Goal: Find specific page/section: Find specific page/section

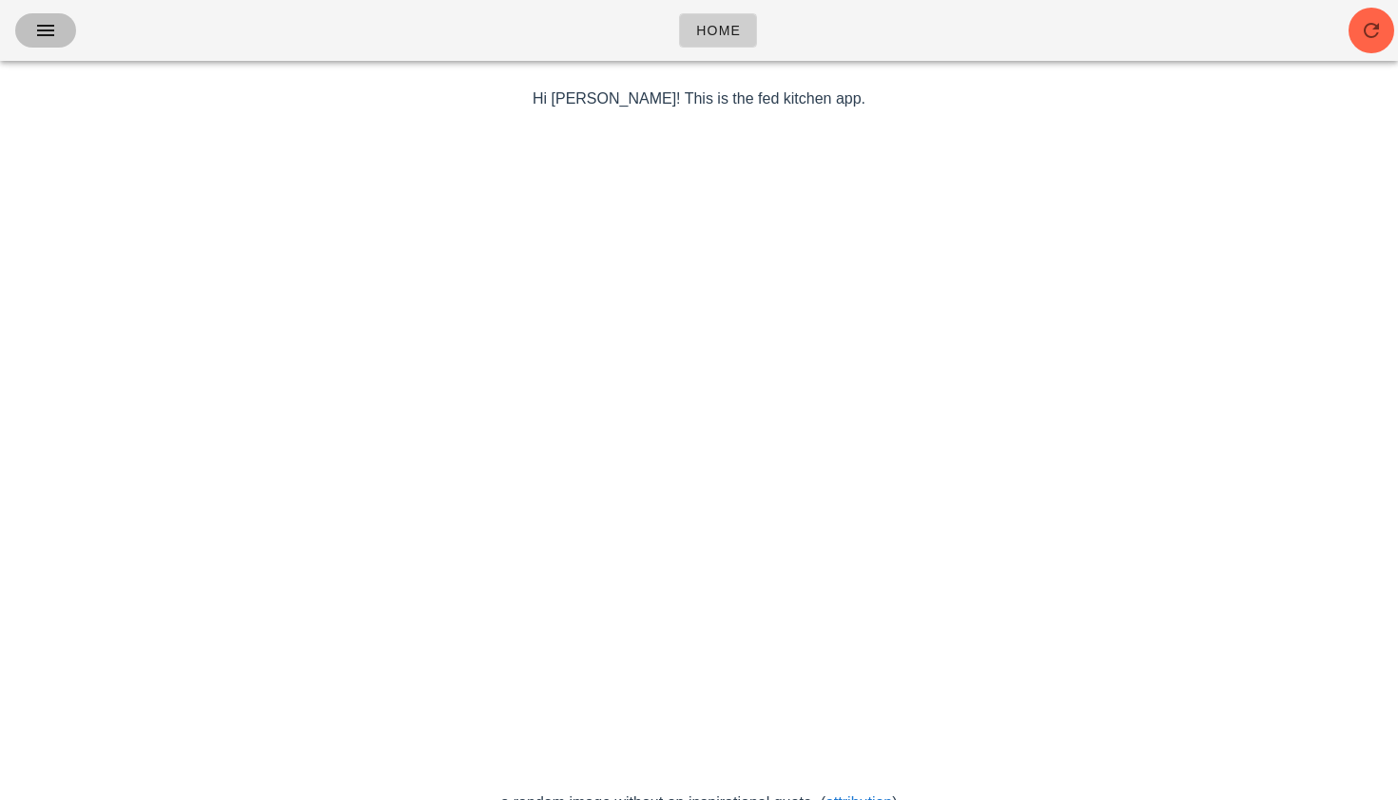
click at [50, 32] on icon "button" at bounding box center [45, 30] width 23 height 23
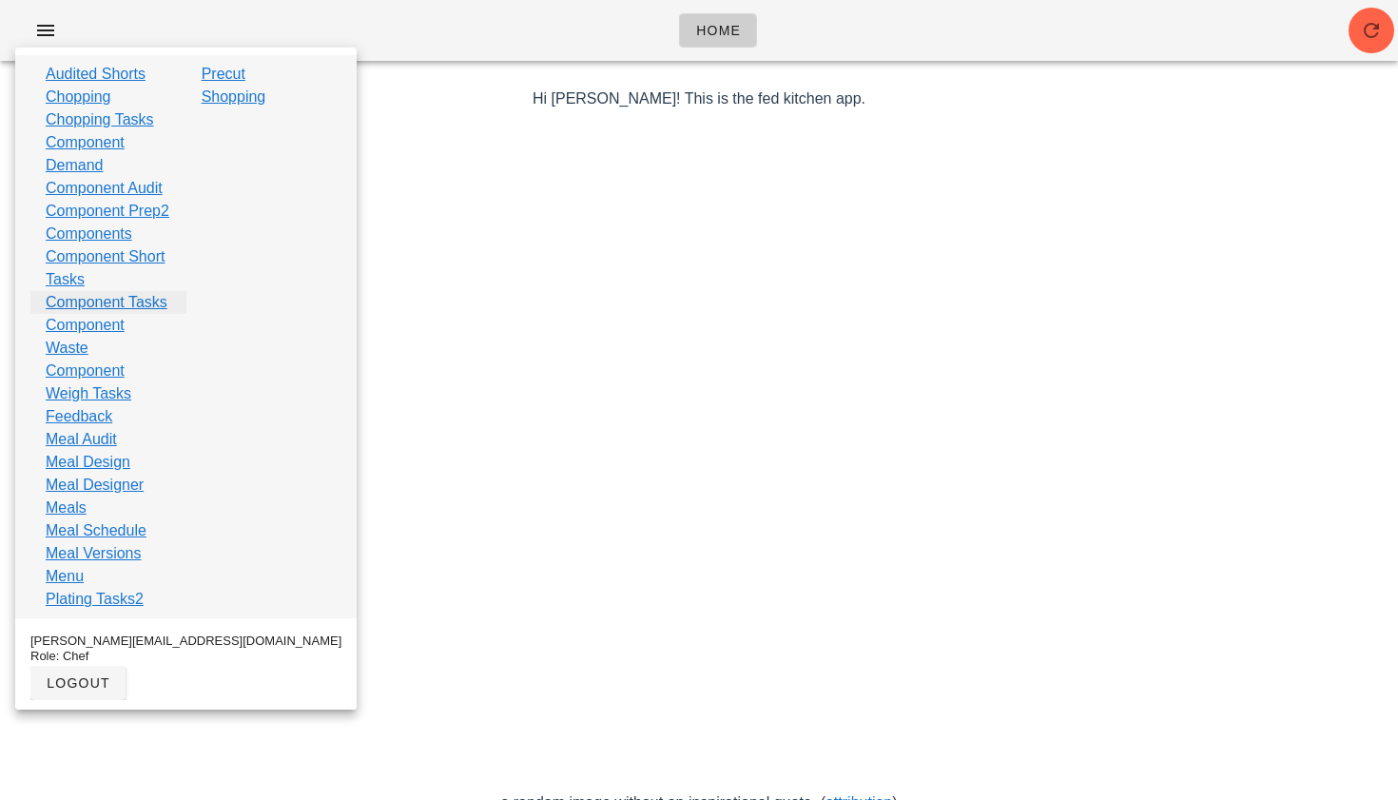
click at [107, 314] on link "Component Tasks" at bounding box center [107, 302] width 122 height 23
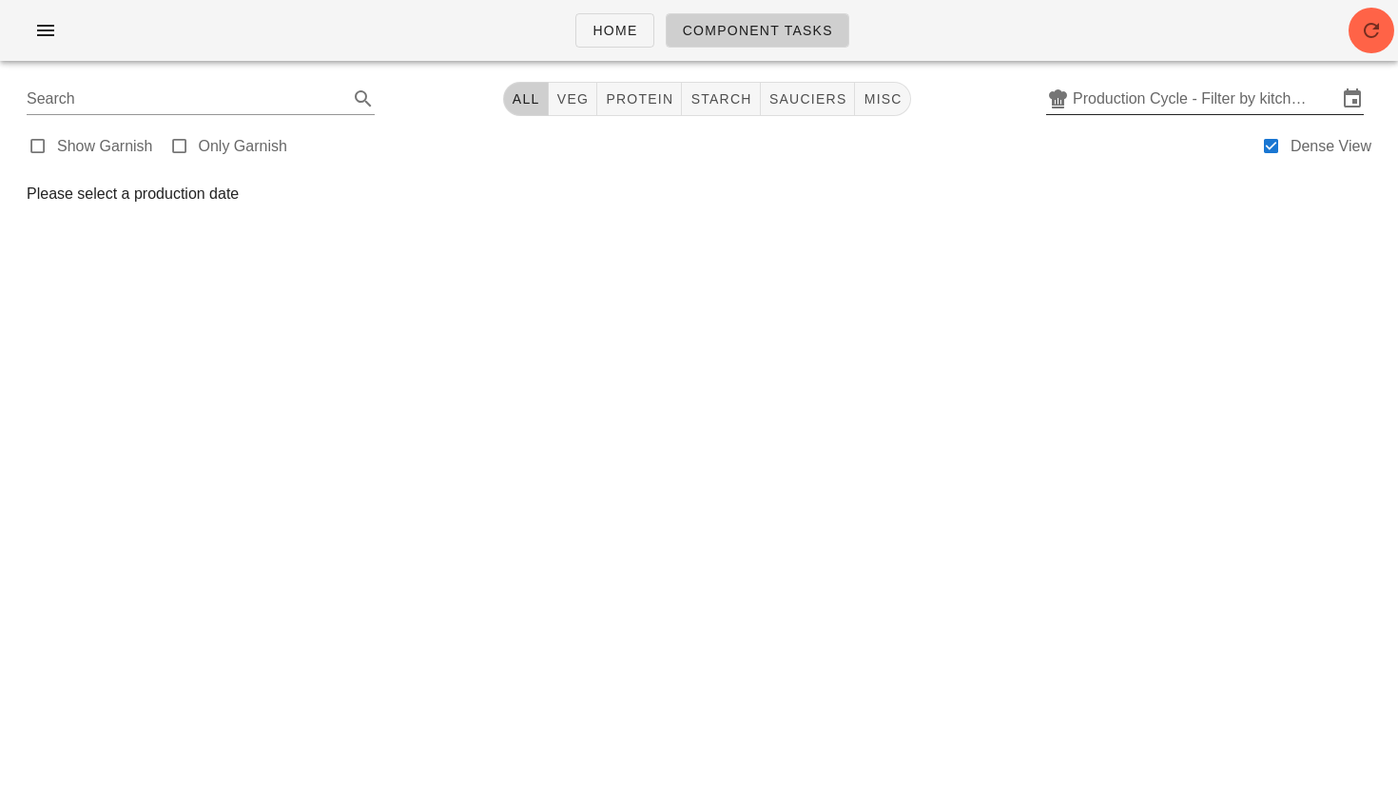
click at [1164, 95] on input "Production Cycle - Filter by kitchen production schedules" at bounding box center [1205, 99] width 264 height 30
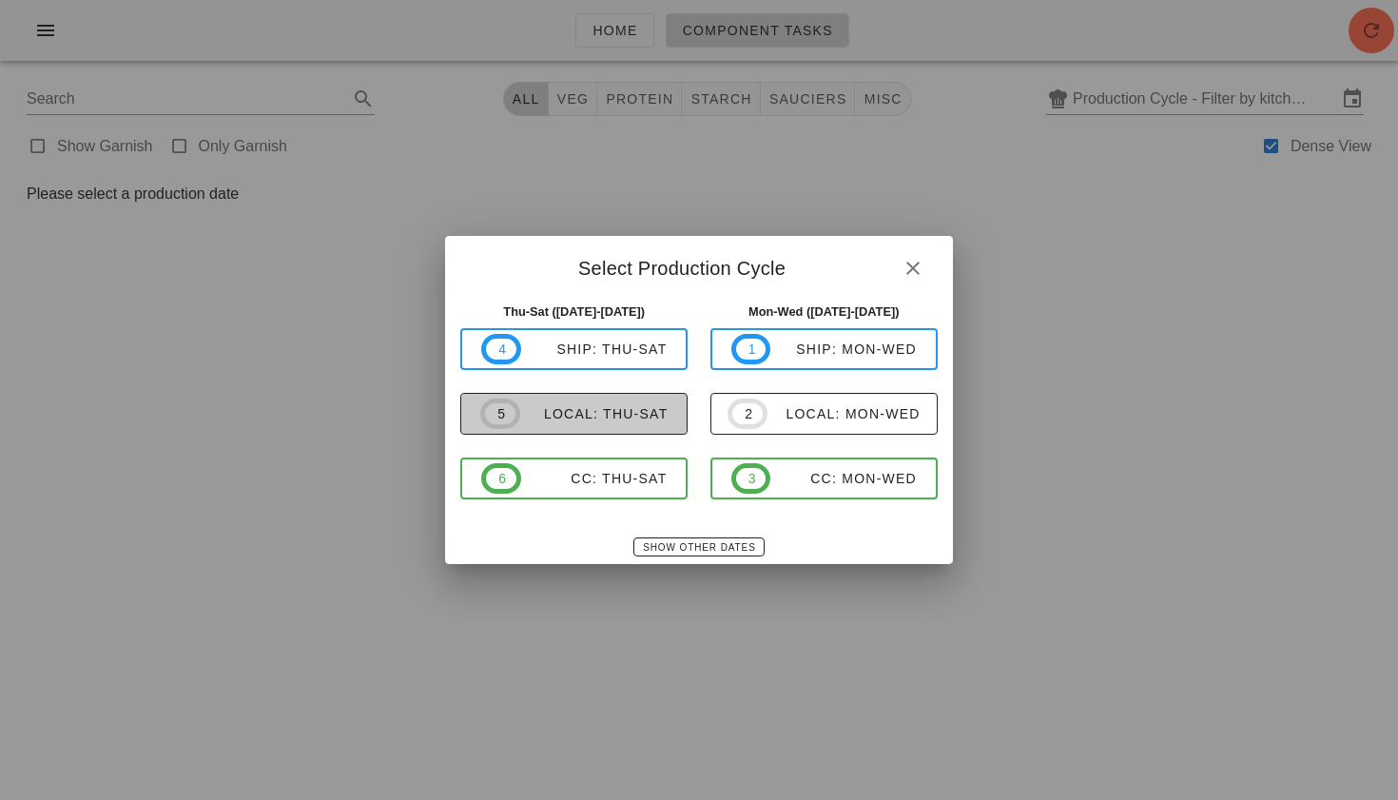
click at [633, 409] on div "local: Thu-Sat" at bounding box center [594, 413] width 148 height 15
type input "local: Thu-Sat ([DATE]-[DATE])"
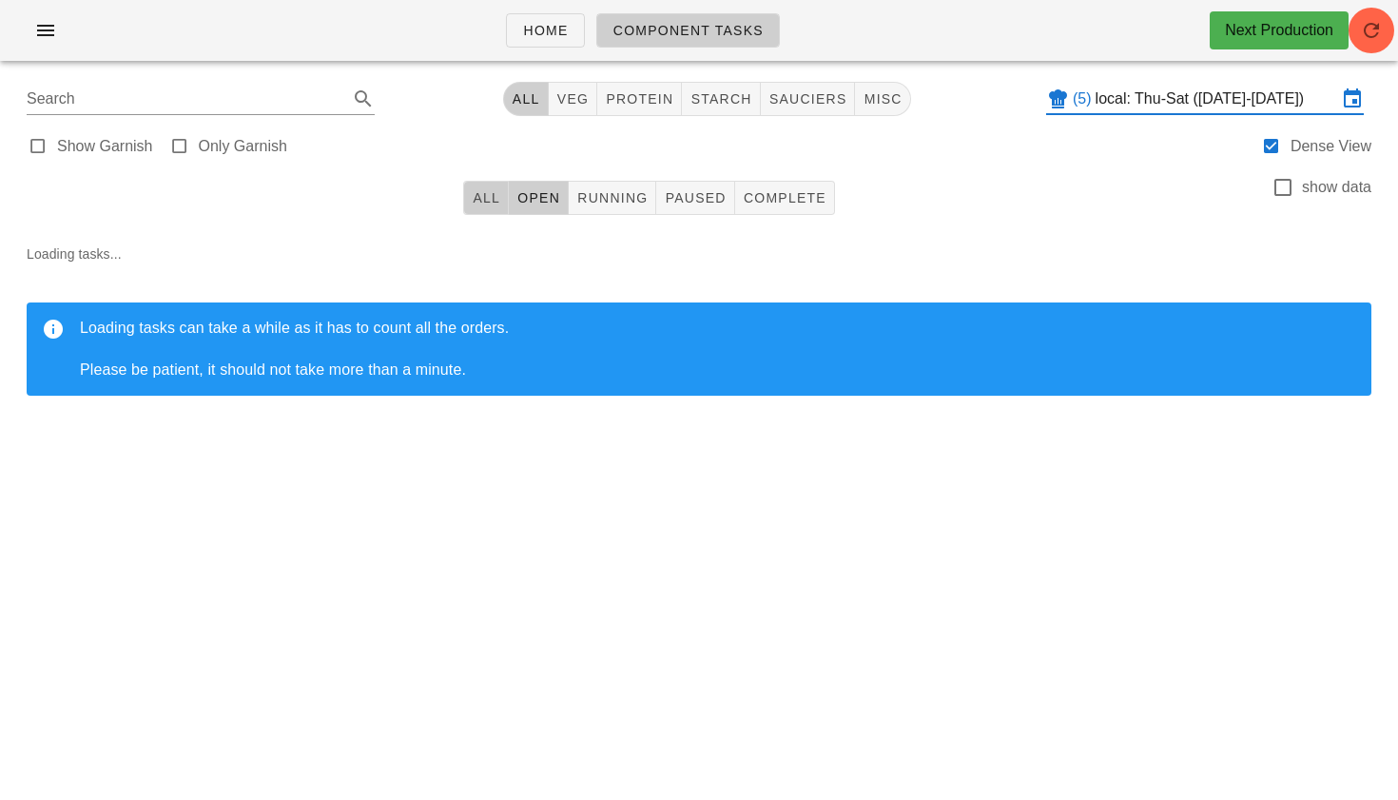
click at [503, 199] on button "All" at bounding box center [486, 198] width 46 height 34
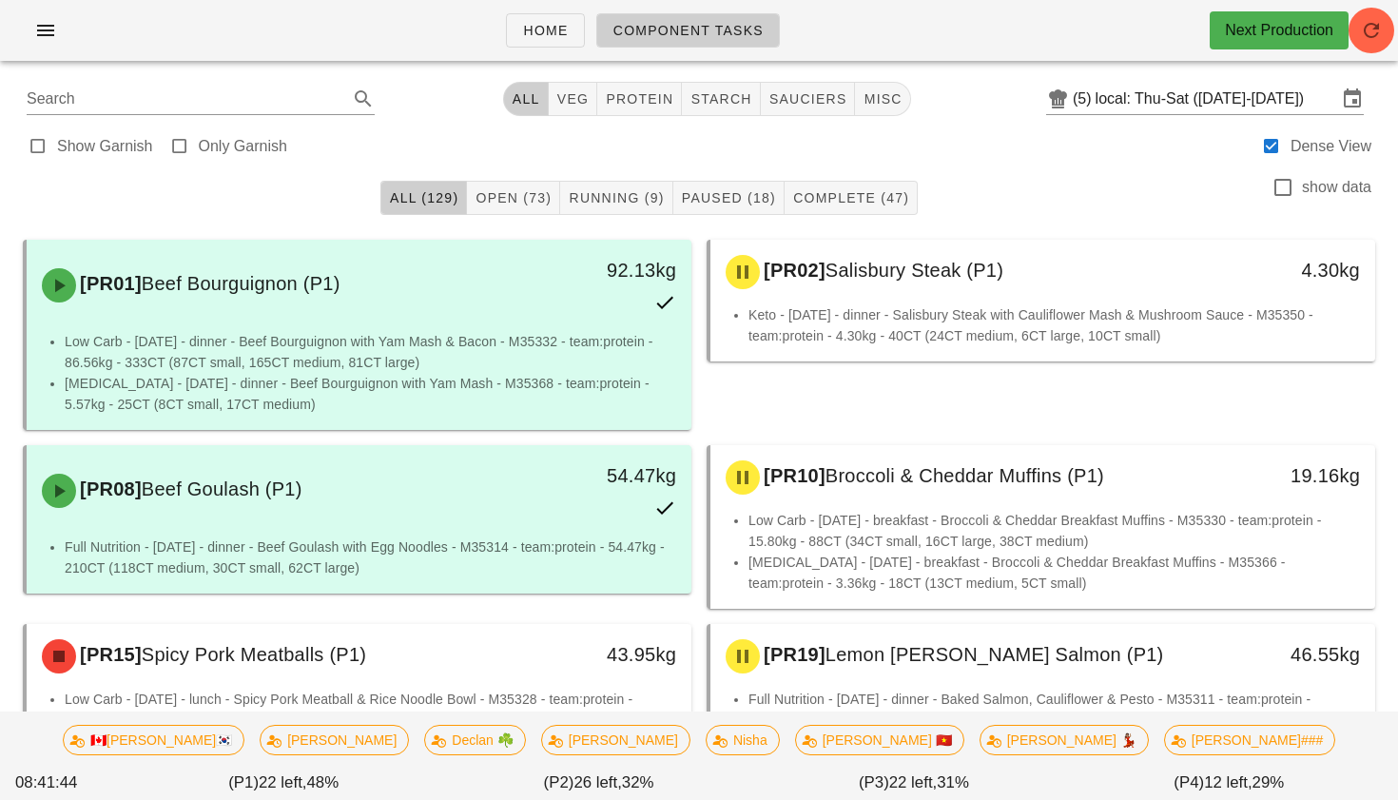
click at [268, 206] on div "All (129) Open (73) Running (9) Paused (18) Complete (47) show data" at bounding box center [698, 197] width 1375 height 61
click at [574, 100] on span "veg" at bounding box center [572, 98] width 33 height 15
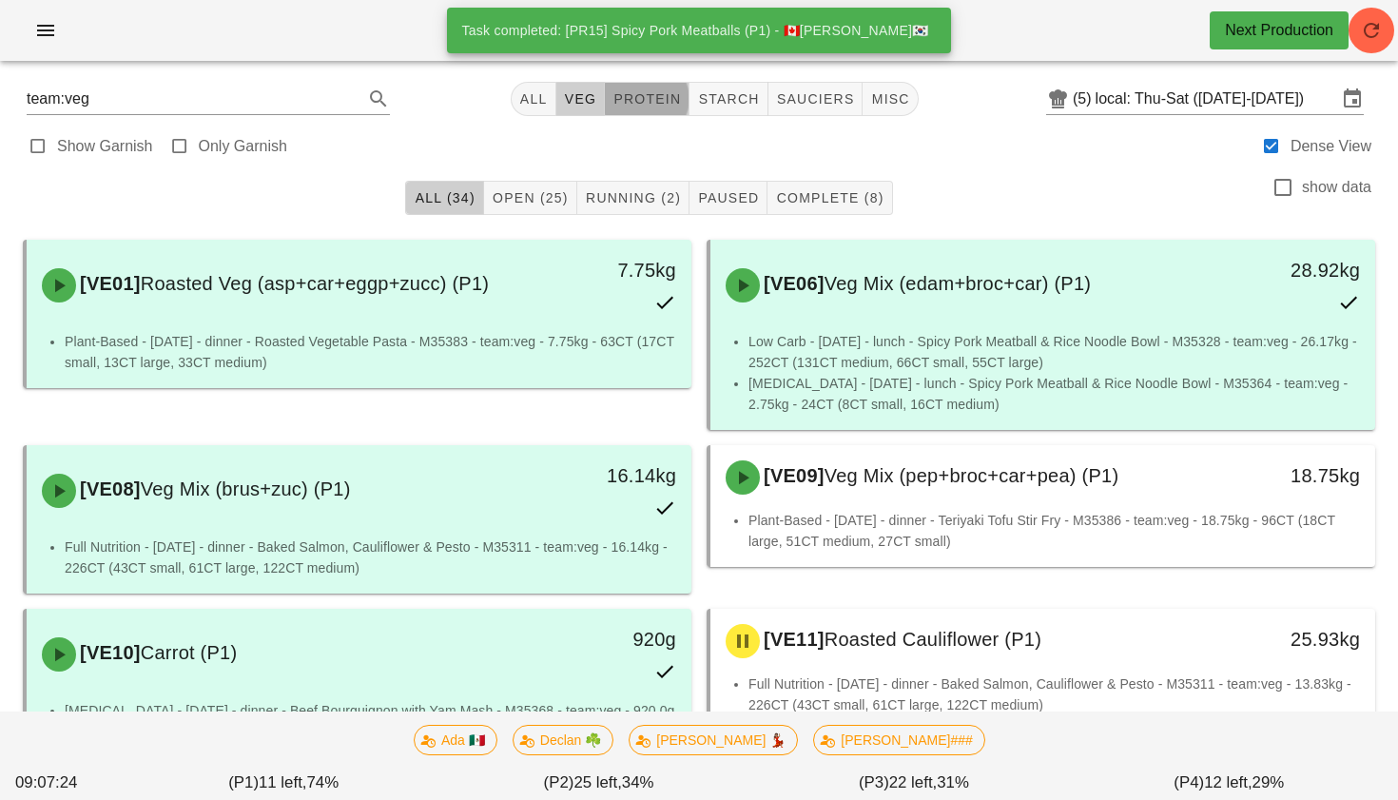
click at [639, 107] on span "protein" at bounding box center [646, 98] width 68 height 15
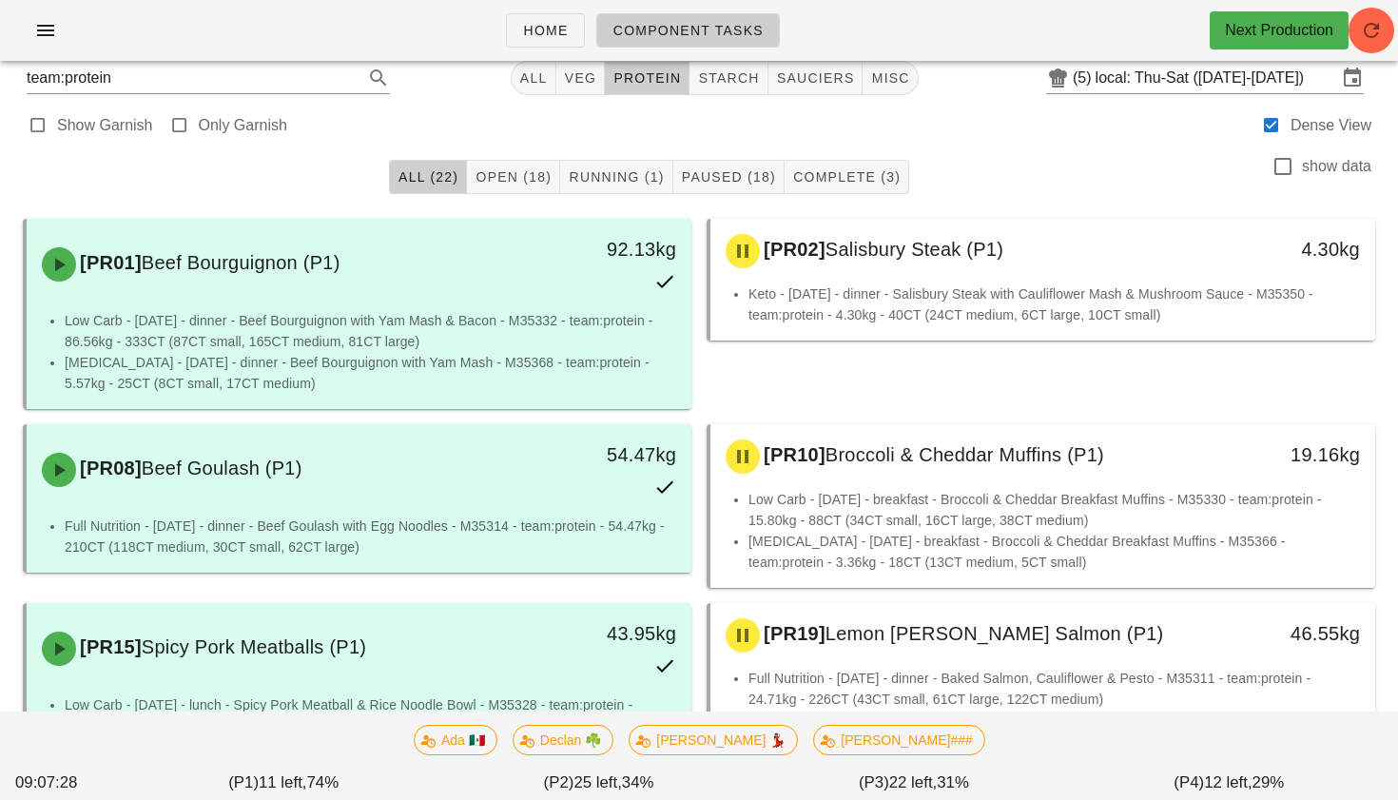
scroll to position [16, 0]
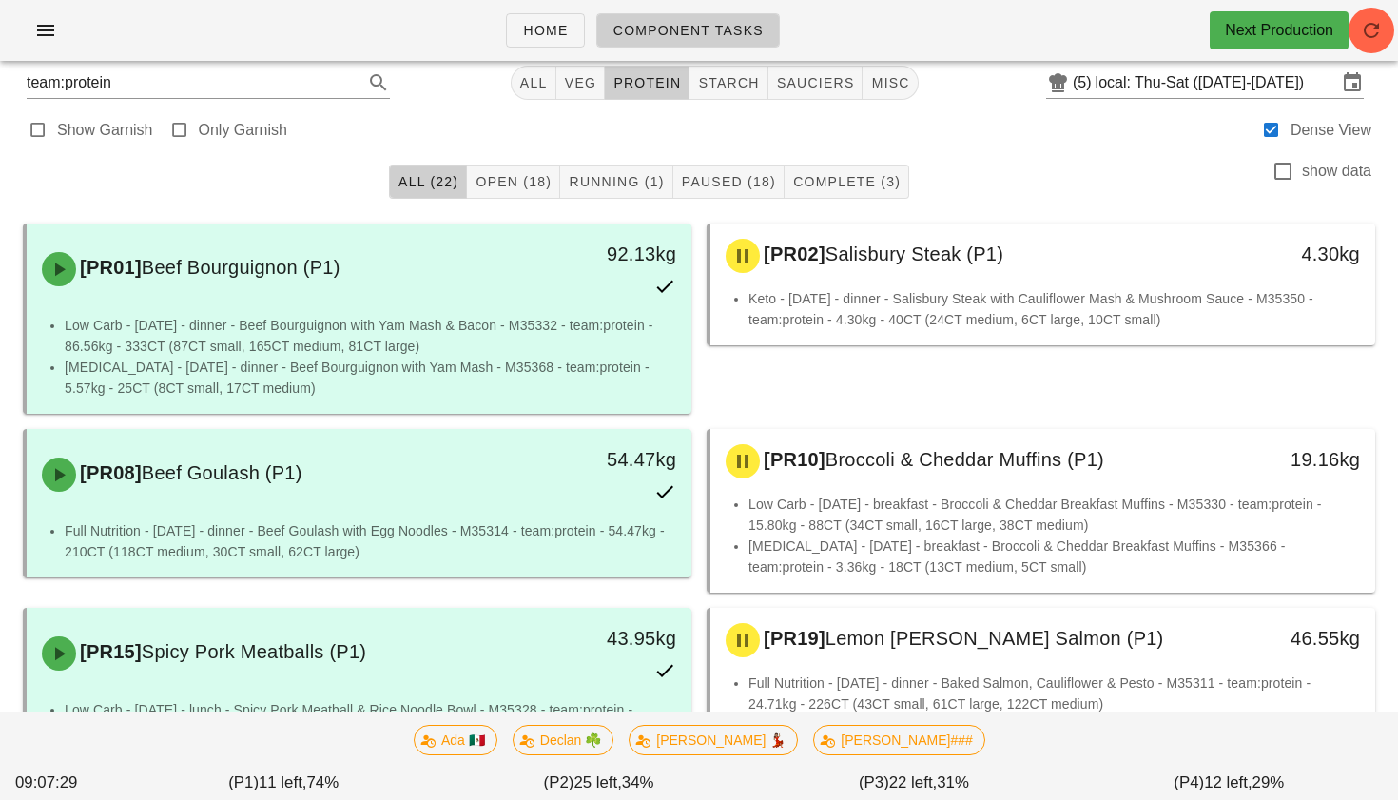
click at [723, 100] on div "team:protein All veg protein starch sauciers misc (5) local: Thu-Sat (Sep 4-Sep…" at bounding box center [698, 83] width 1375 height 46
click at [723, 83] on span "starch" at bounding box center [728, 82] width 62 height 15
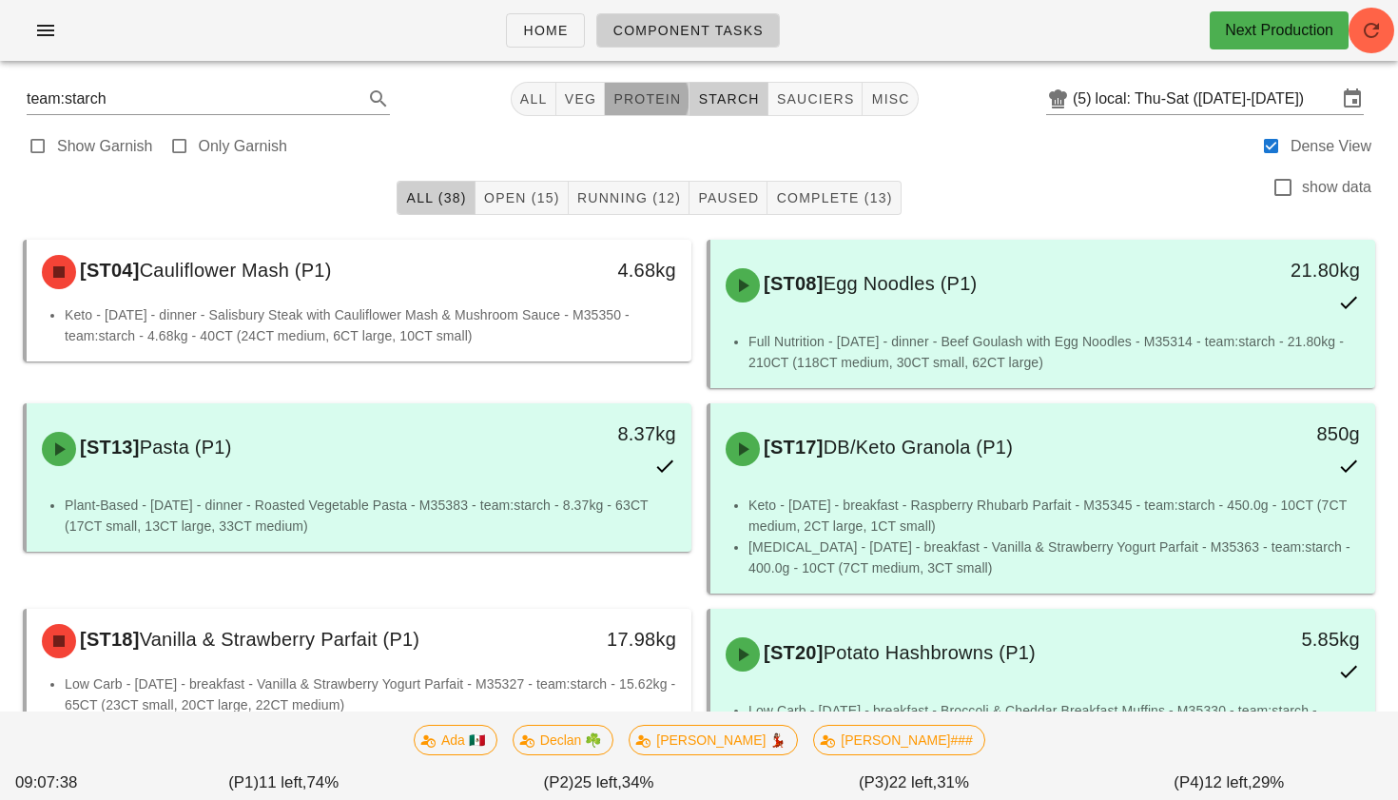
click at [630, 91] on span "protein" at bounding box center [646, 98] width 68 height 15
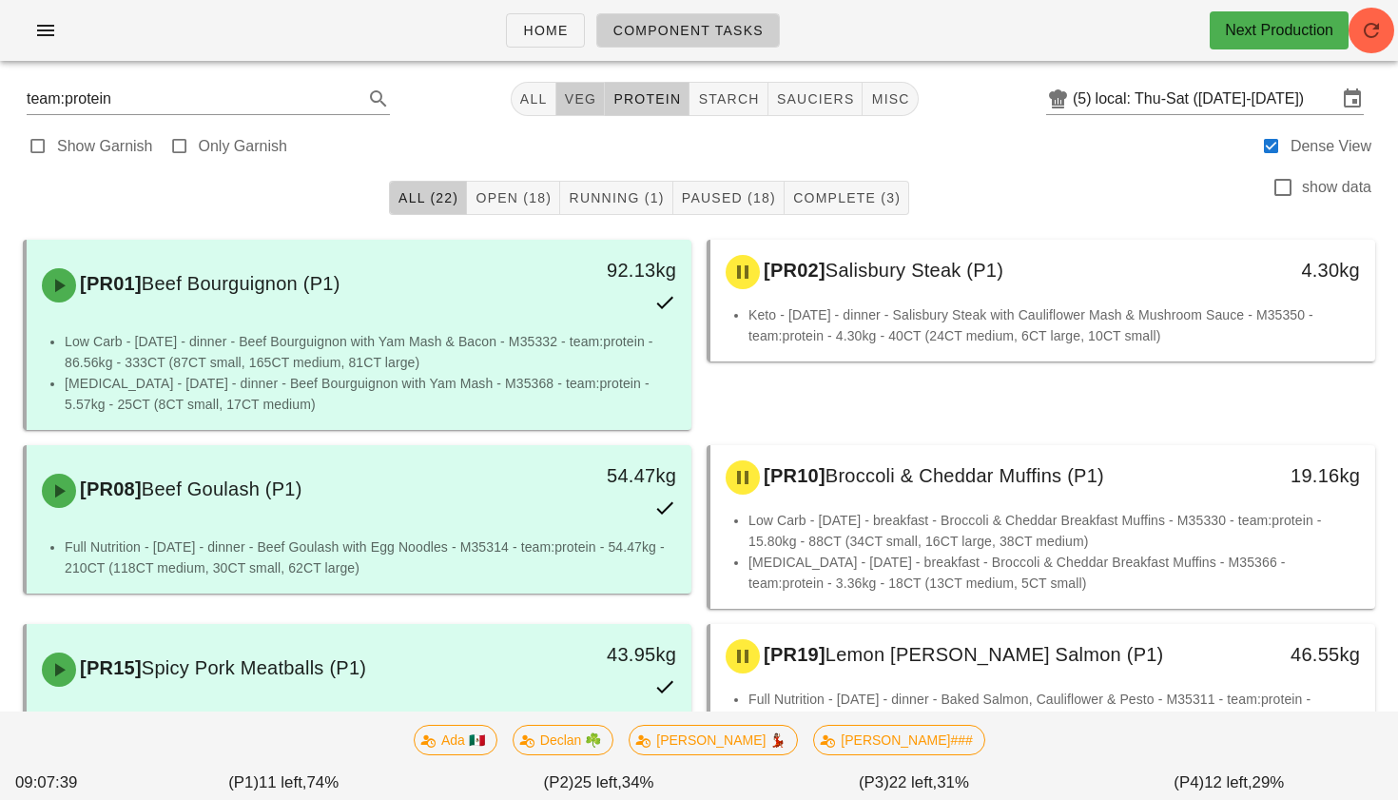
click at [593, 95] on button "veg" at bounding box center [580, 99] width 49 height 34
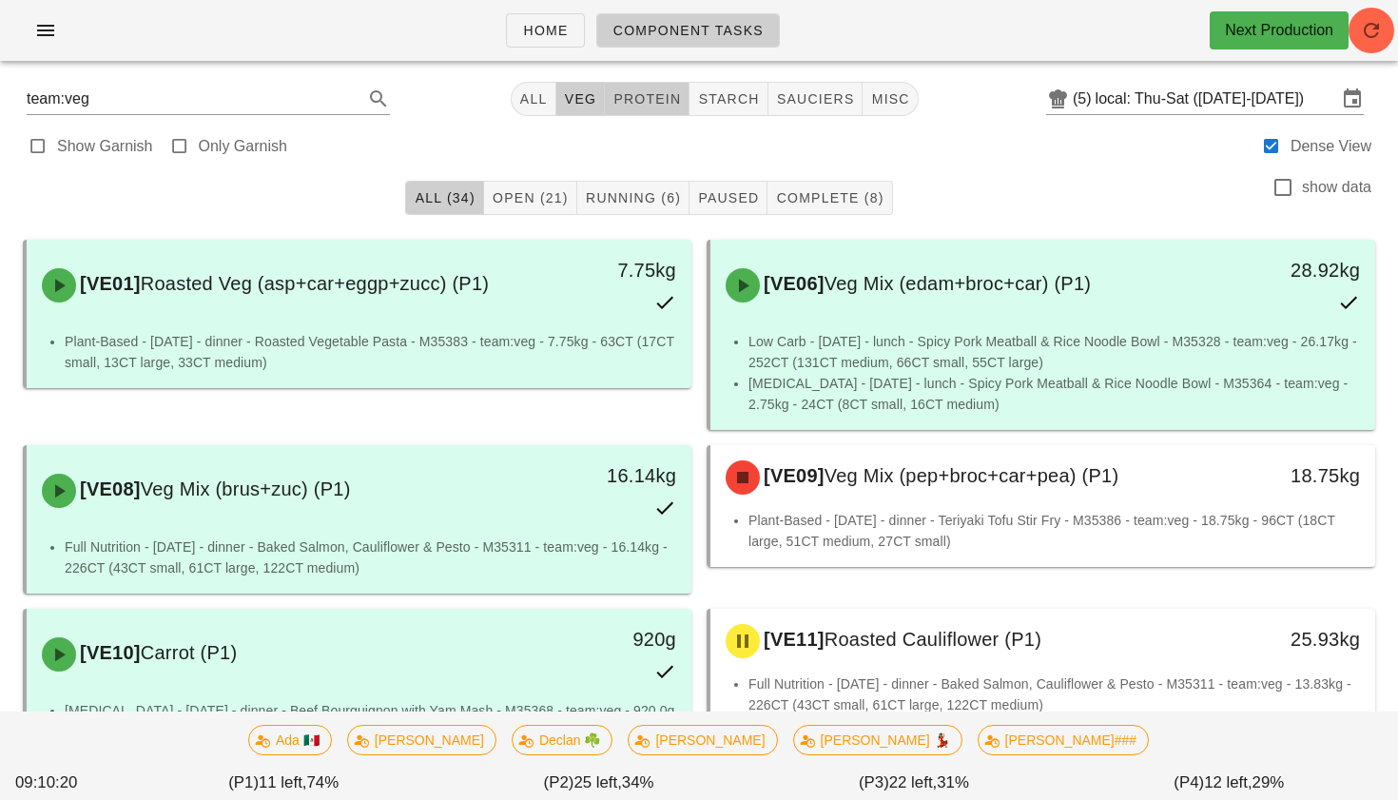
click at [647, 108] on button "protein" at bounding box center [647, 99] width 85 height 34
type input "team:protein"
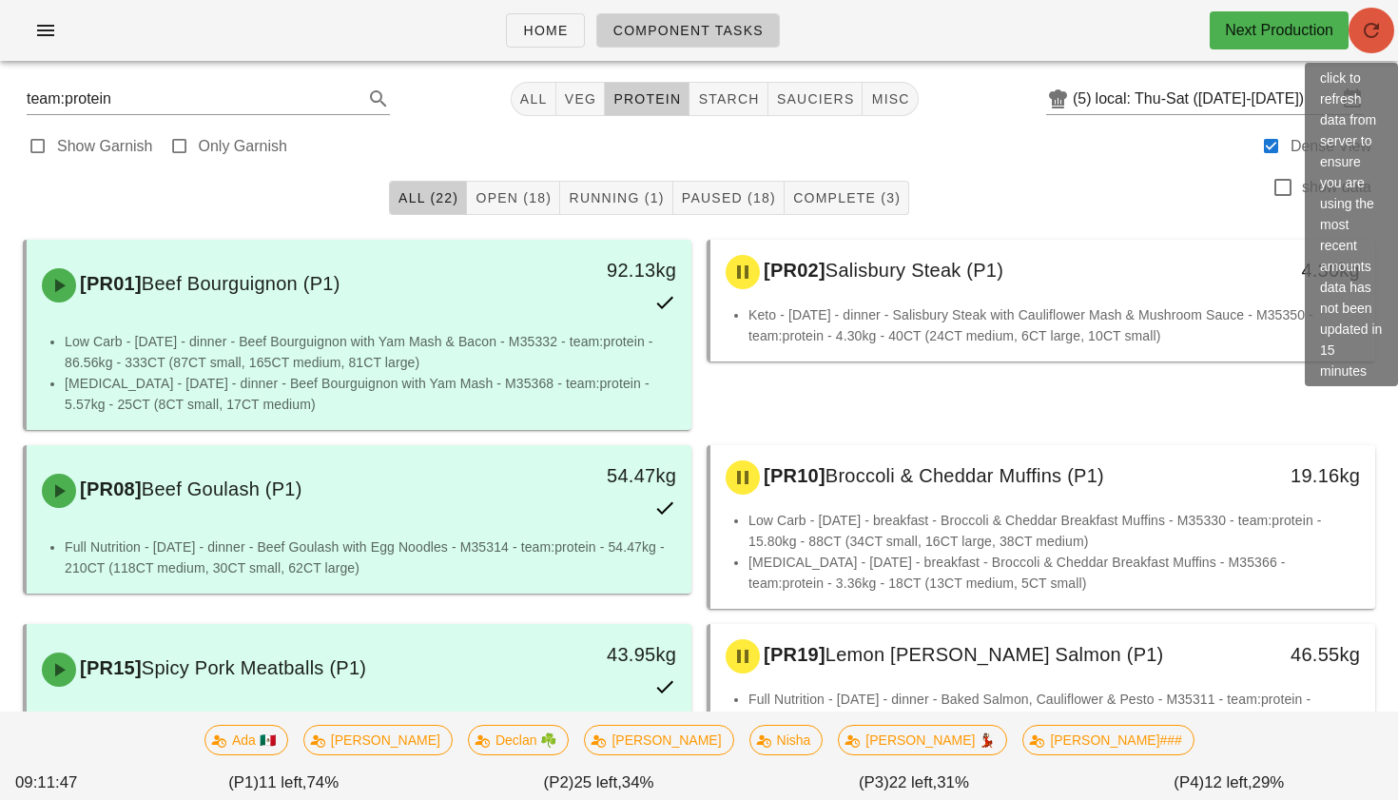
click at [1366, 23] on icon "button" at bounding box center [1371, 30] width 23 height 23
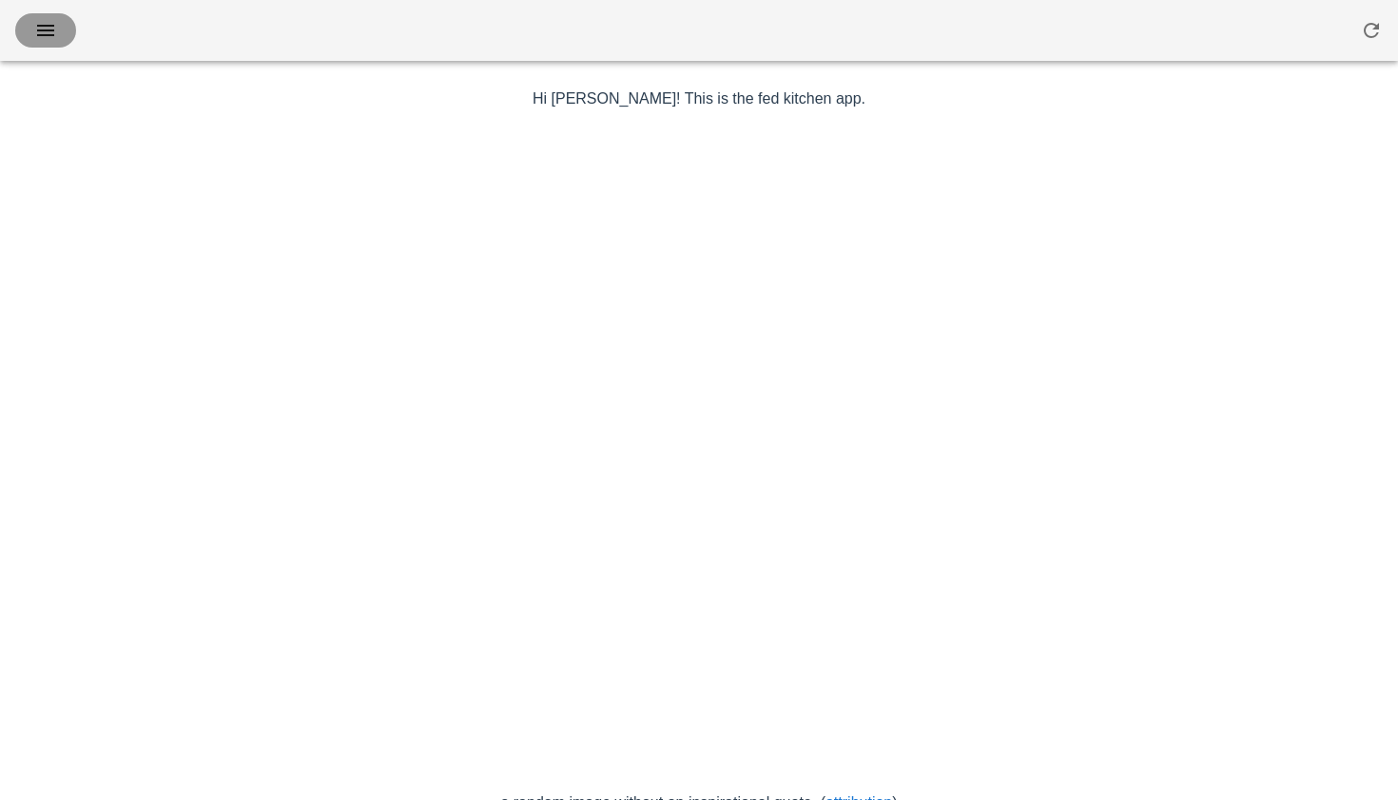
click at [58, 42] on button "button" at bounding box center [45, 30] width 61 height 34
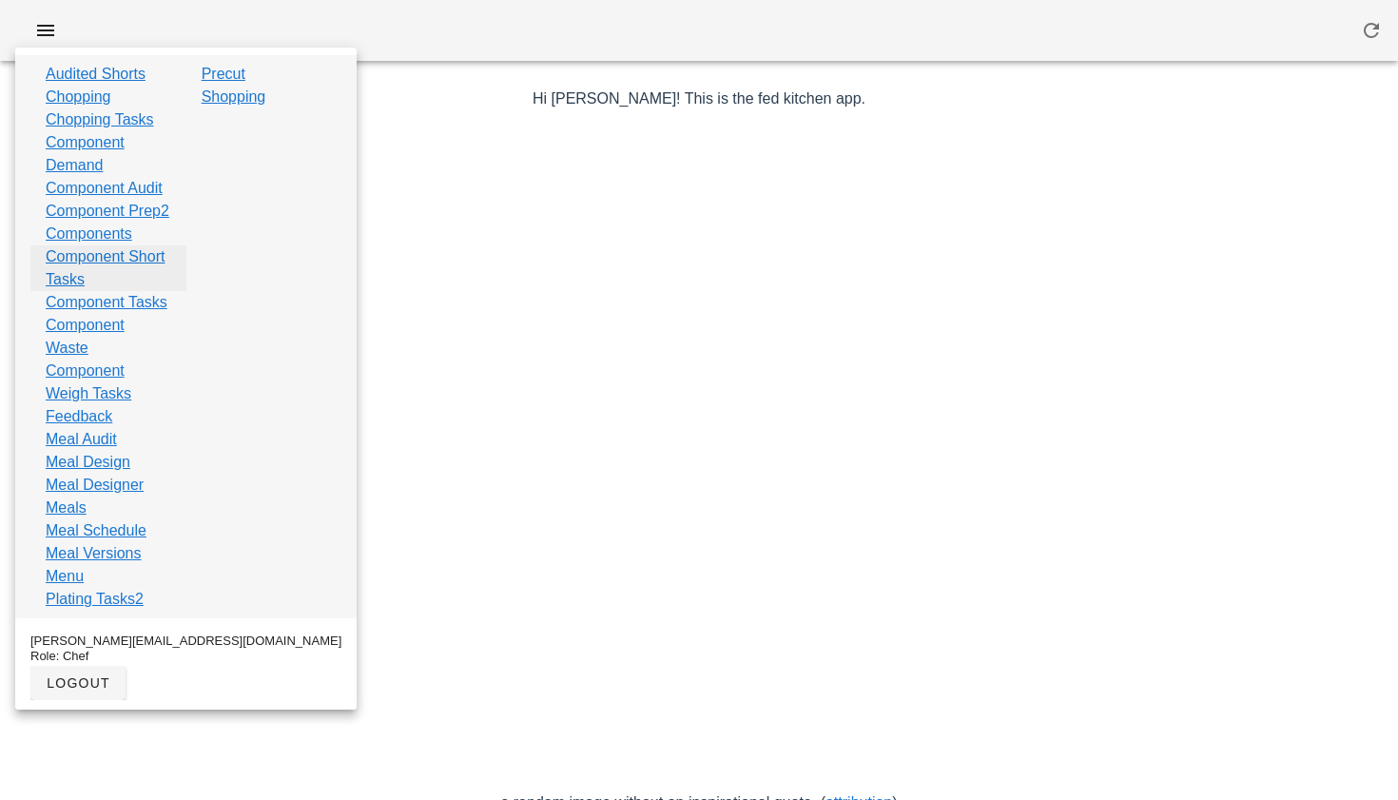
click at [94, 291] on link "Component Short Tasks" at bounding box center [109, 268] width 126 height 46
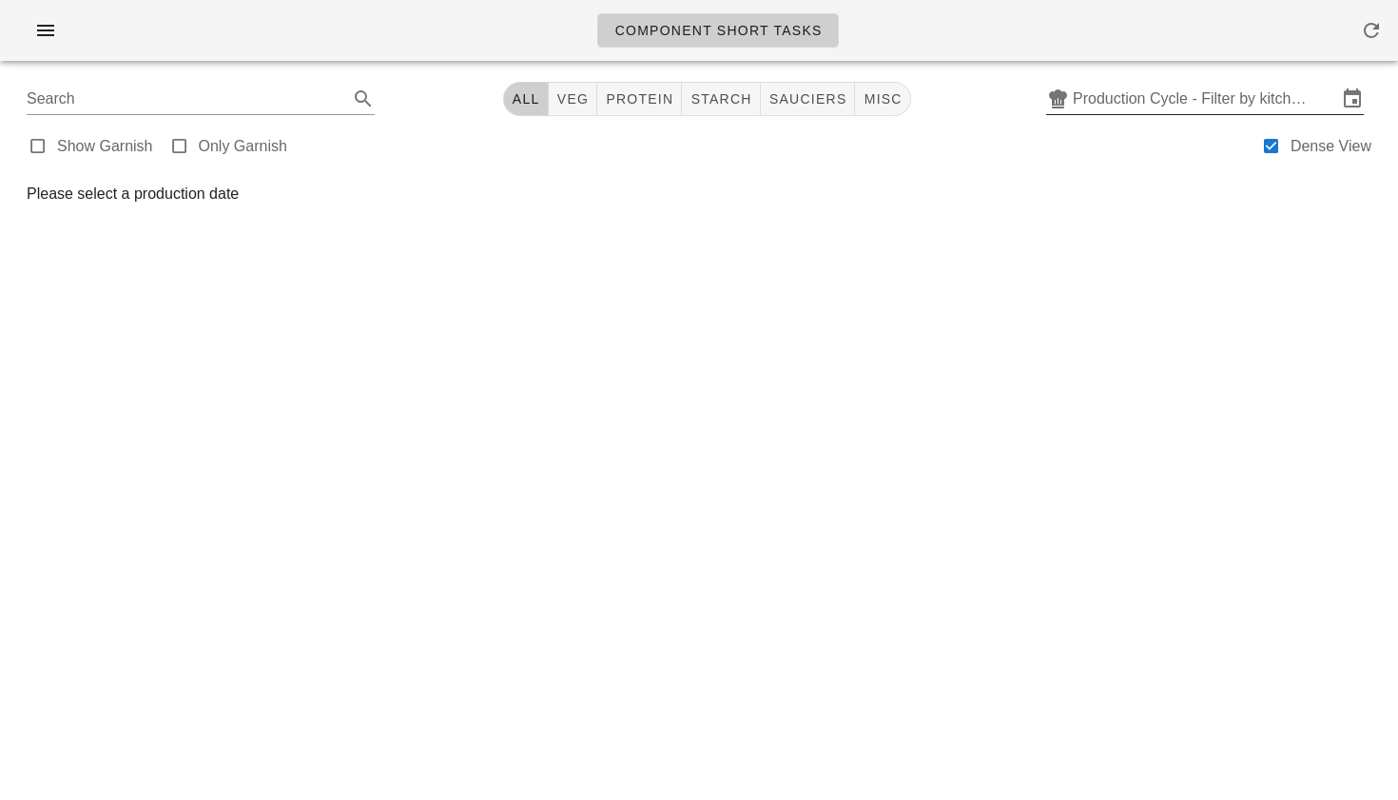
click at [1103, 94] on input "Production Cycle - Filter by kitchen production schedules" at bounding box center [1205, 99] width 264 height 30
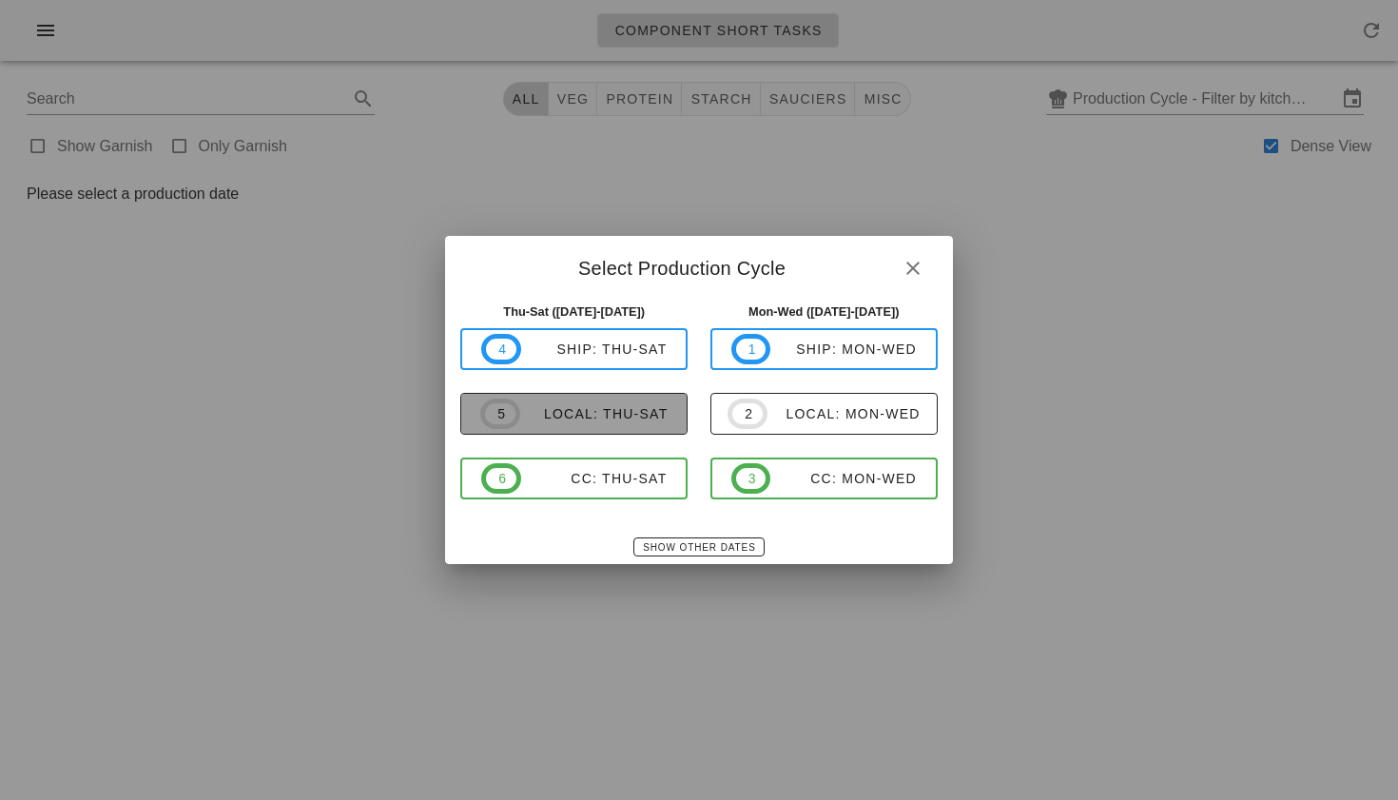
click at [616, 409] on div "local: Thu-Sat" at bounding box center [594, 413] width 148 height 15
type input "local: Thu-Sat ([DATE]-[DATE])"
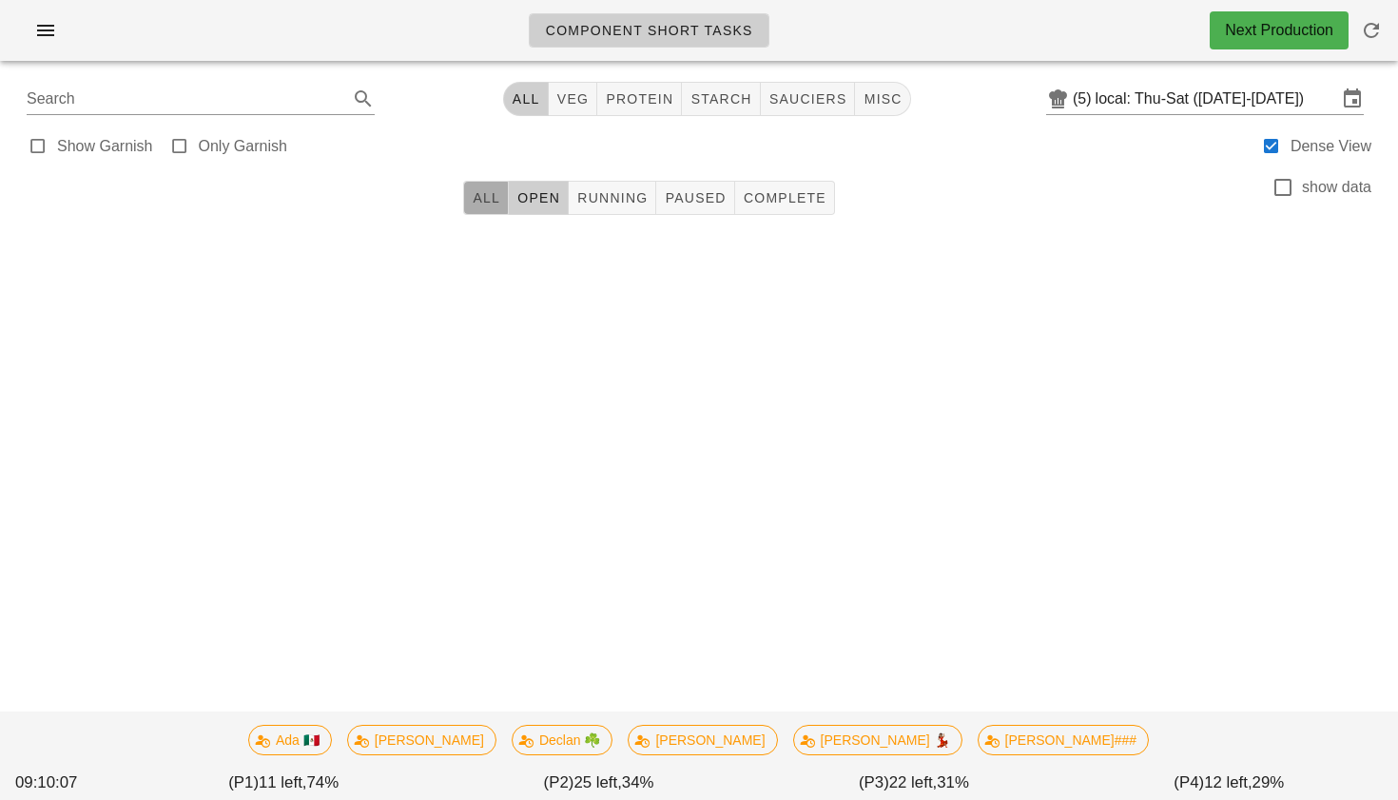
click at [476, 197] on span "All" at bounding box center [486, 197] width 29 height 15
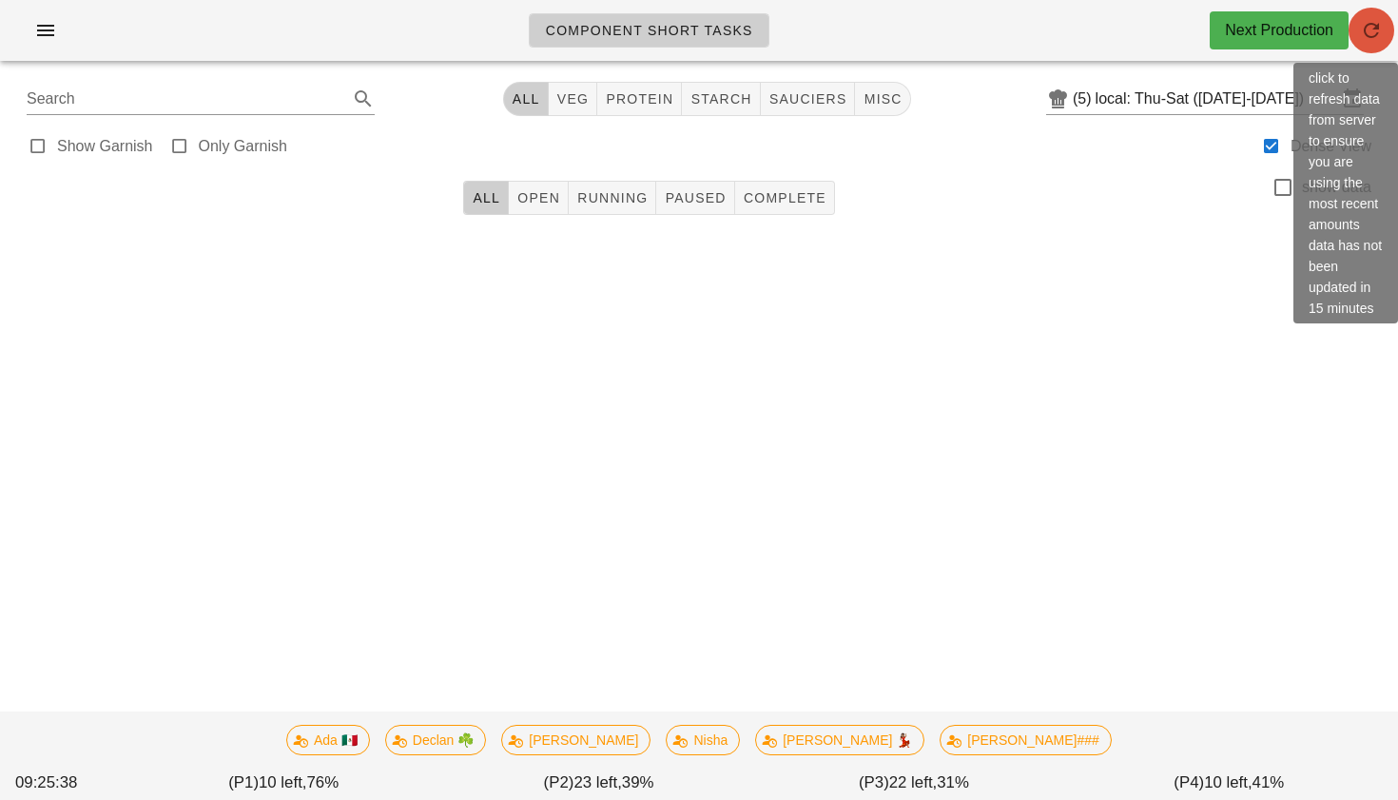
click at [1367, 31] on icon "button" at bounding box center [1371, 30] width 23 height 23
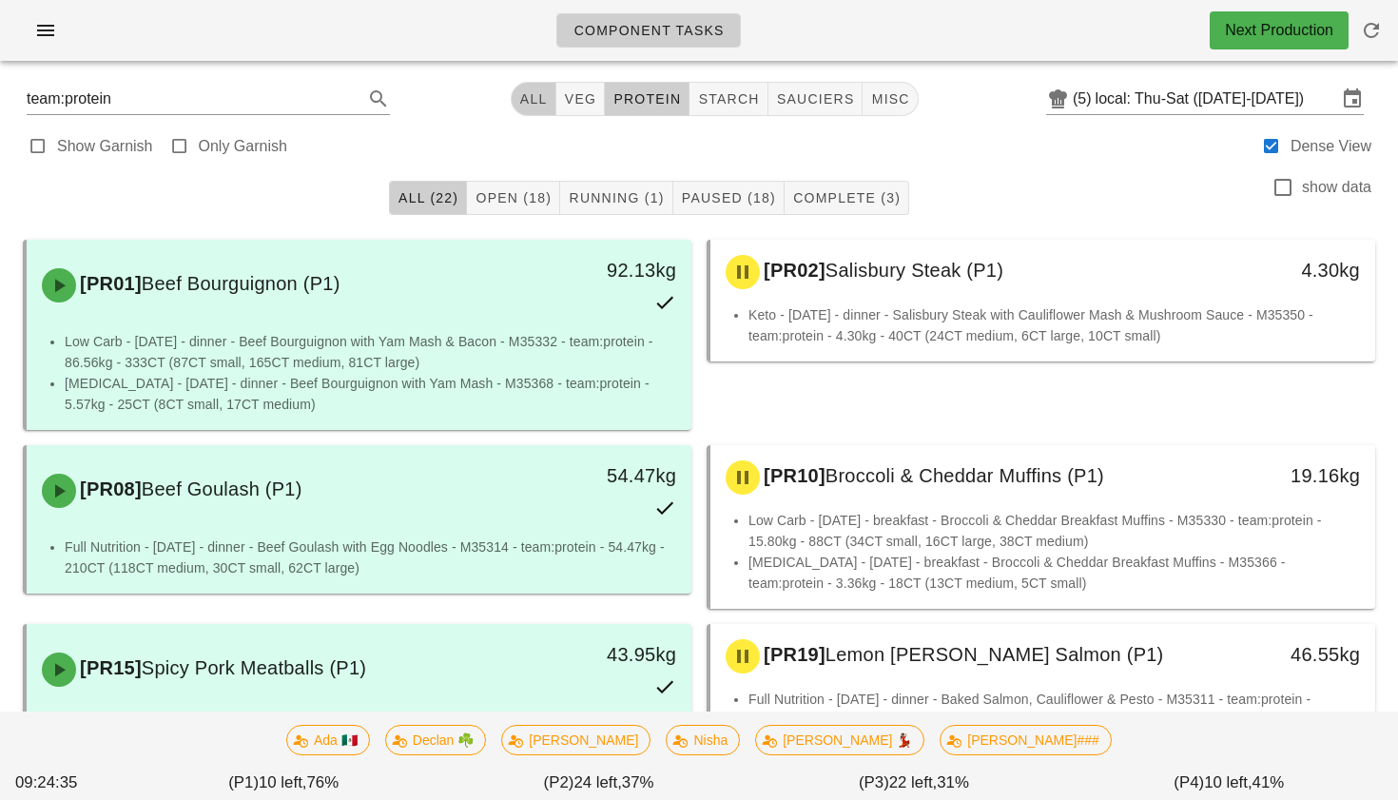
click at [529, 97] on span "All" at bounding box center [533, 98] width 29 height 15
click at [570, 113] on button "veg" at bounding box center [573, 99] width 49 height 34
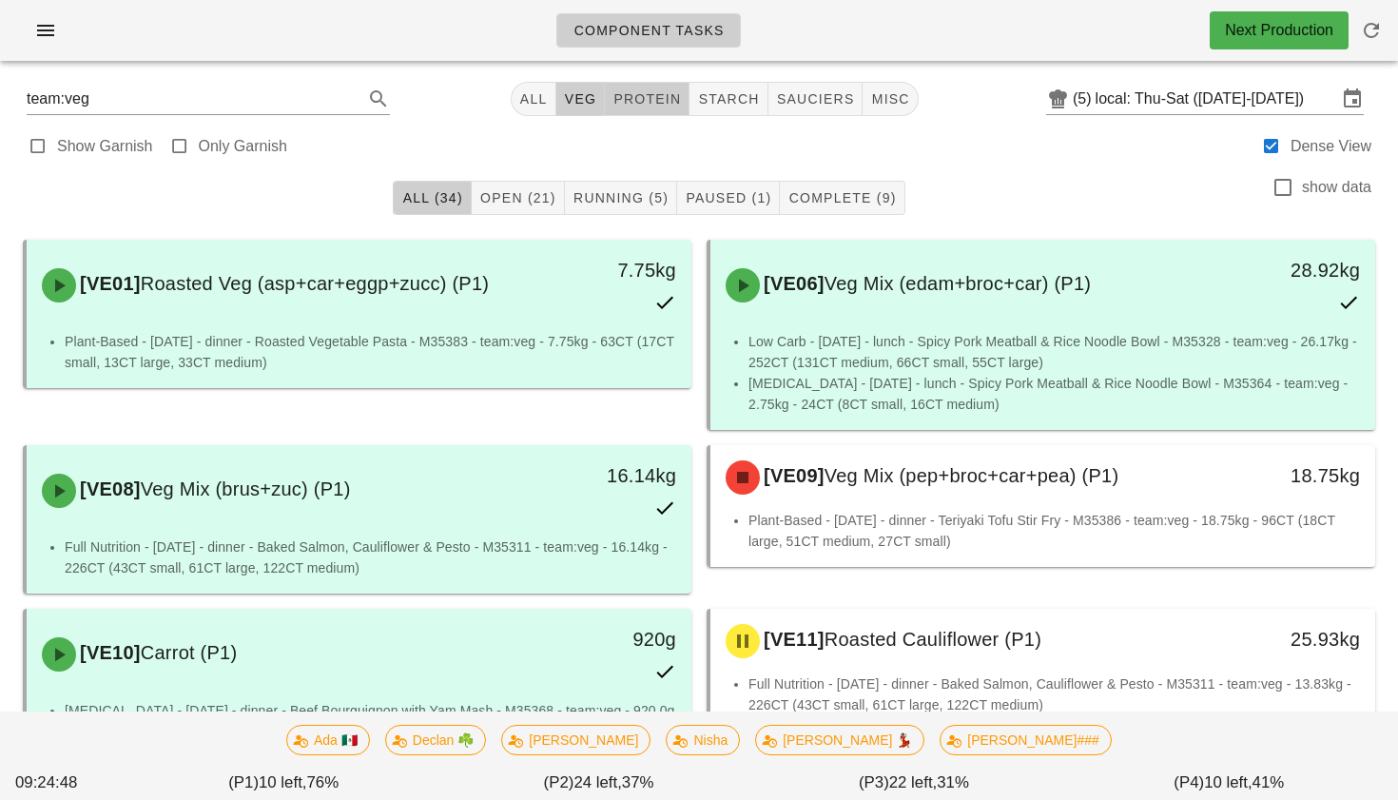
click at [661, 97] on span "protein" at bounding box center [646, 98] width 68 height 15
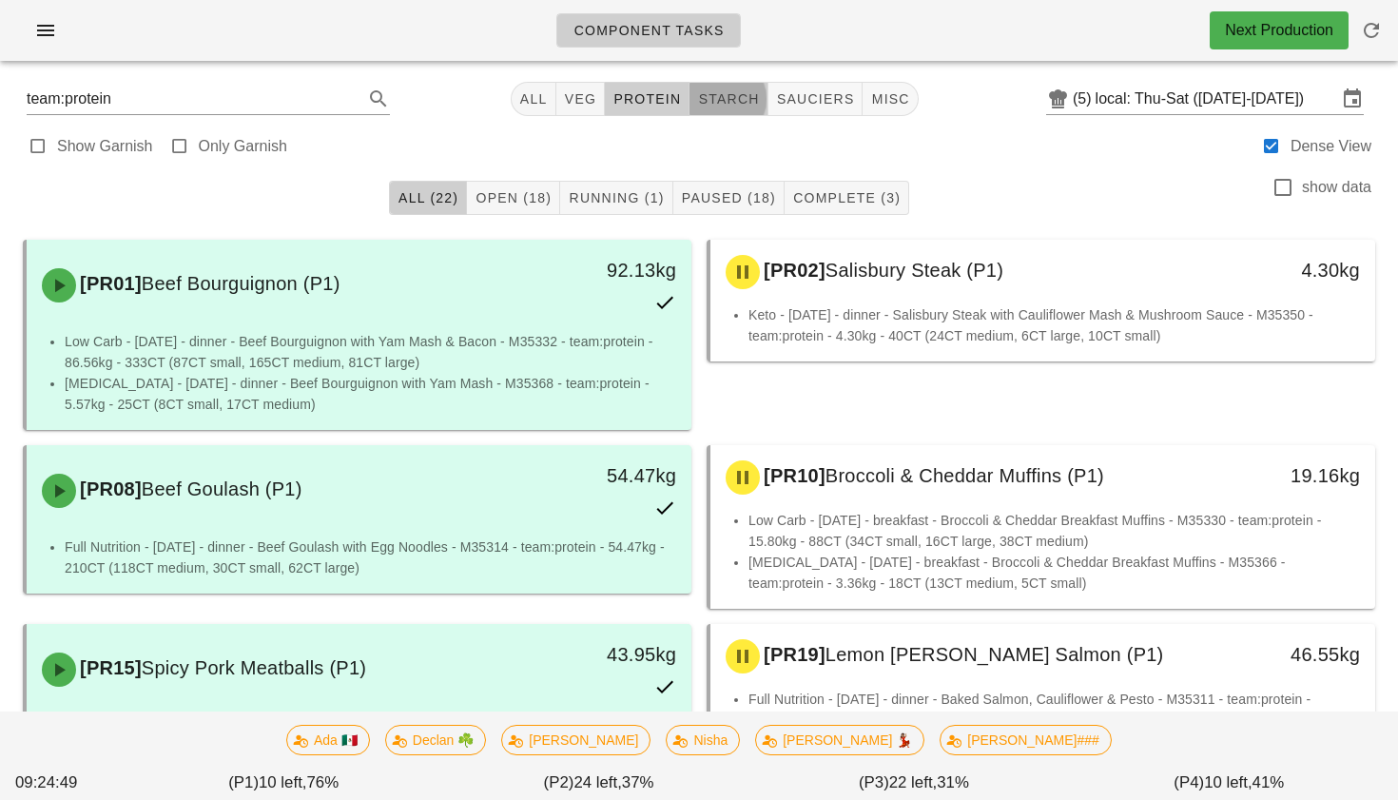
click at [722, 111] on button "starch" at bounding box center [729, 99] width 78 height 34
type input "team:starch"
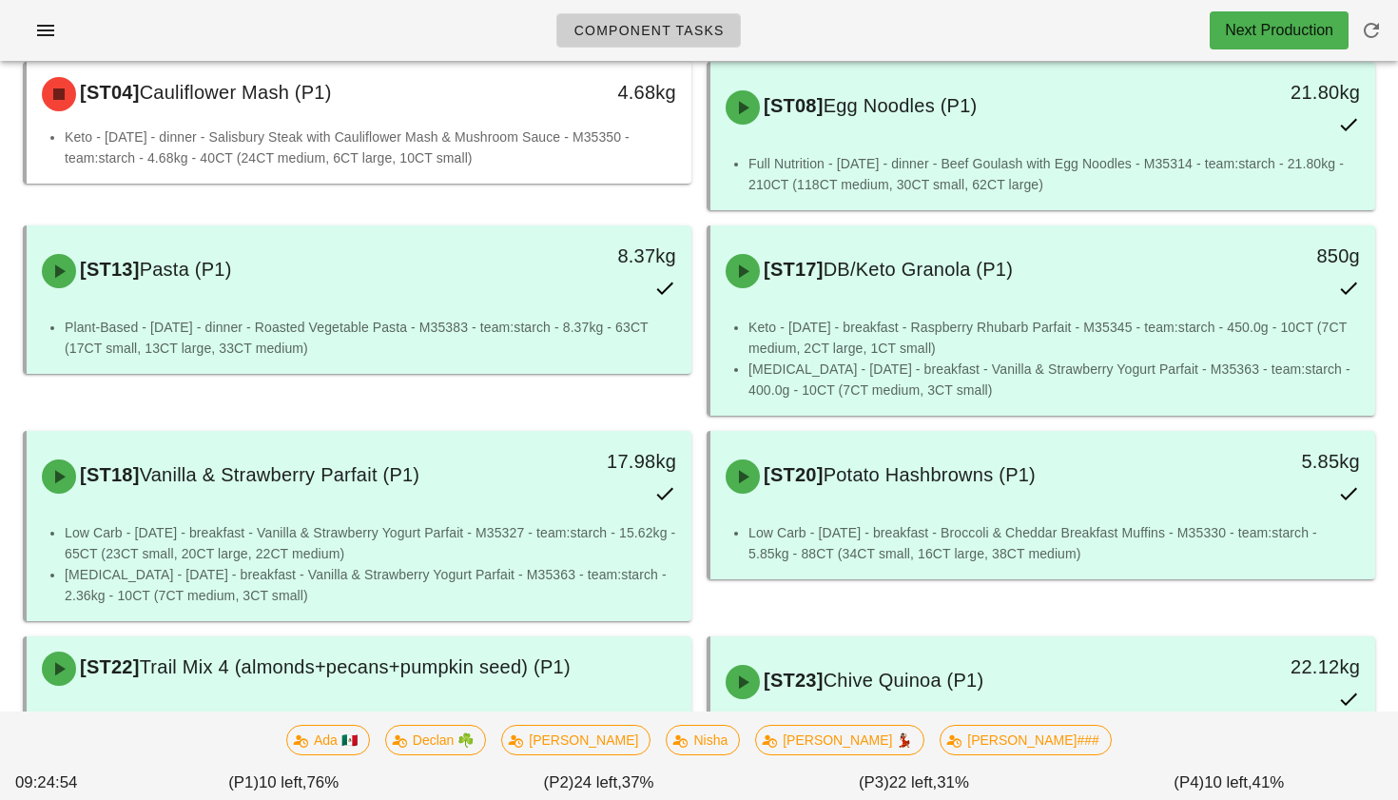
scroll to position [96, 0]
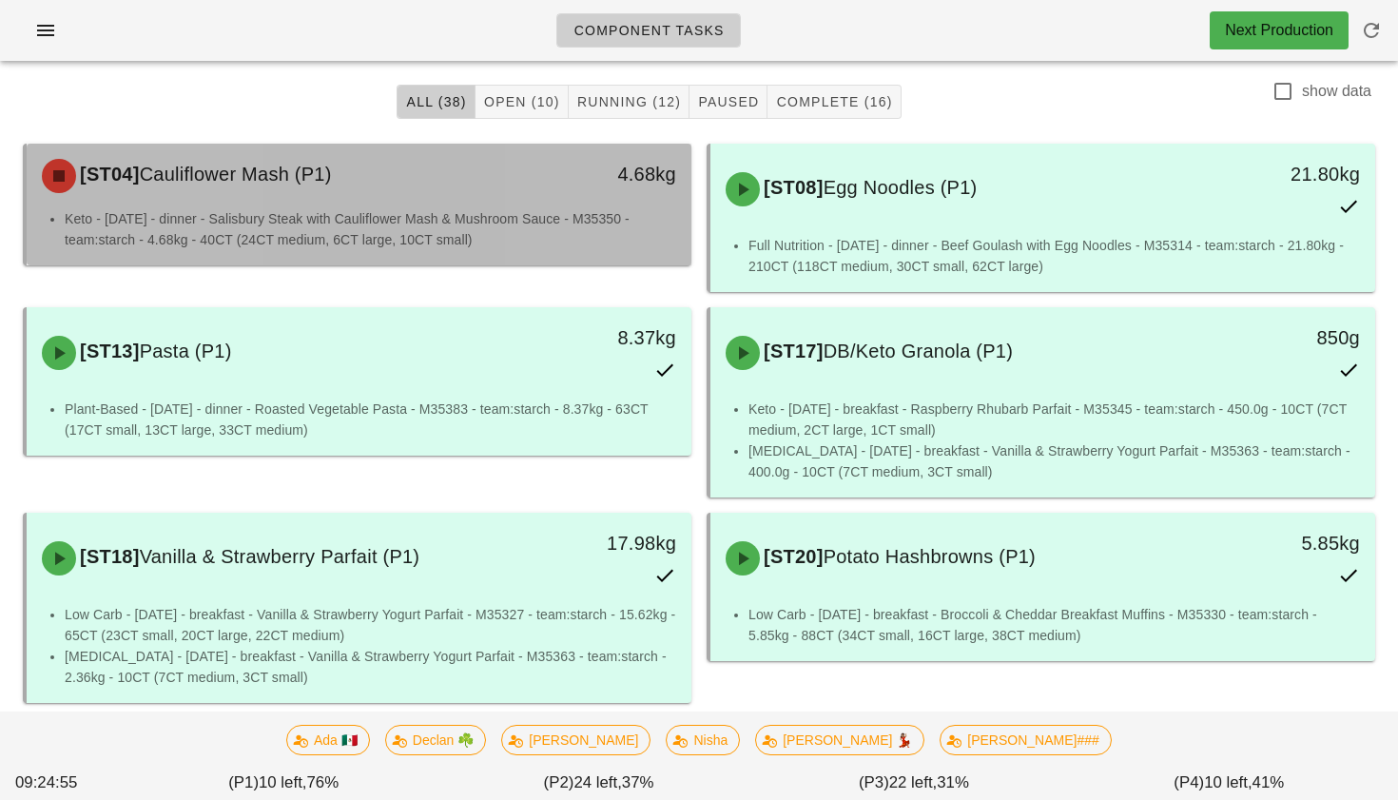
click at [493, 205] on div "[ST04] Cauliflower Mash (P1) 4.68kg" at bounding box center [359, 176] width 665 height 65
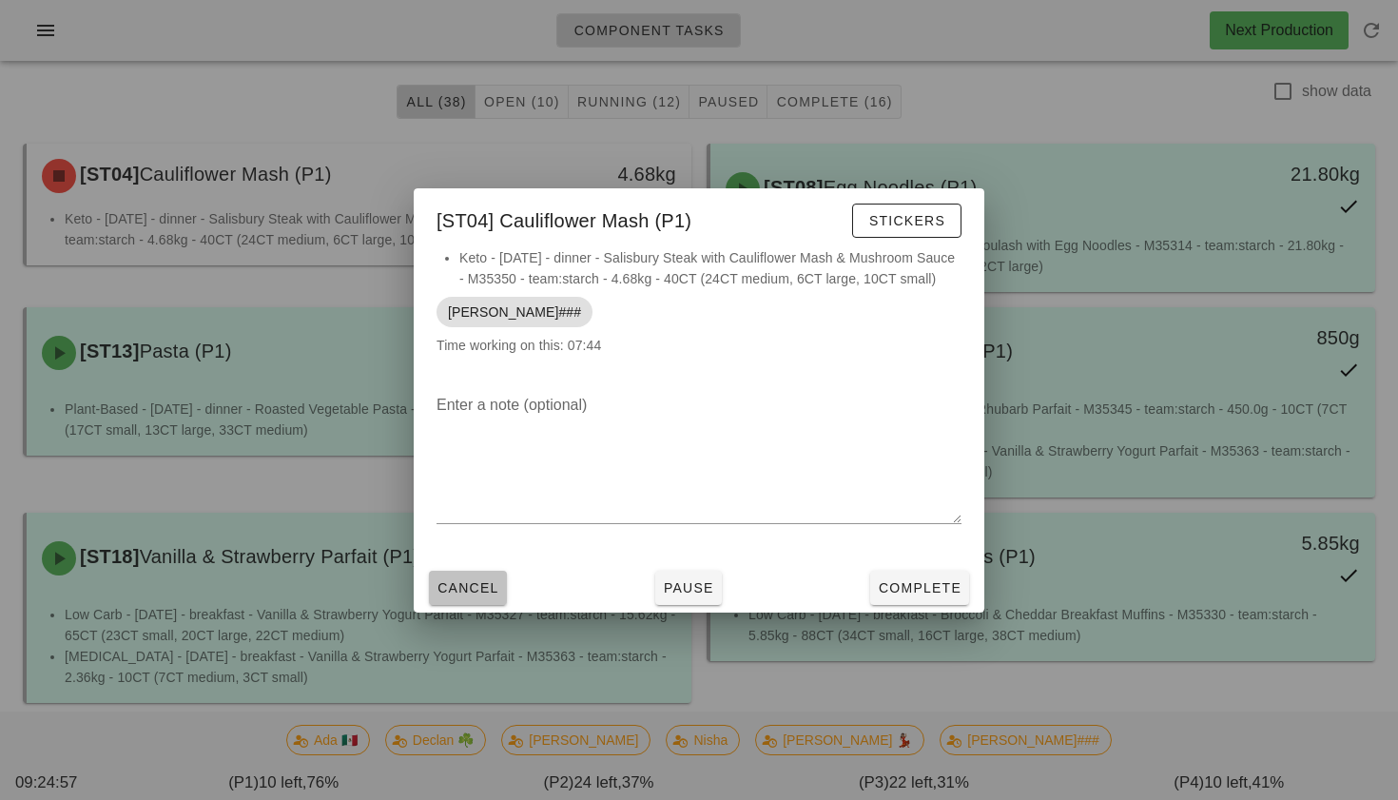
click at [477, 596] on button "Cancel" at bounding box center [468, 588] width 78 height 34
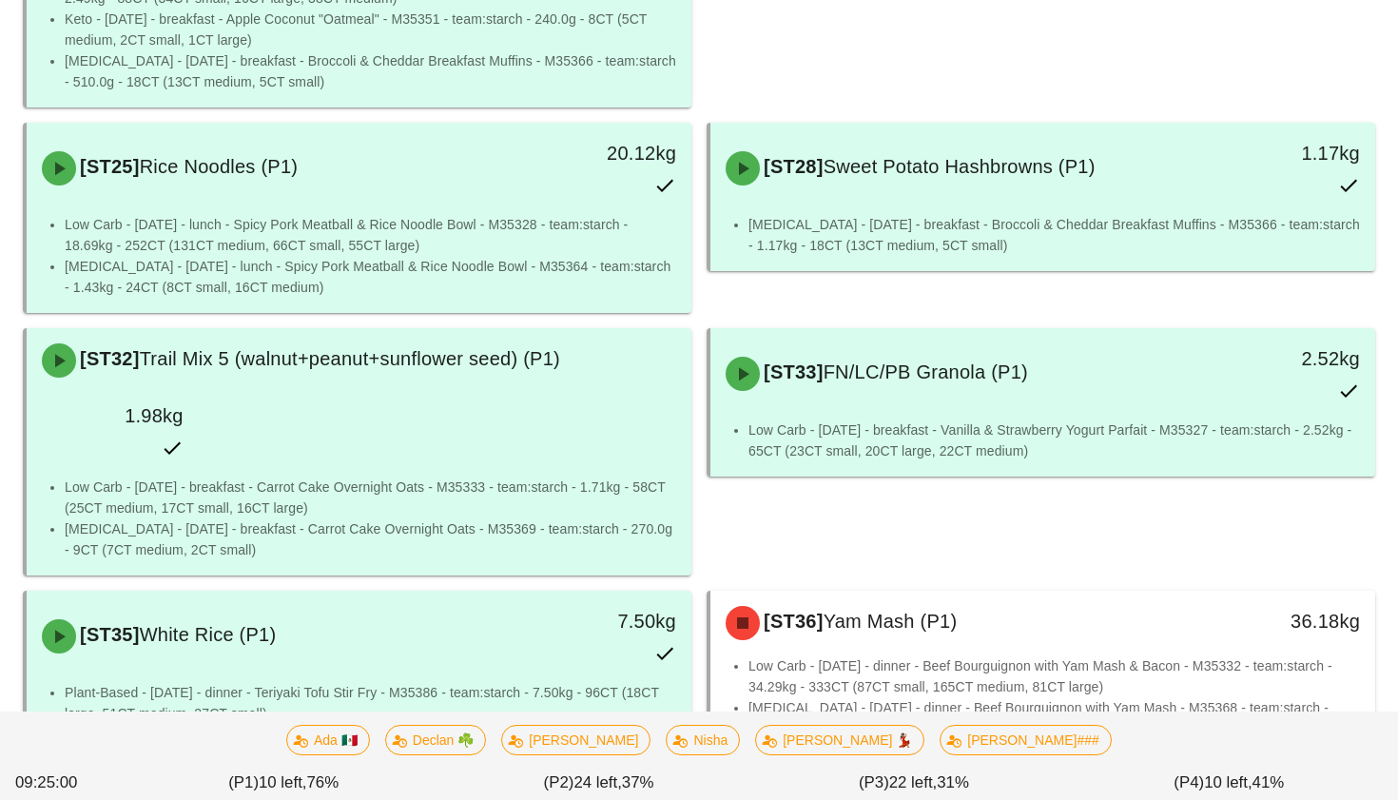
scroll to position [1000, 0]
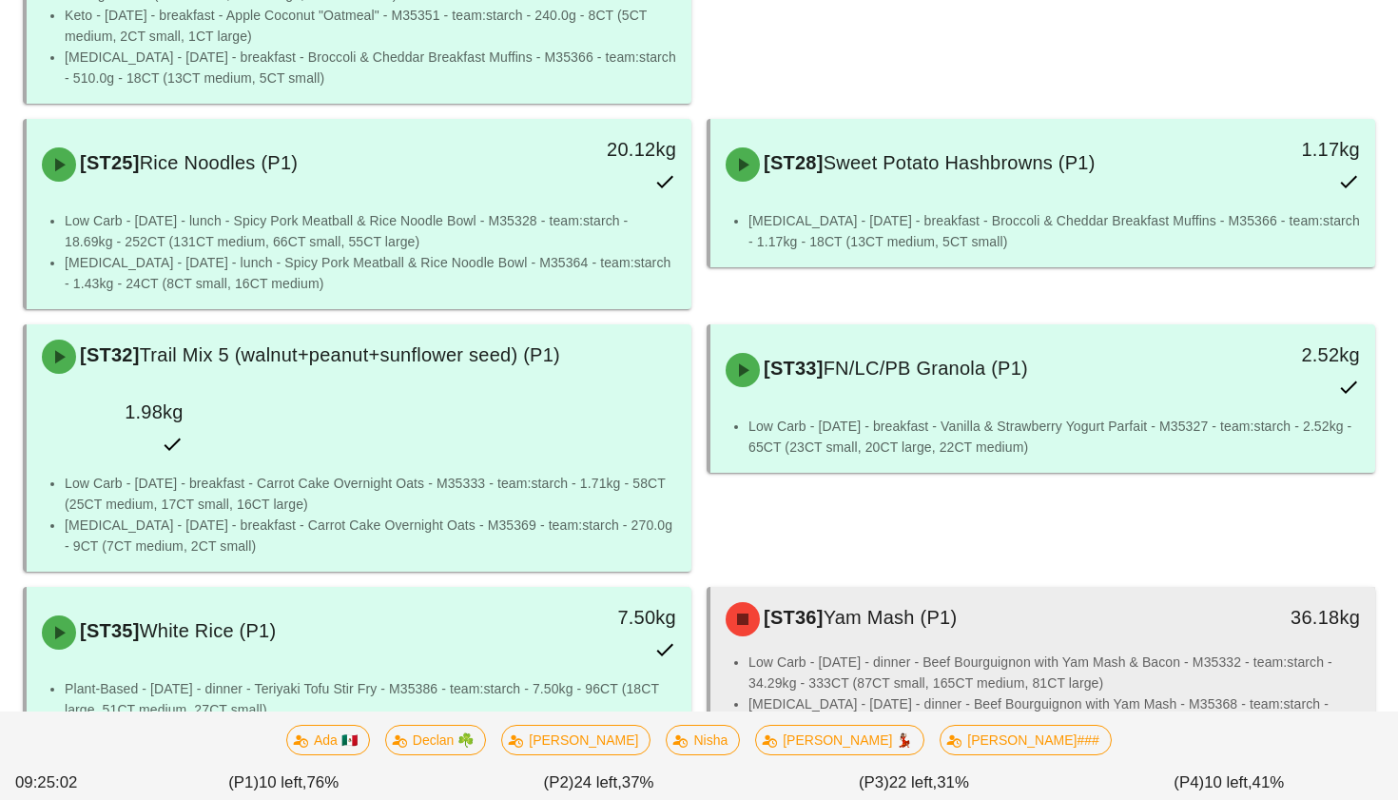
click at [852, 693] on li "[MEDICAL_DATA] - [DATE] - dinner - Beef Bourguignon with Yam Mash - M35368 - te…" at bounding box center [1054, 714] width 612 height 42
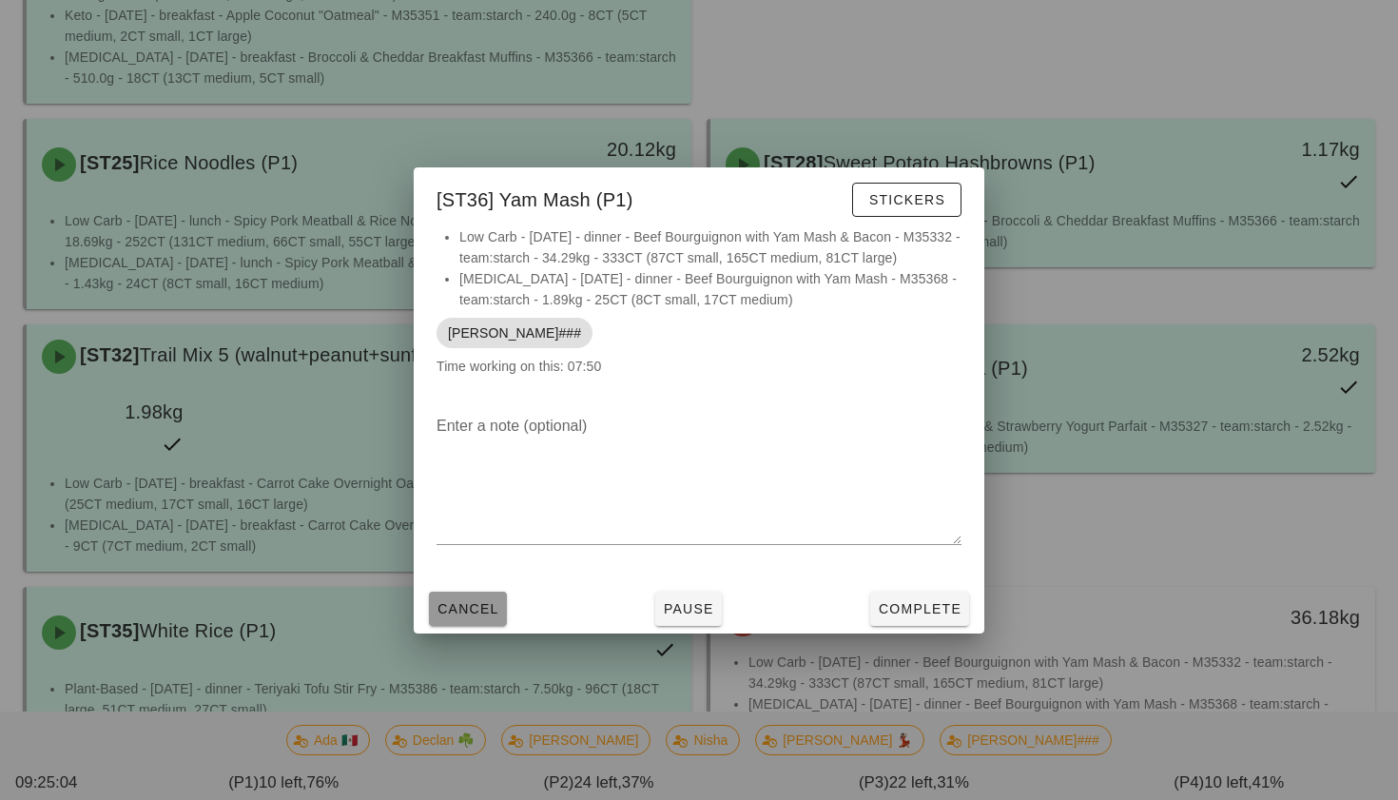
click at [483, 612] on span "Cancel" at bounding box center [468, 608] width 63 height 15
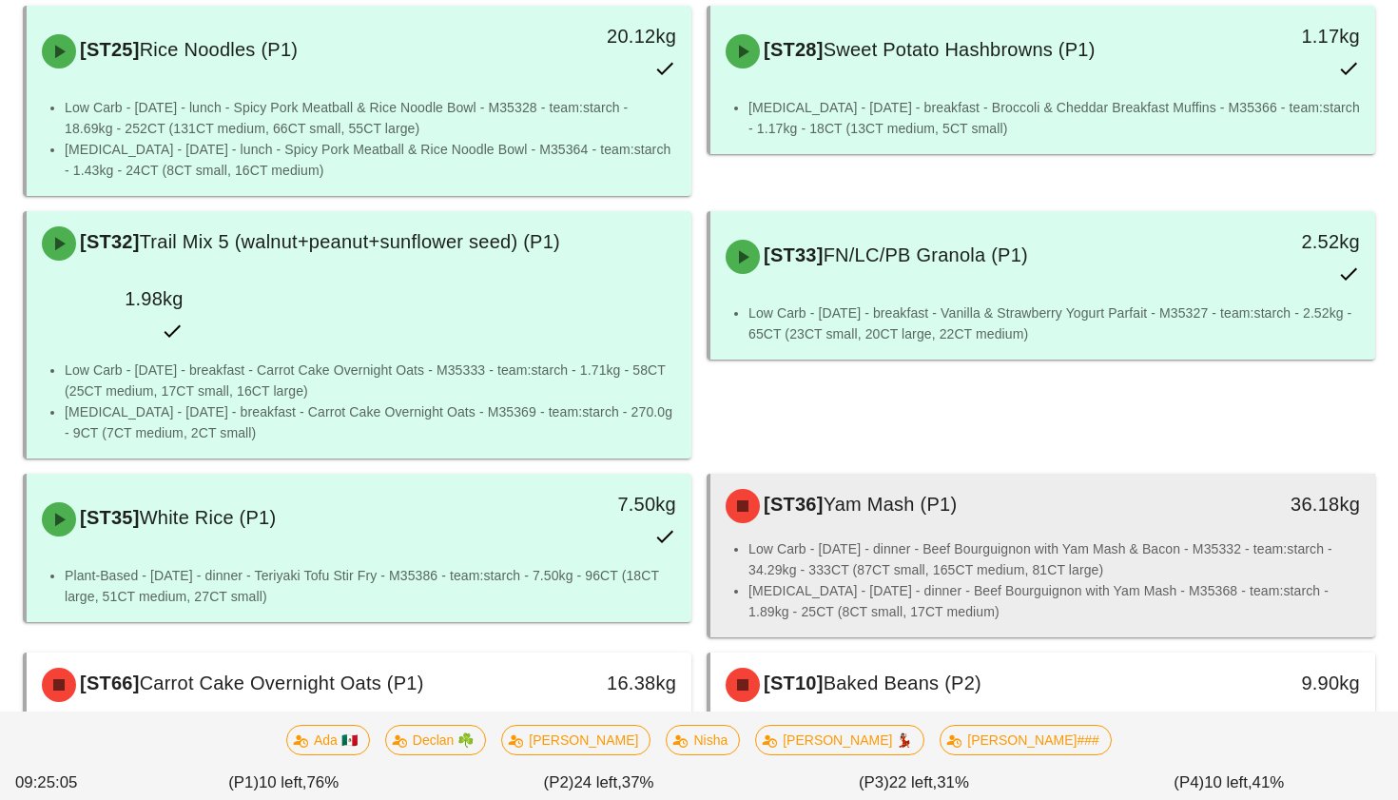
scroll to position [1117, 0]
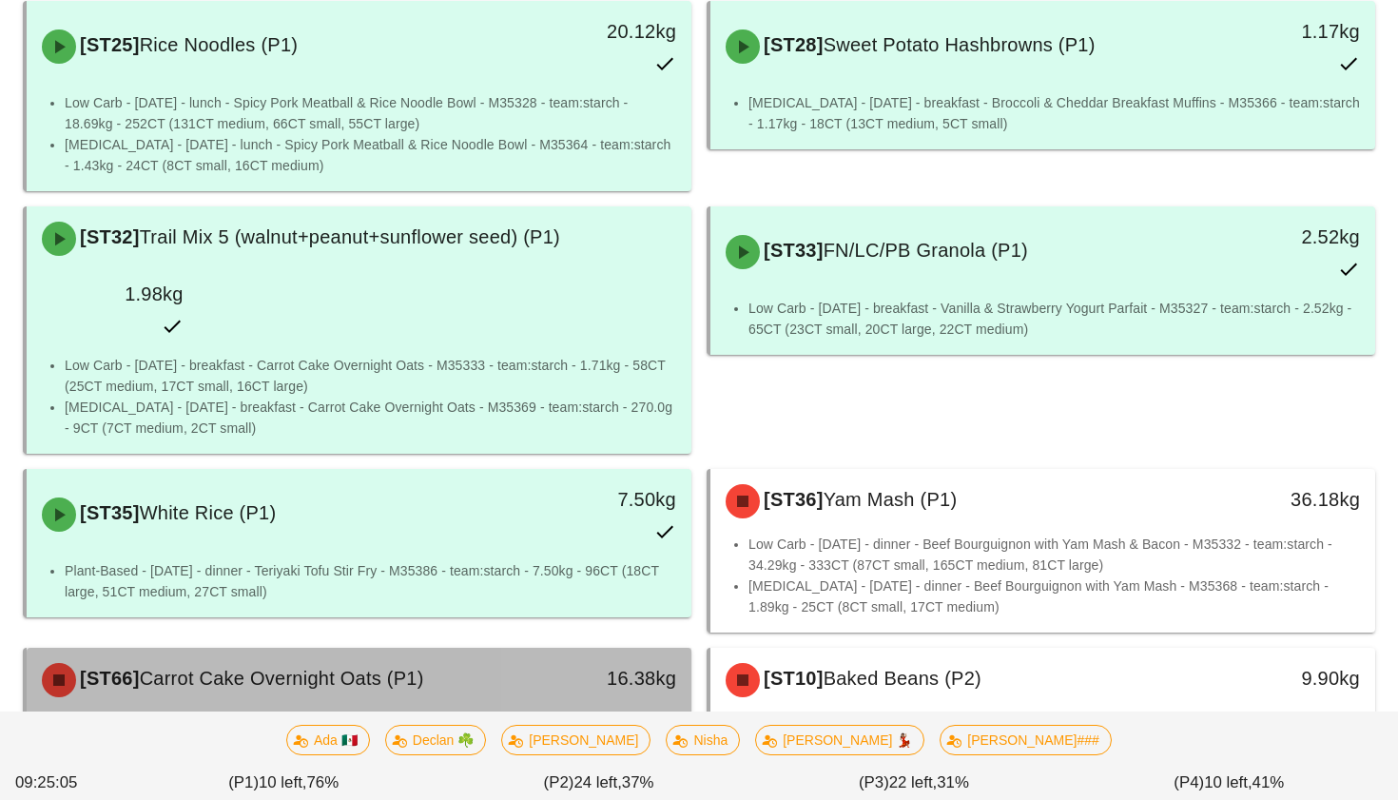
click at [567, 712] on li "Low Carb - [DATE] - breakfast - Carrot Cake Overnight Oats - M35333 - team:star…" at bounding box center [371, 733] width 612 height 42
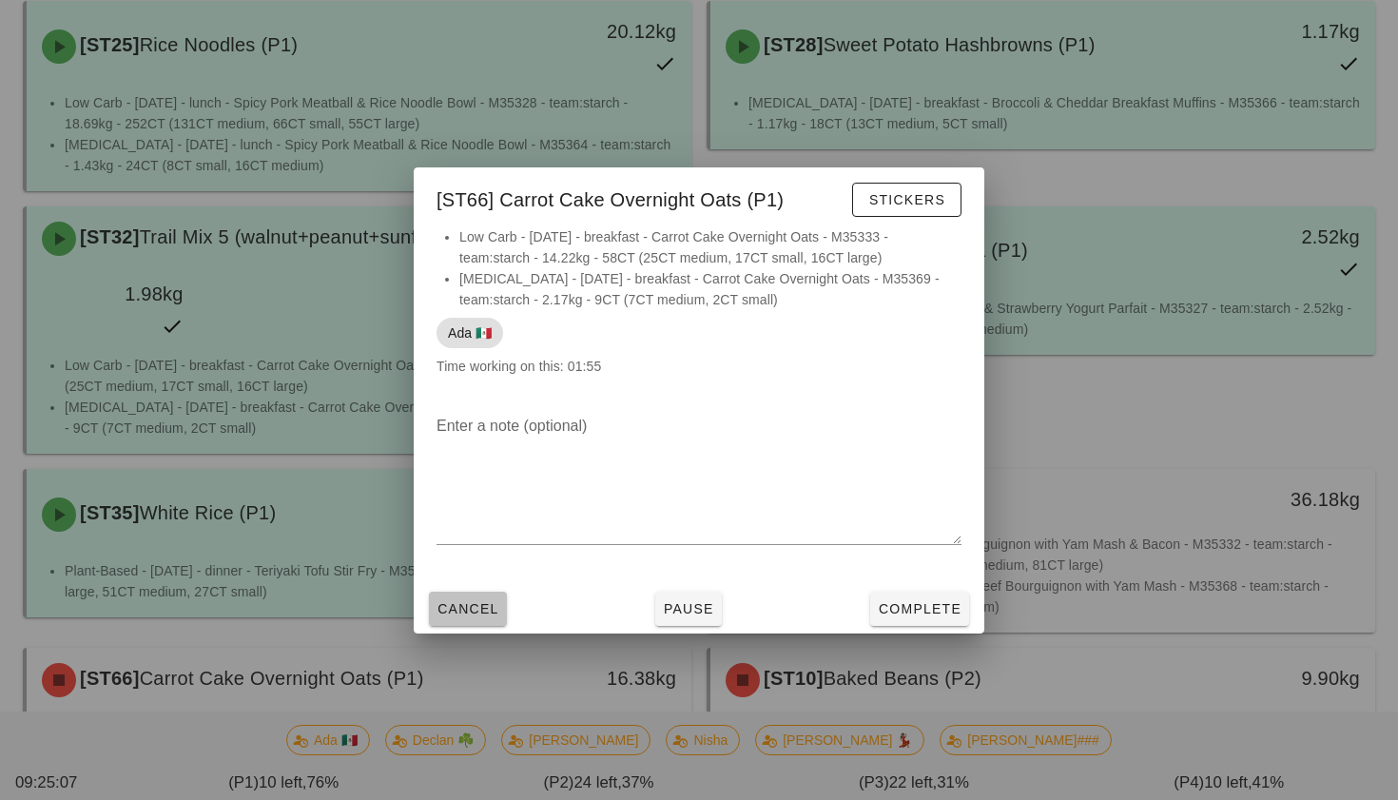
click at [463, 612] on span "Cancel" at bounding box center [468, 608] width 63 height 15
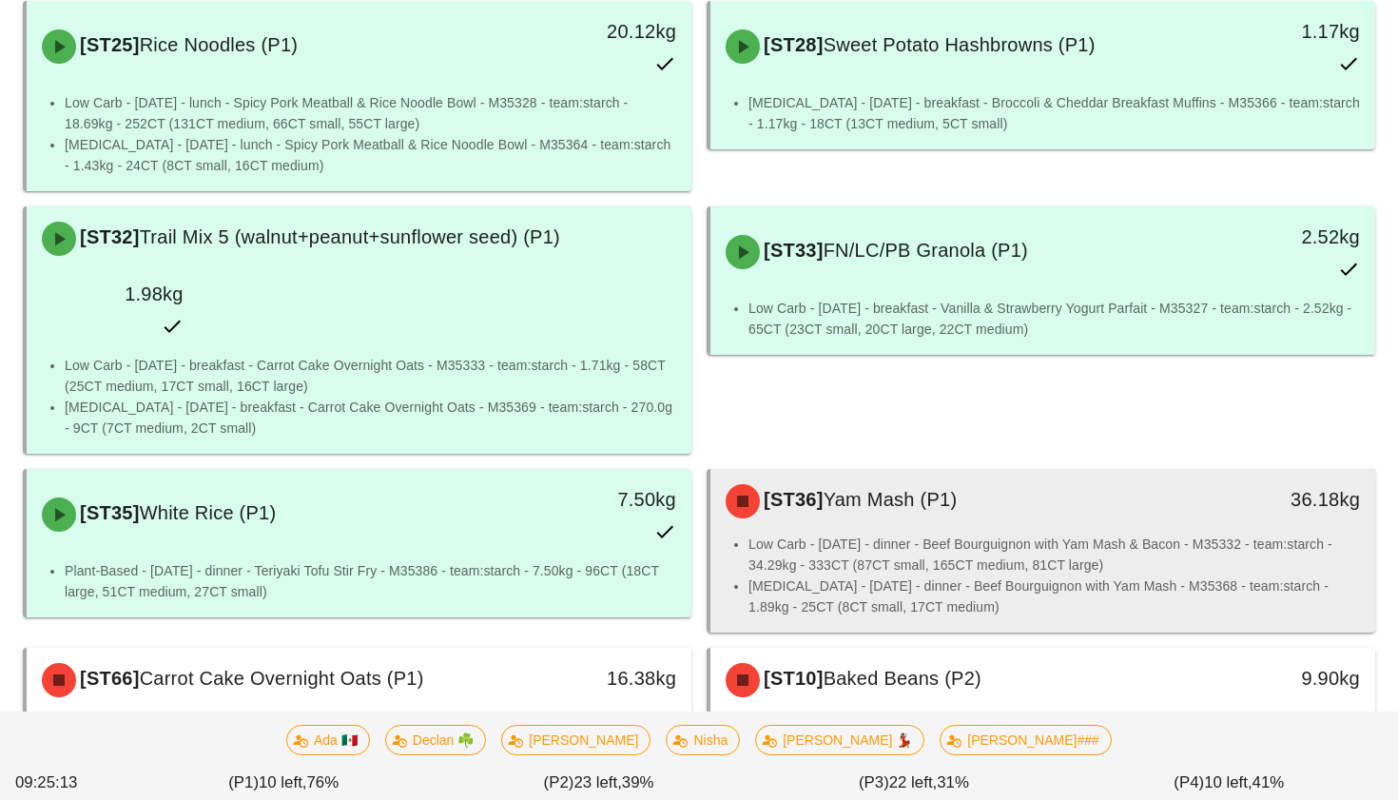
click at [818, 575] on li "[MEDICAL_DATA] - [DATE] - dinner - Beef Bourguignon with Yam Mash - M35368 - te…" at bounding box center [1054, 596] width 612 height 42
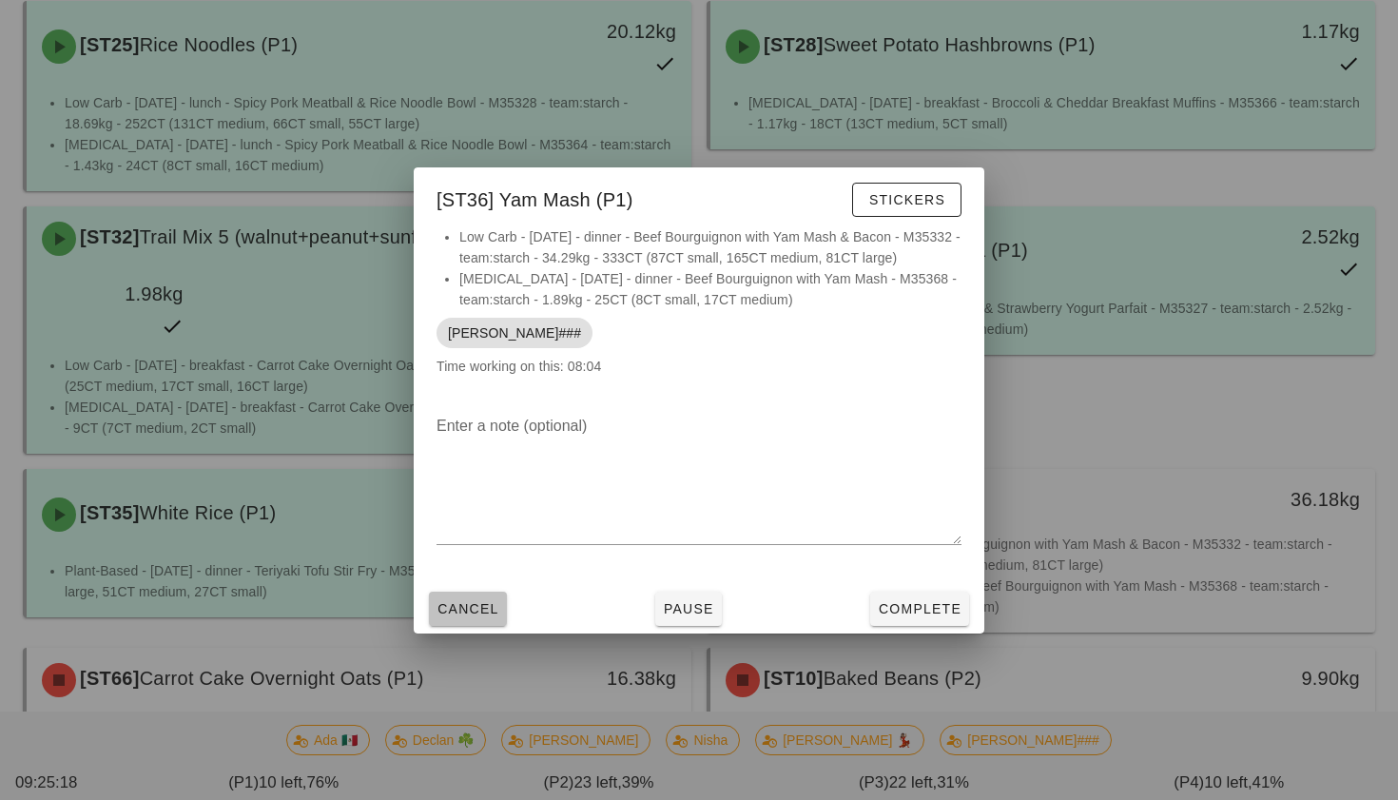
click at [476, 620] on button "Cancel" at bounding box center [468, 609] width 78 height 34
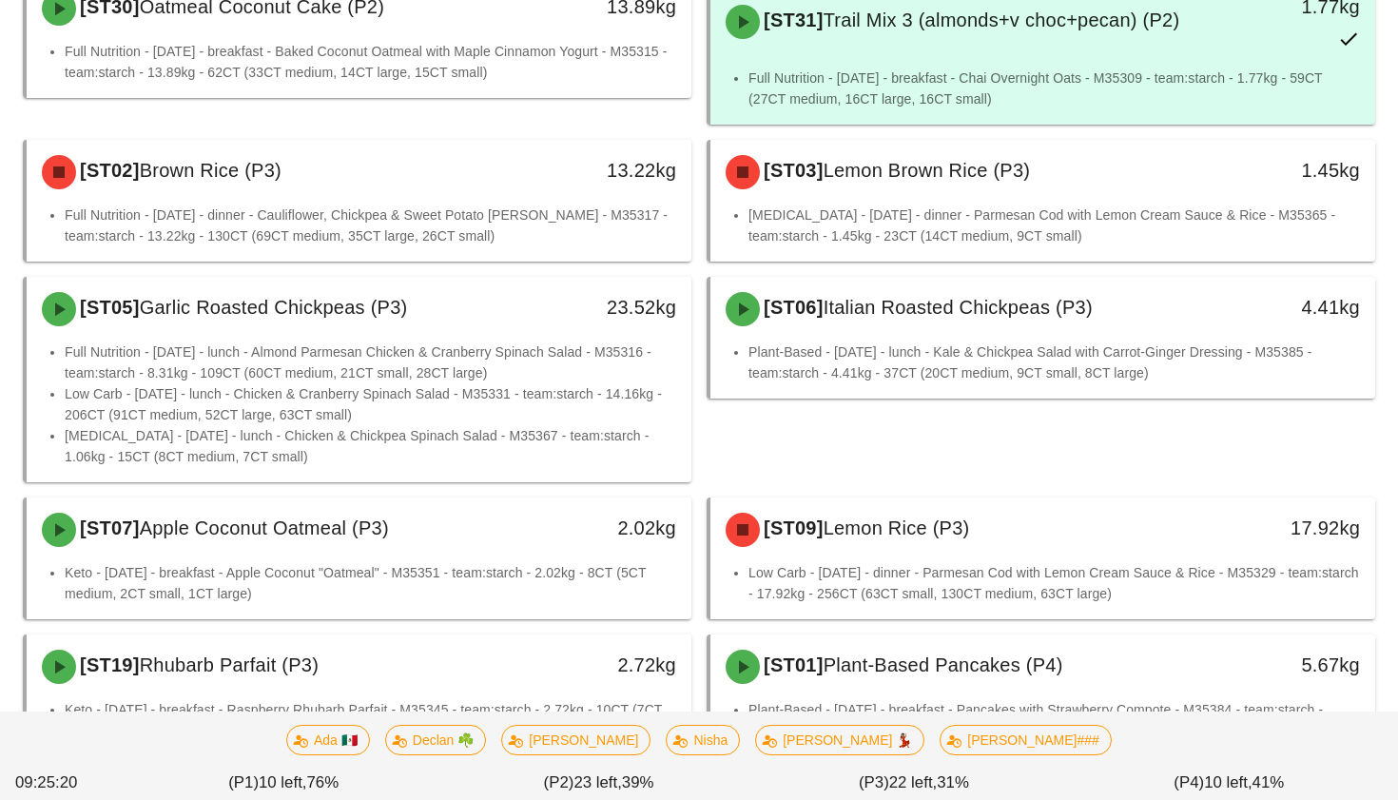
scroll to position [2417, 0]
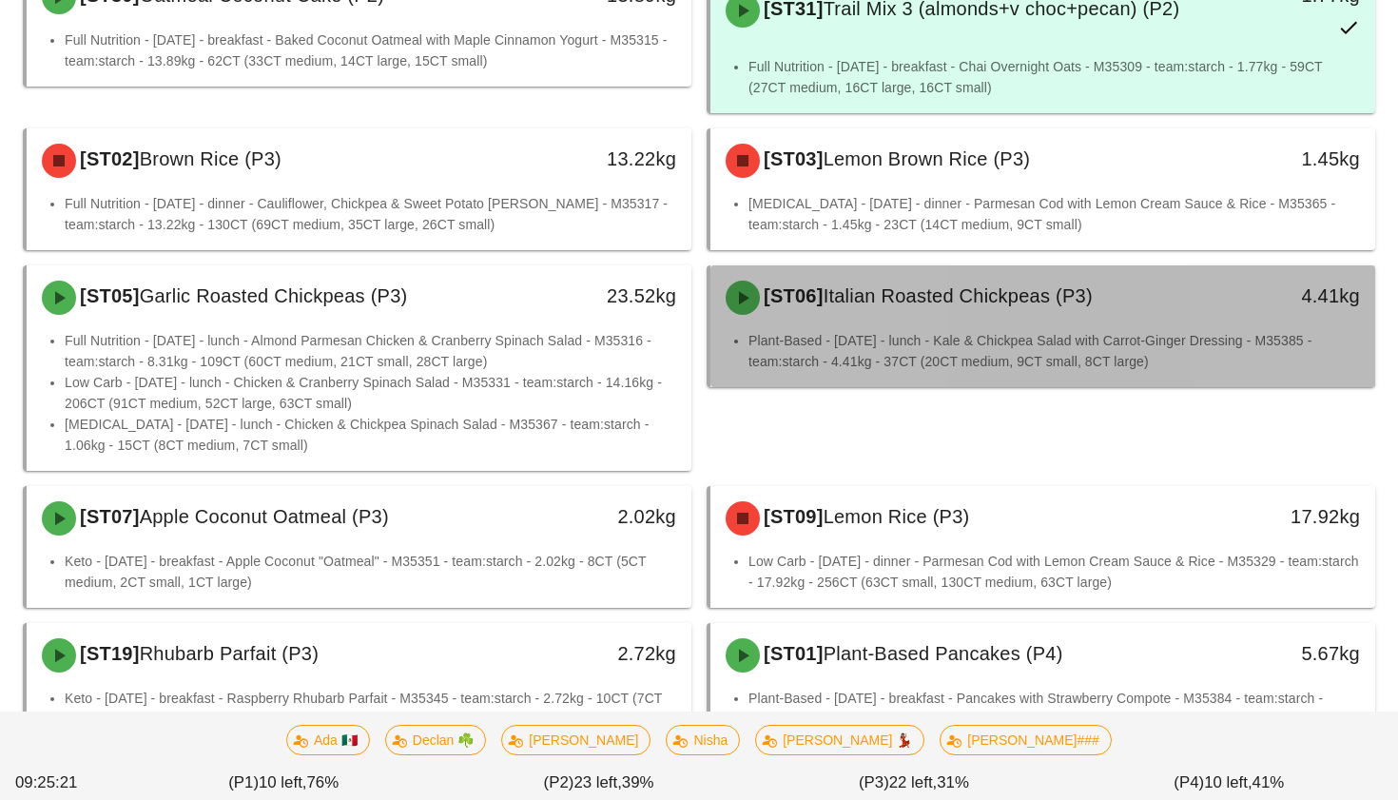
click at [919, 269] on div "[ST06] Italian Roasted Chickpeas (P3)" at bounding box center [960, 297] width 493 height 57
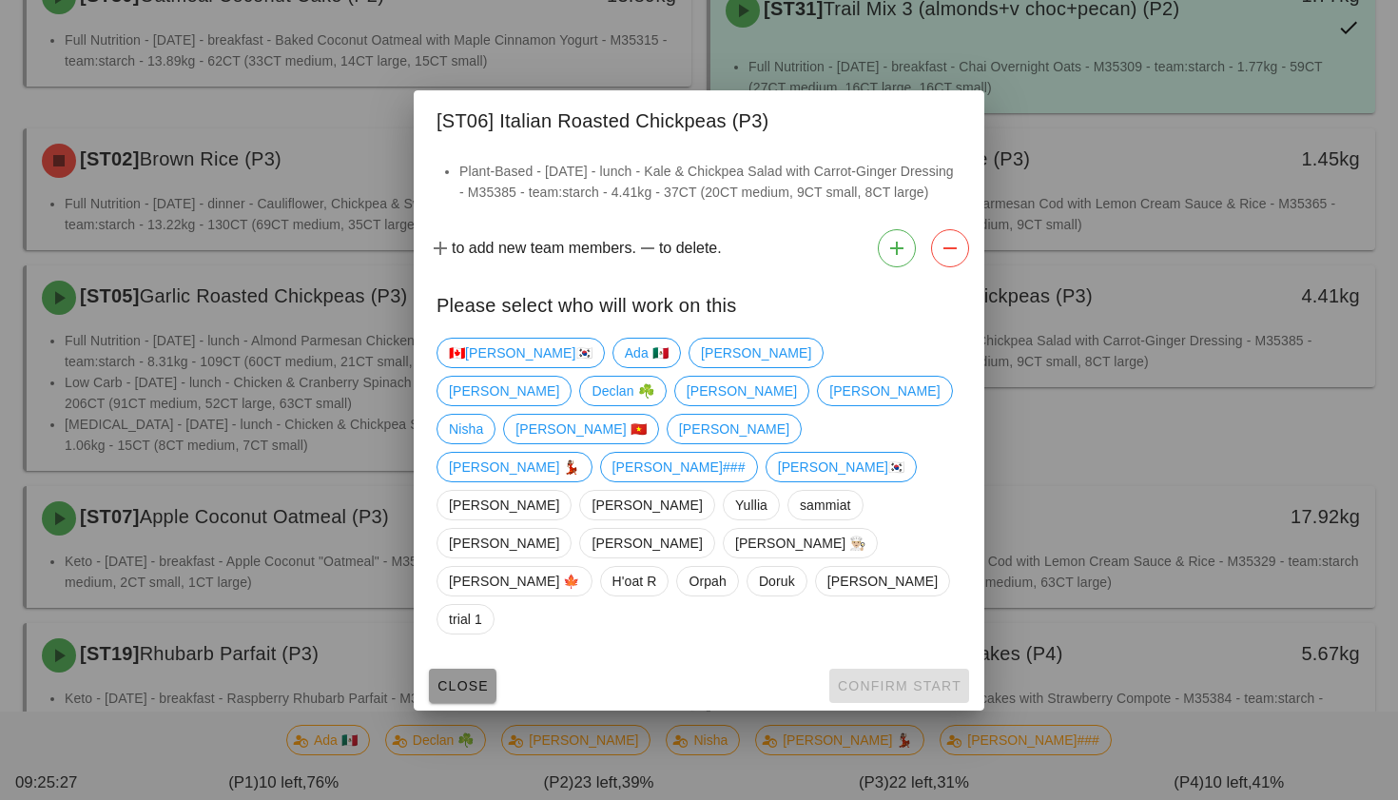
click at [459, 678] on span "Close" at bounding box center [463, 685] width 52 height 15
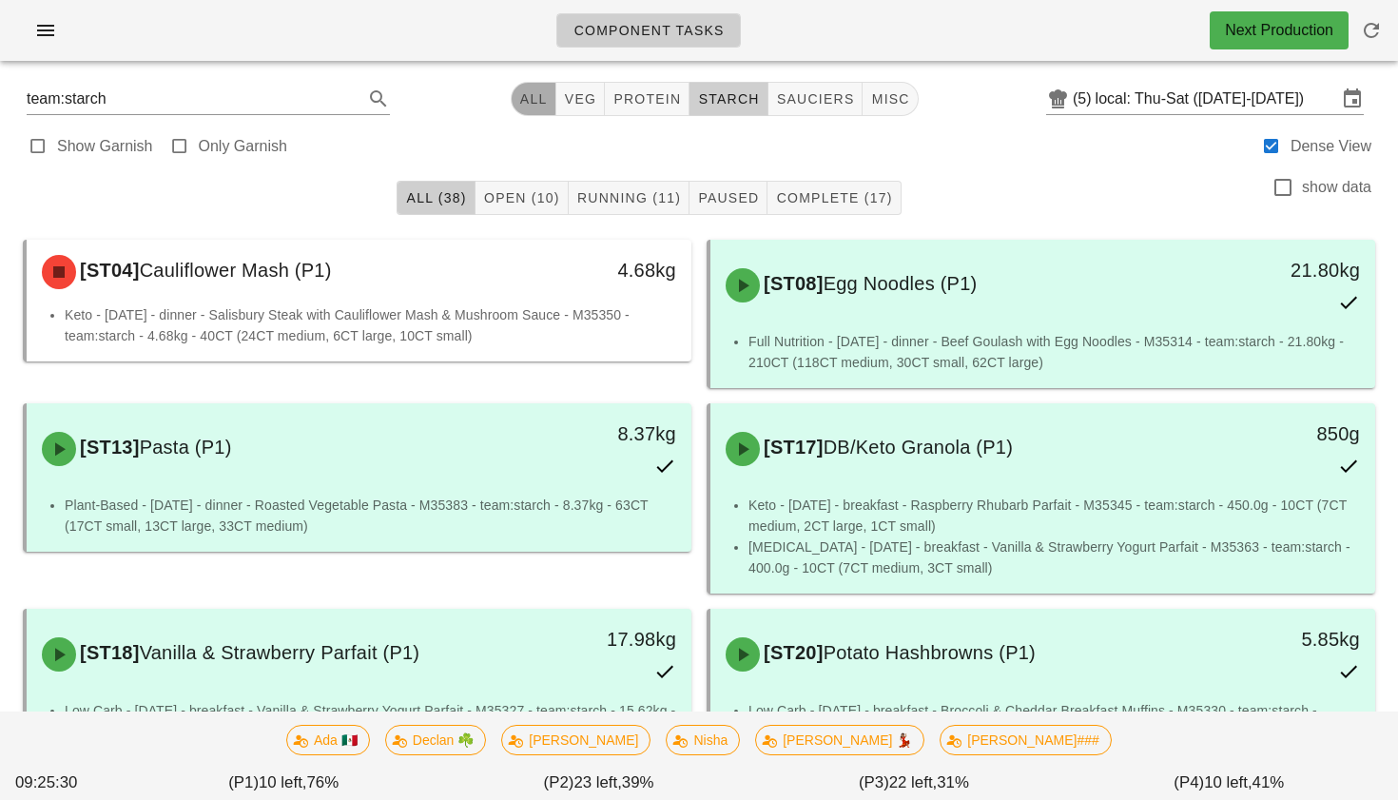
click at [531, 112] on button "All" at bounding box center [534, 99] width 46 height 34
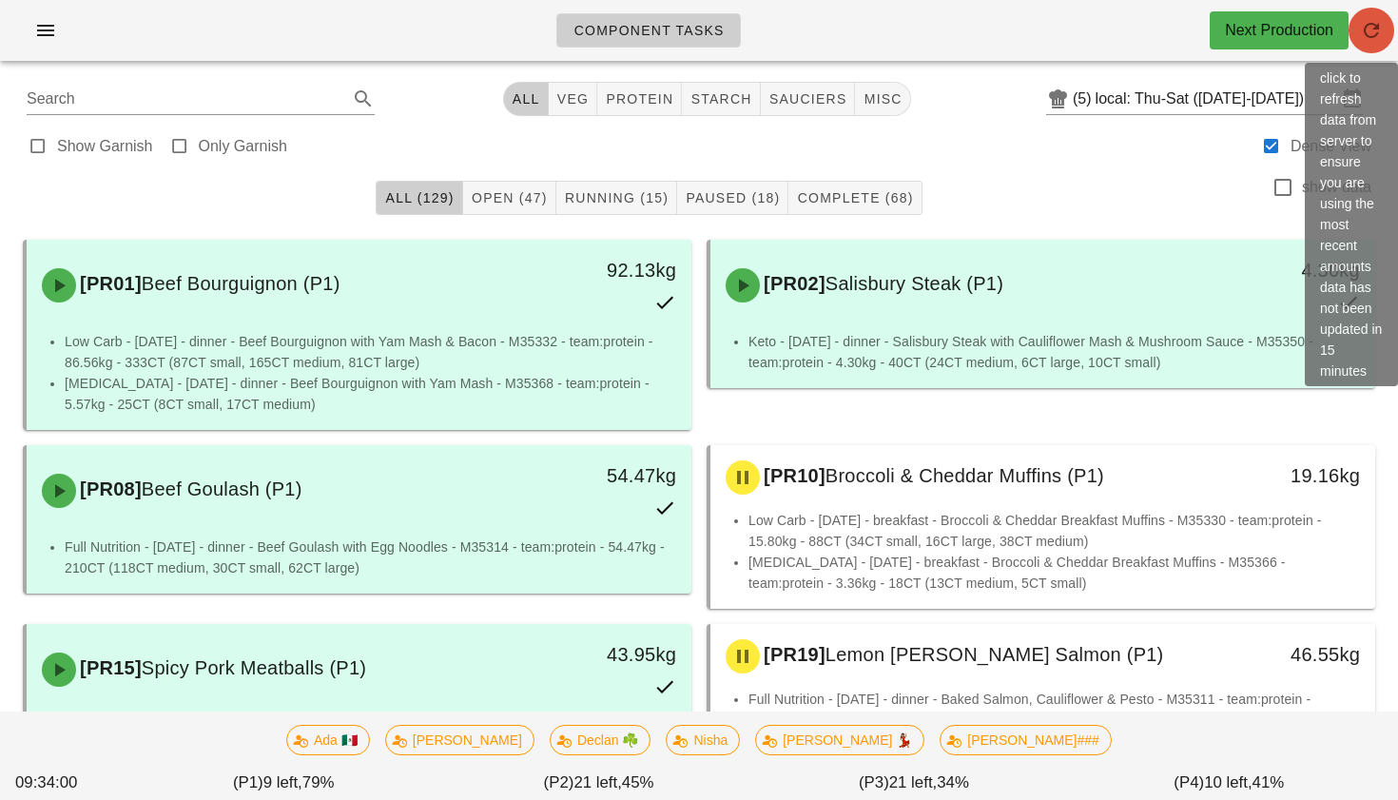
click at [1376, 33] on icon "button" at bounding box center [1371, 30] width 23 height 23
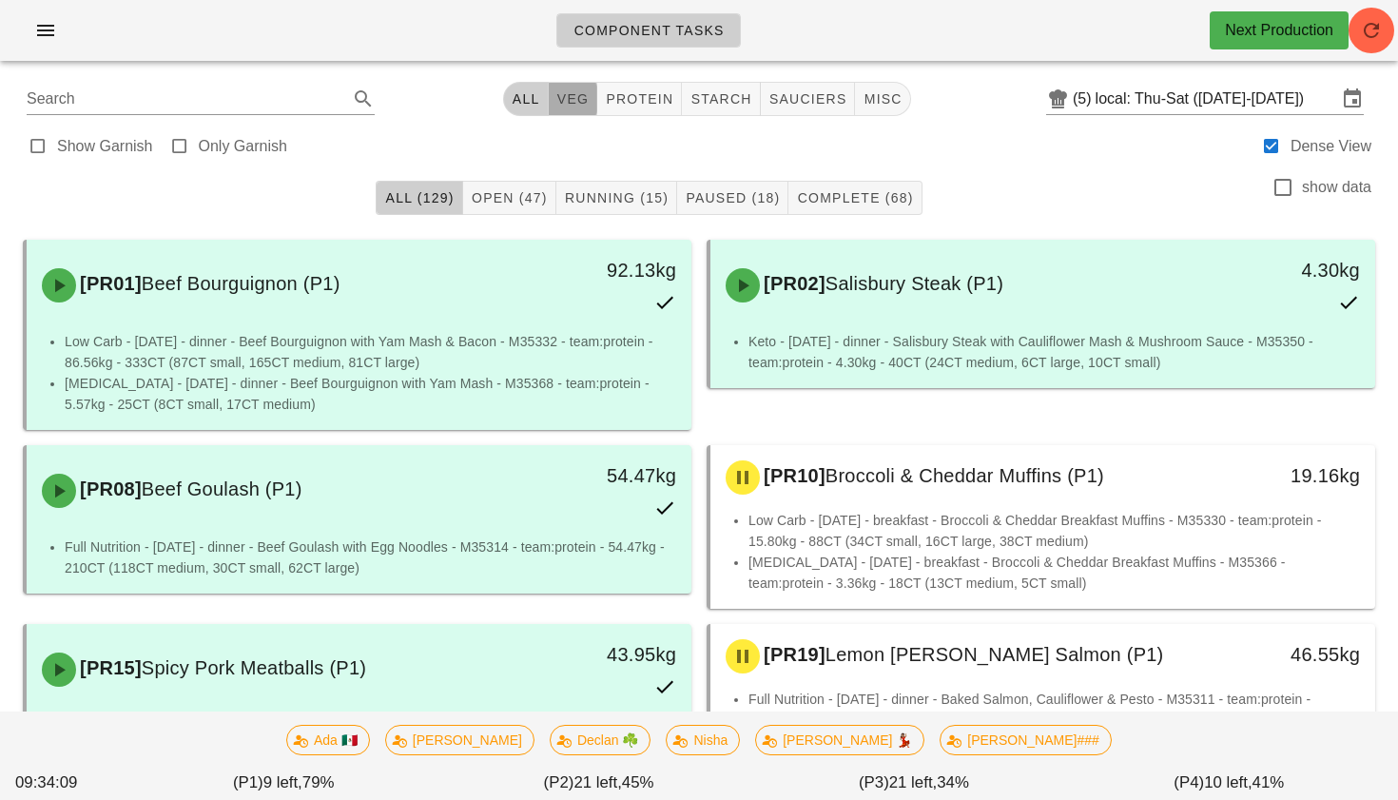
click at [572, 99] on span "veg" at bounding box center [572, 98] width 33 height 15
type input "team:veg"
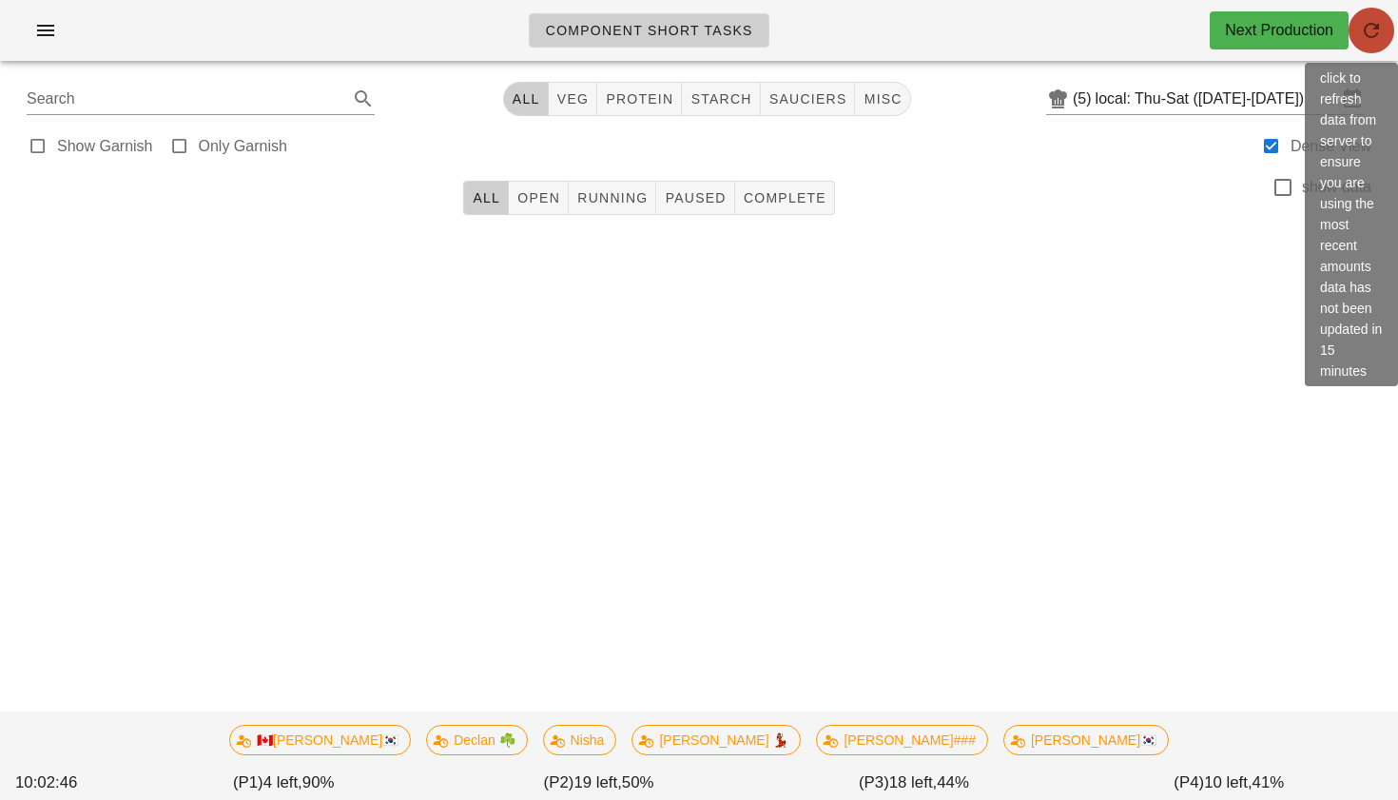
click at [1370, 20] on icon "button" at bounding box center [1371, 30] width 23 height 23
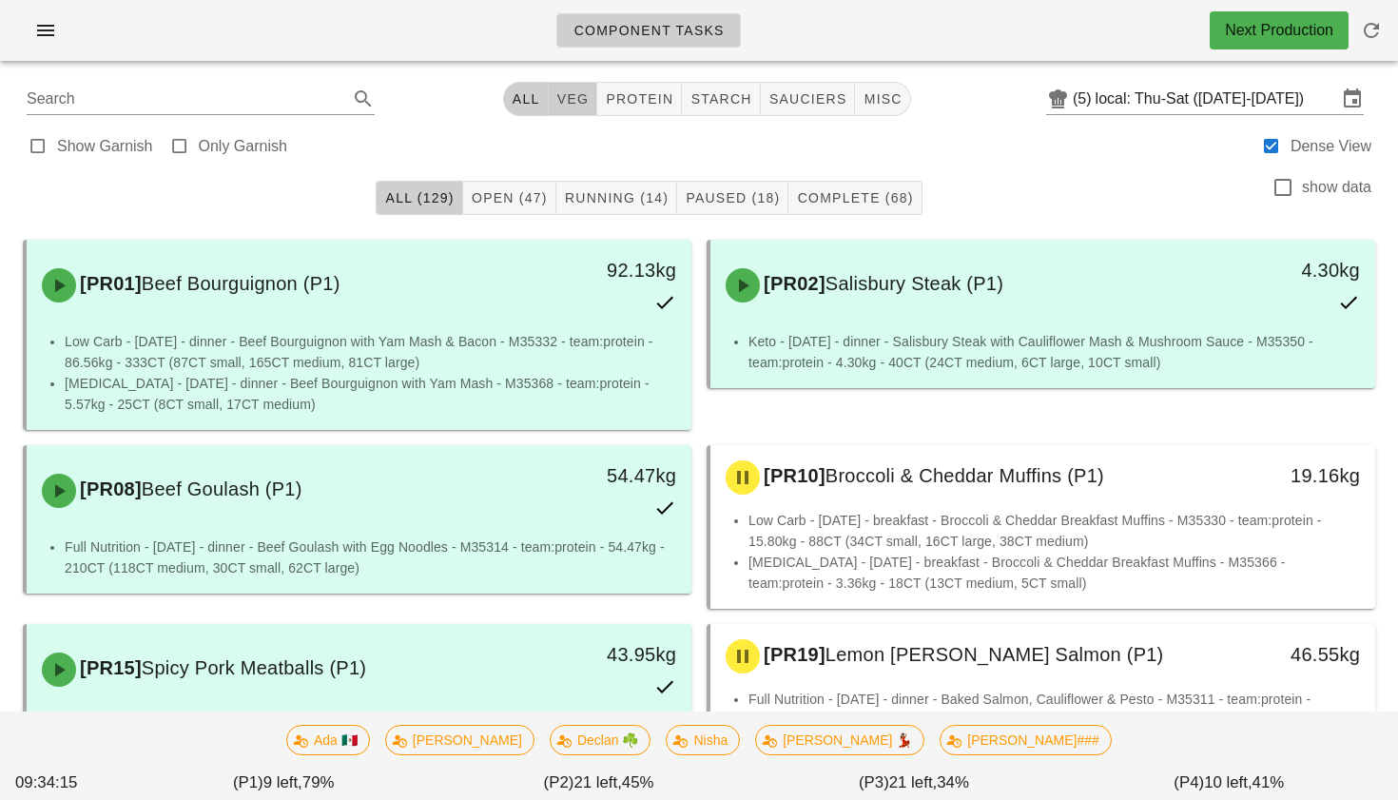
click at [578, 91] on span "veg" at bounding box center [572, 98] width 33 height 15
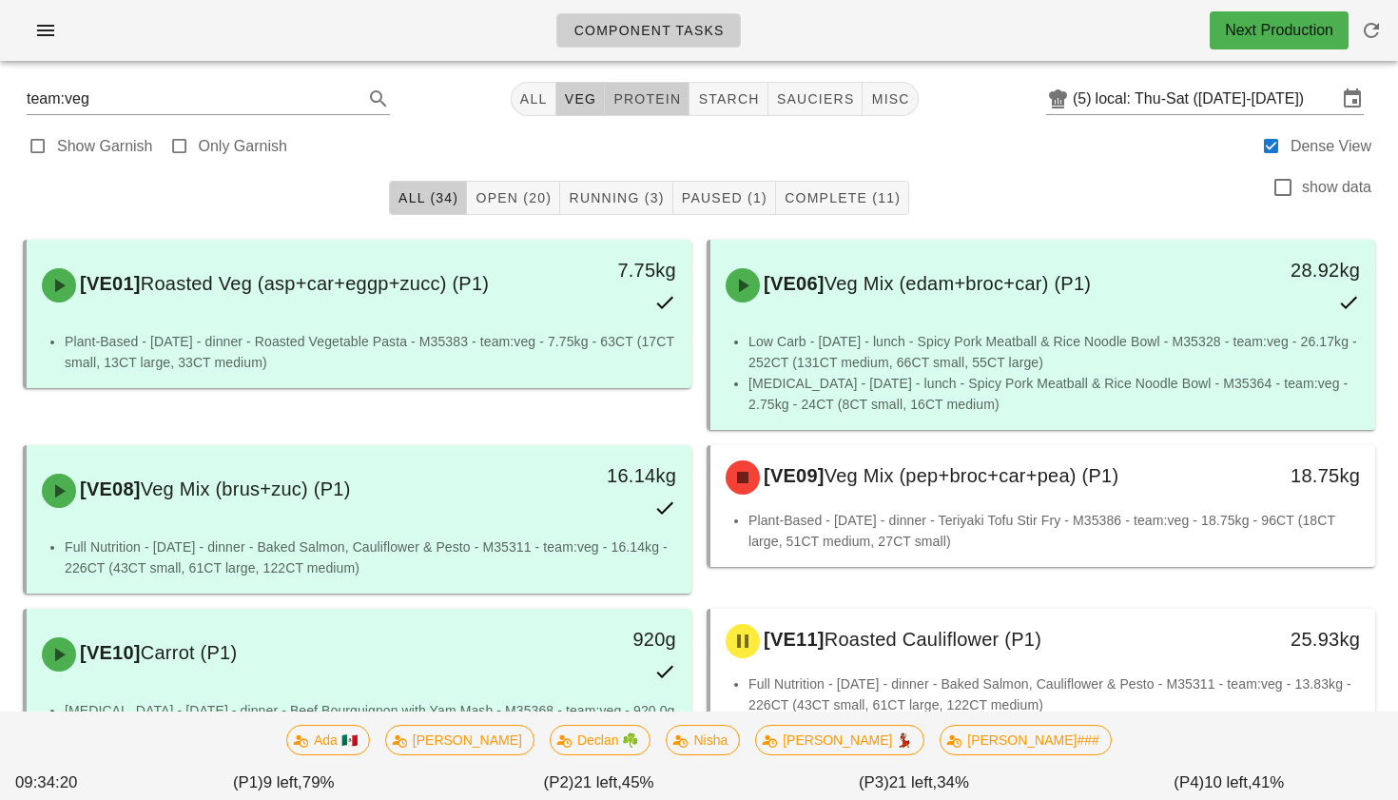
click at [631, 100] on span "protein" at bounding box center [646, 98] width 68 height 15
type input "team:protein"
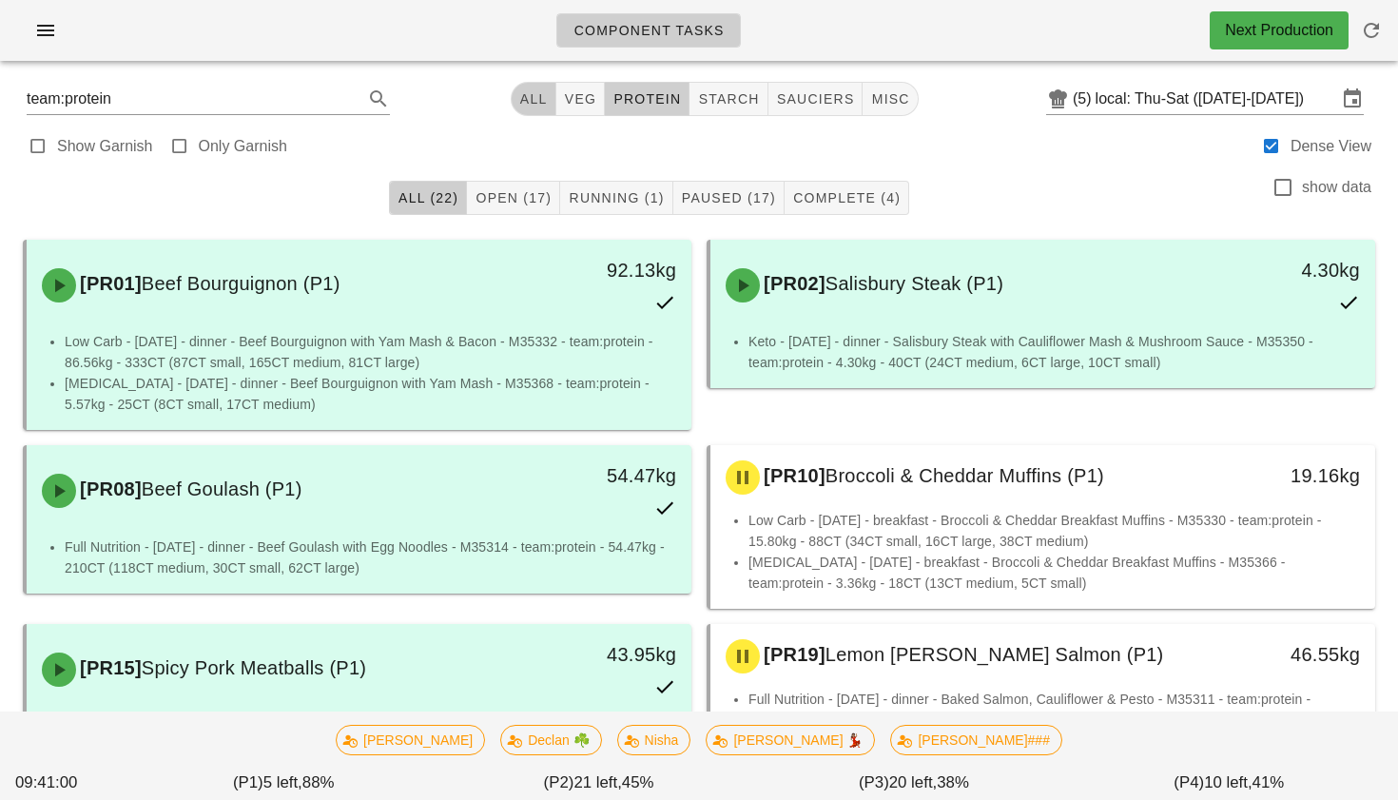
click at [531, 102] on span "All" at bounding box center [533, 98] width 29 height 15
click at [576, 96] on span "veg" at bounding box center [572, 98] width 33 height 15
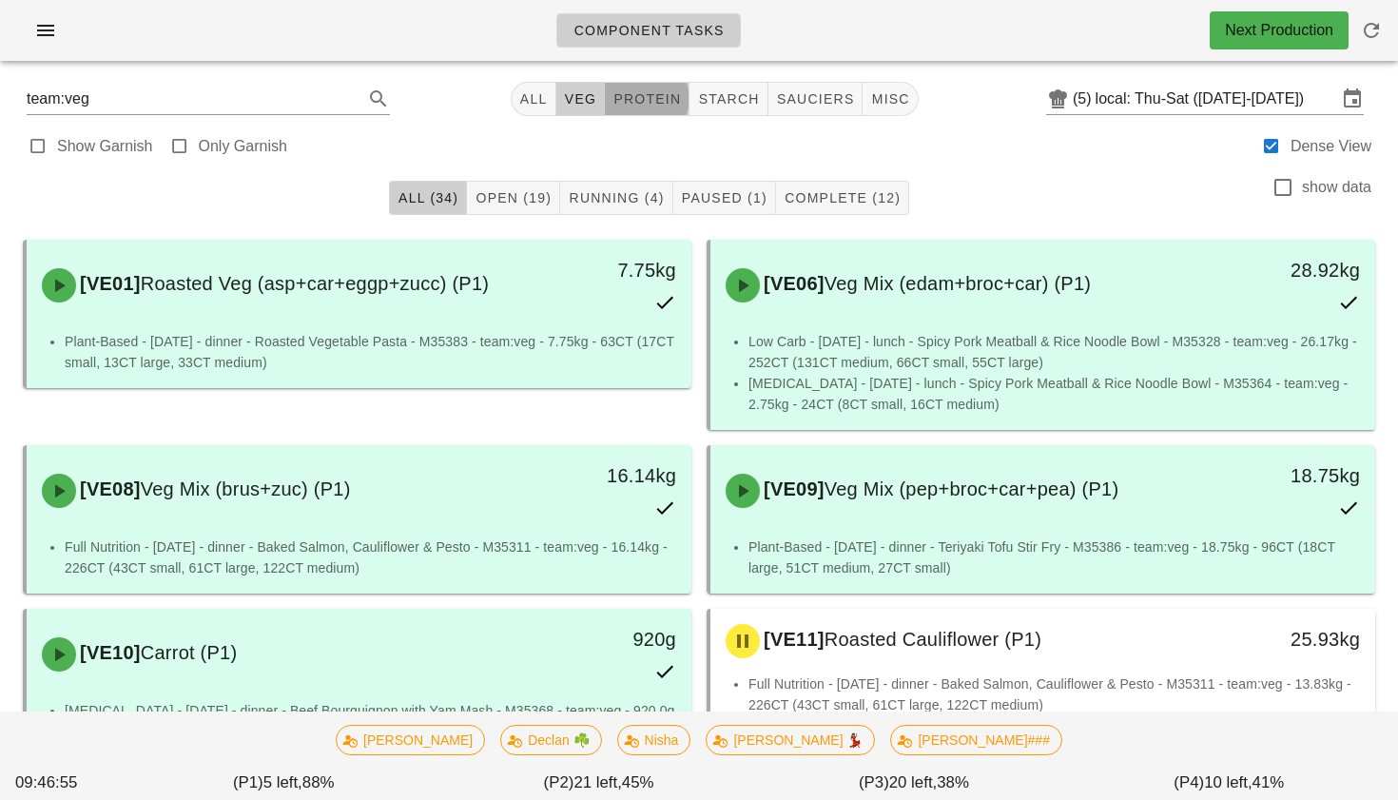
click at [652, 104] on span "protein" at bounding box center [646, 98] width 68 height 15
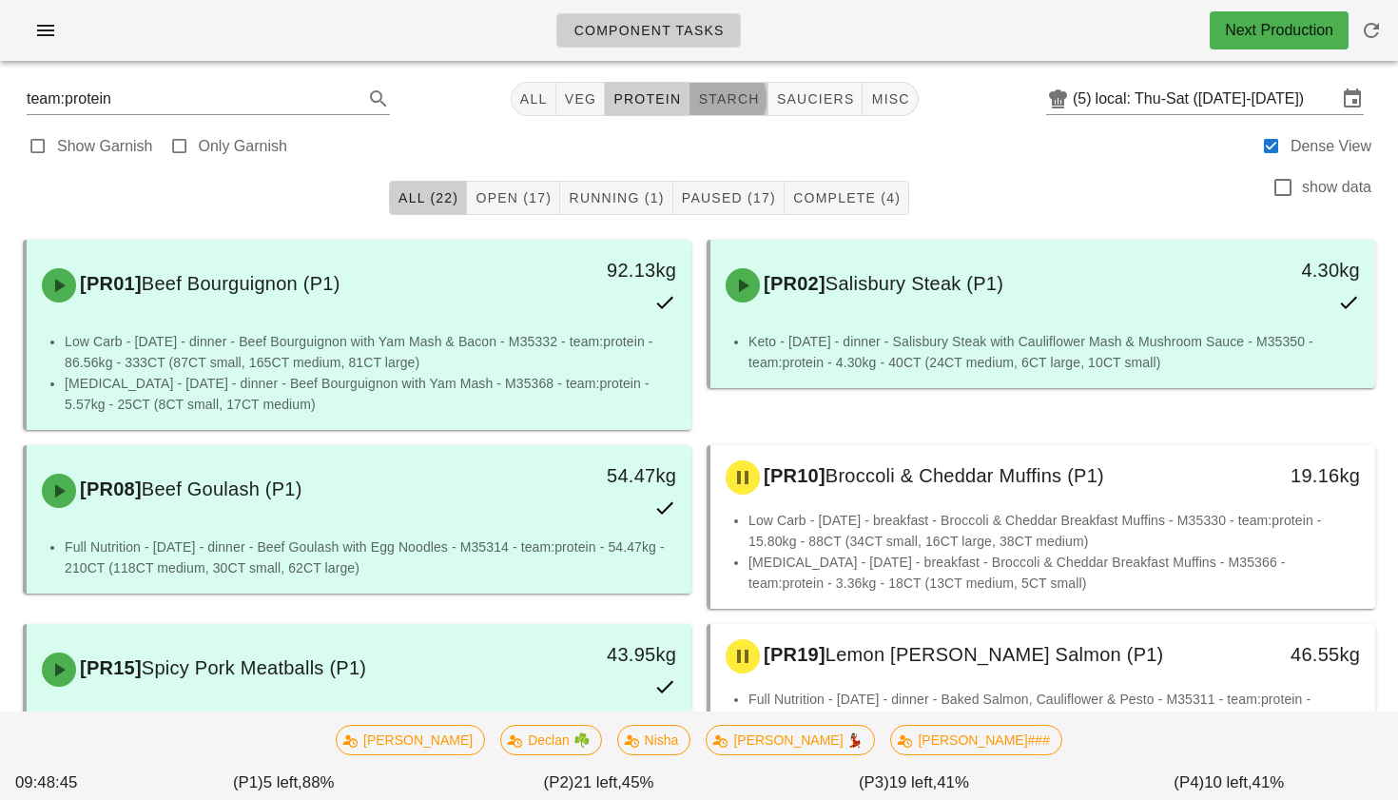
click at [724, 85] on button "starch" at bounding box center [729, 99] width 78 height 34
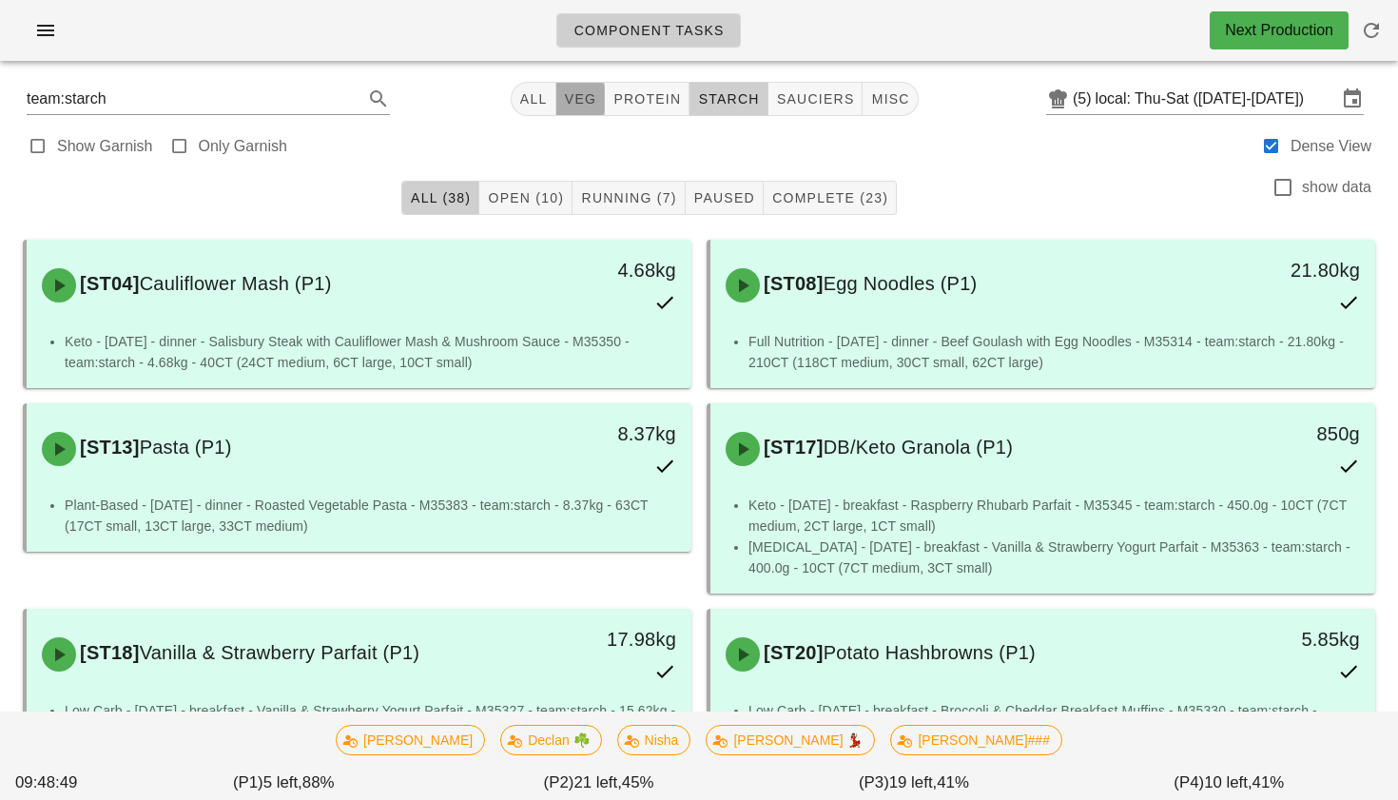
click at [573, 103] on span "veg" at bounding box center [580, 98] width 33 height 15
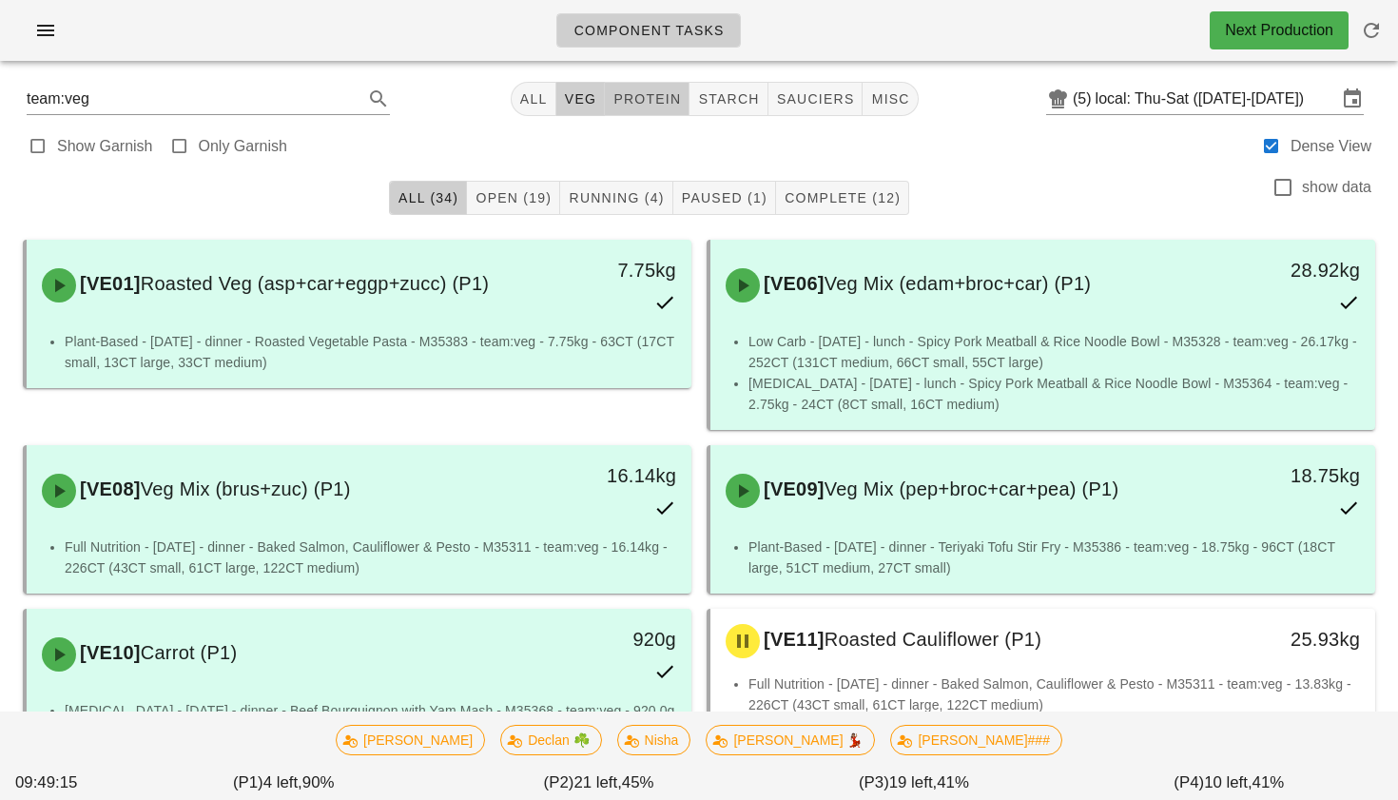
click at [650, 96] on span "protein" at bounding box center [646, 98] width 68 height 15
type input "team:protein"
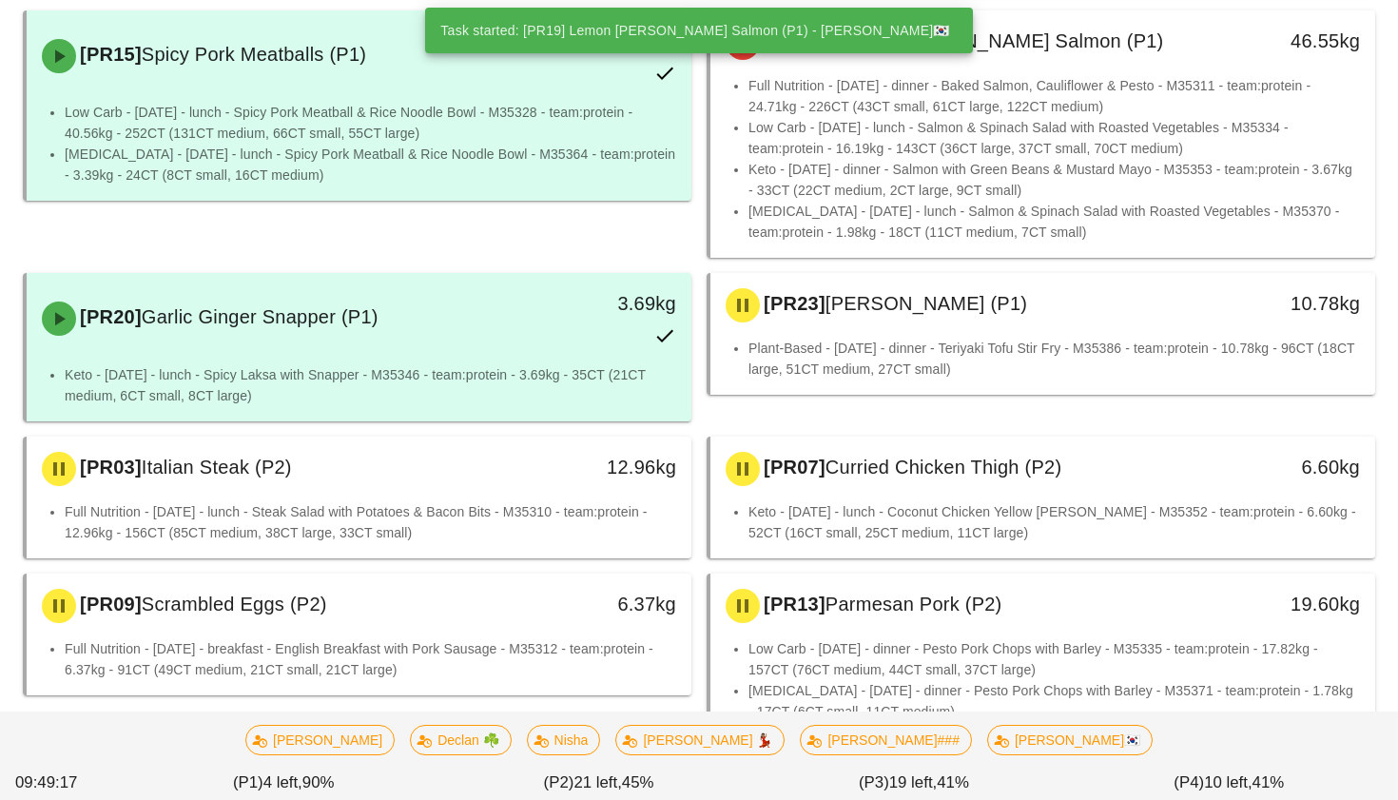
scroll to position [634, 0]
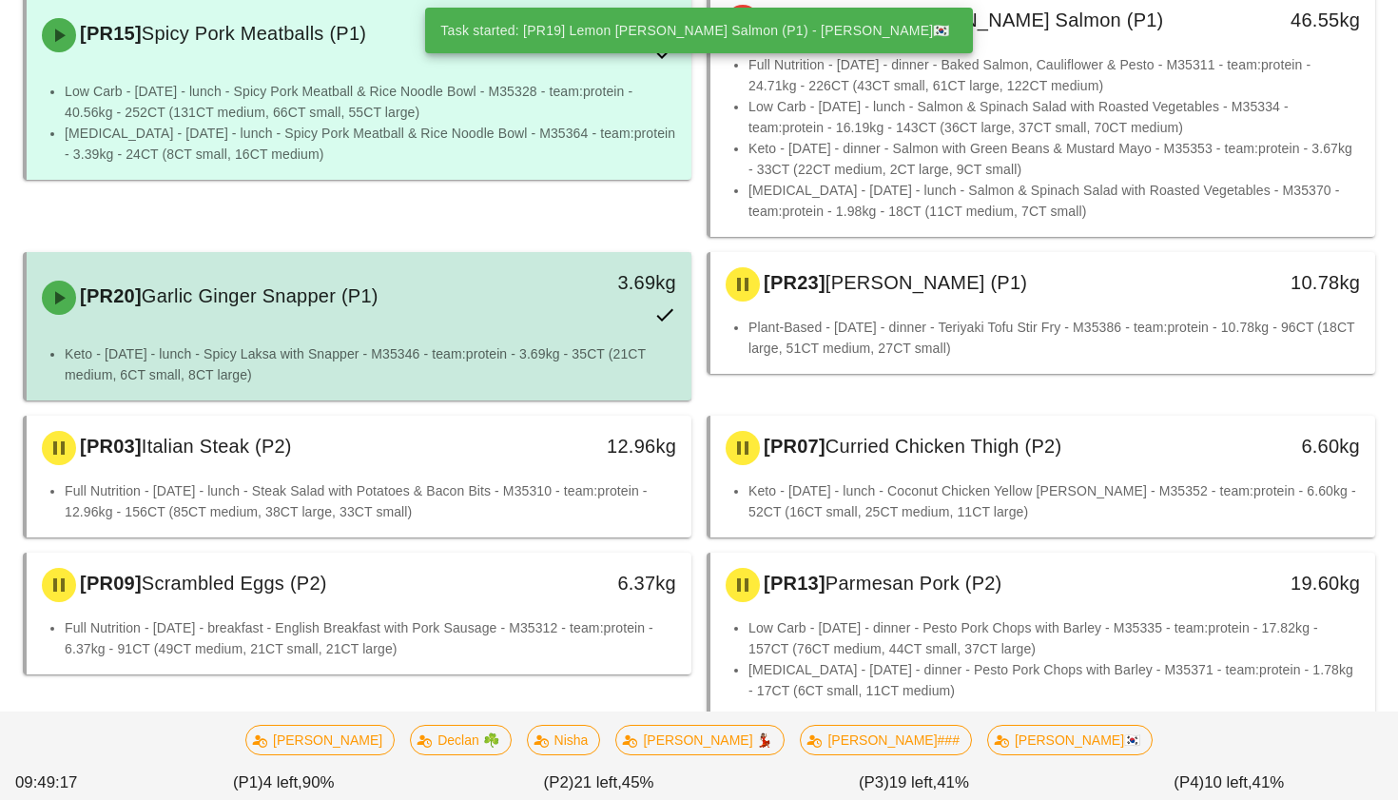
click at [509, 359] on li "Keto - [DATE] - lunch - Spicy Laksa with Snapper - M35346 - team:protein - 3.69…" at bounding box center [371, 364] width 612 height 42
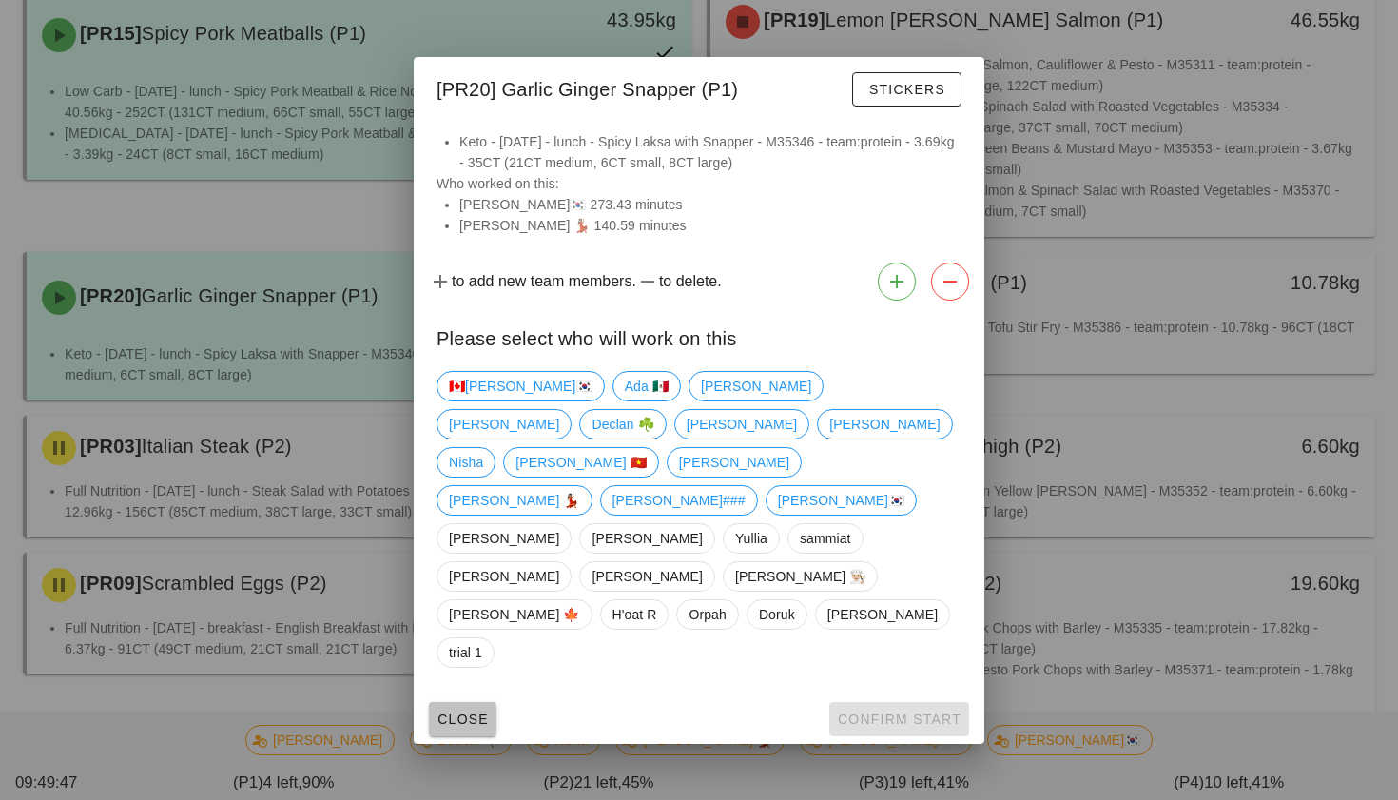
click at [453, 711] on span "Close" at bounding box center [463, 718] width 52 height 15
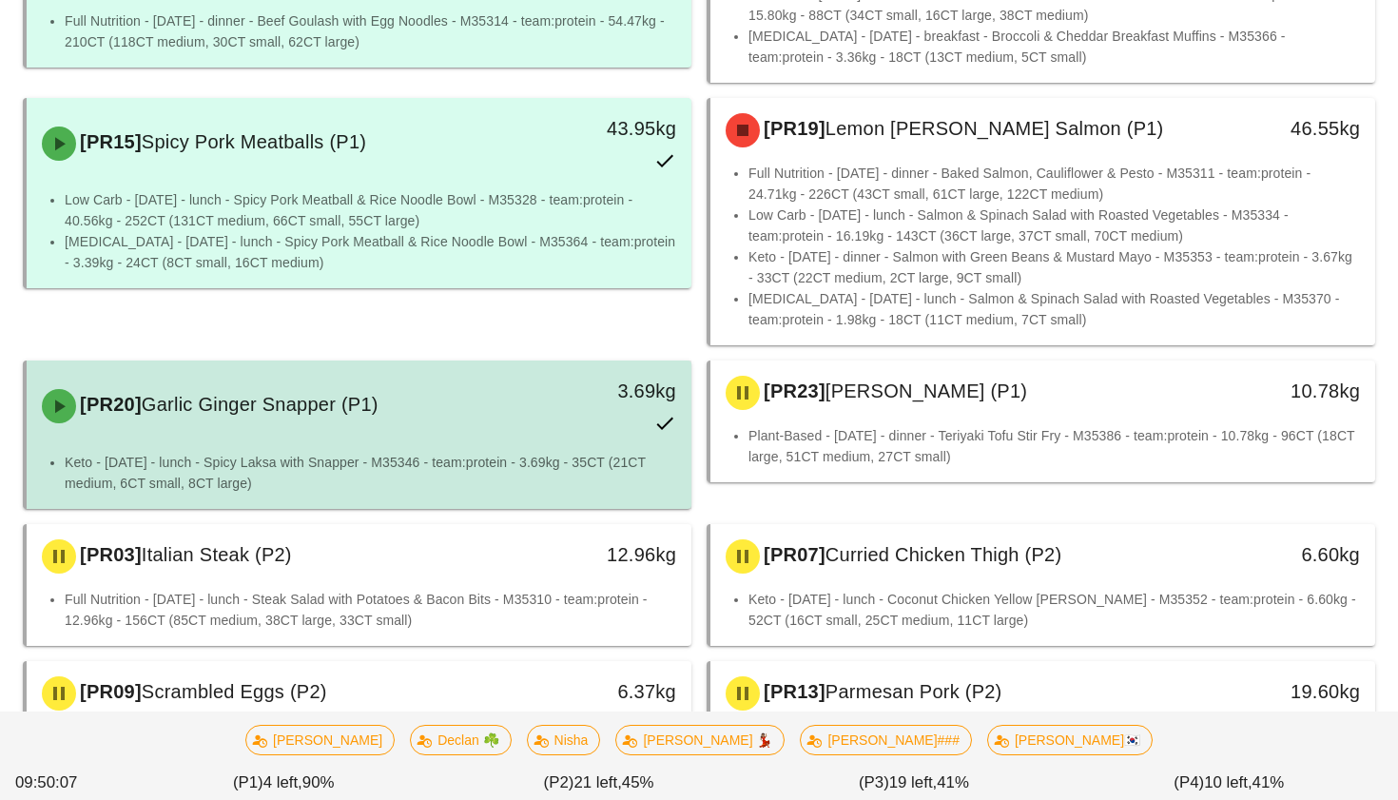
scroll to position [529, 0]
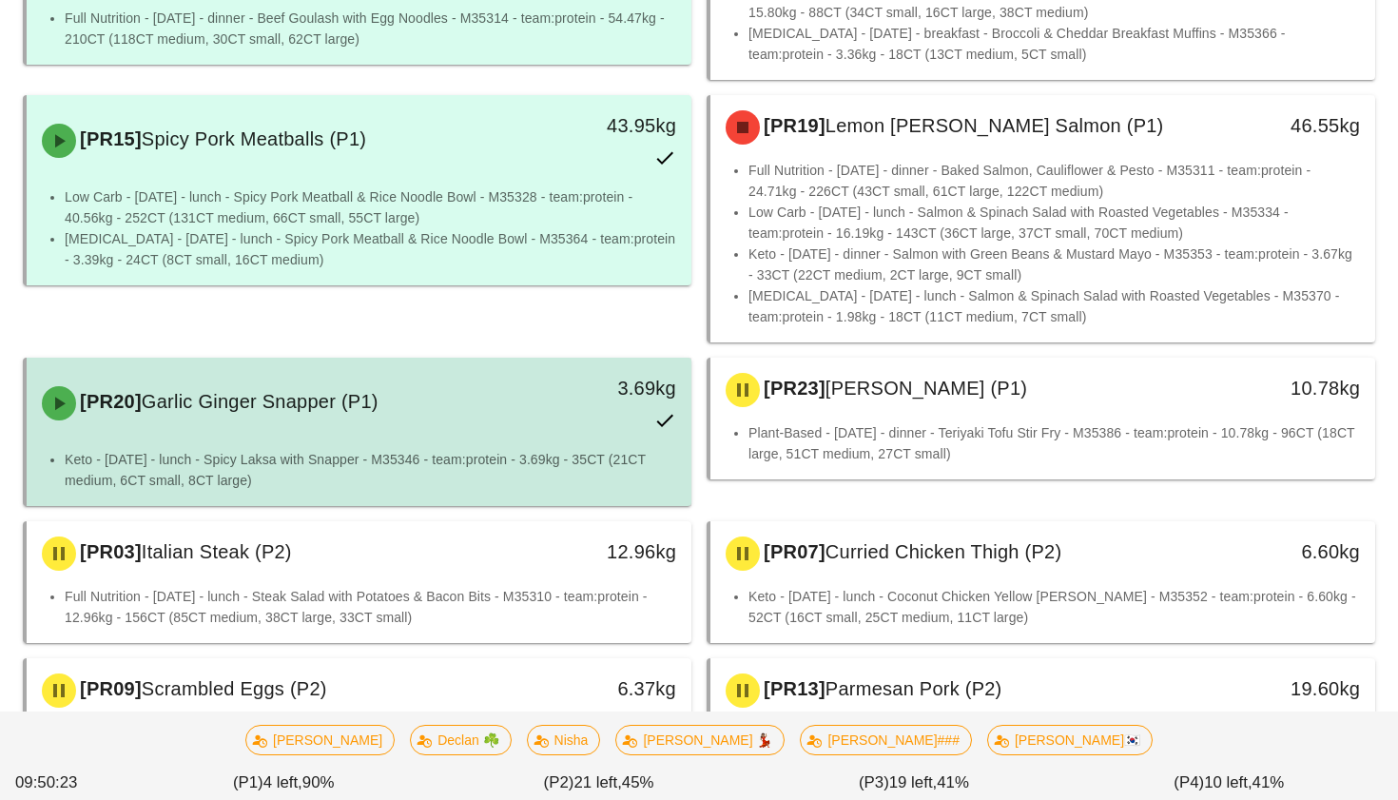
click at [497, 433] on div "[PR20] Garlic Ginger Snapper (P1) 3.69kg" at bounding box center [358, 403] width 657 height 84
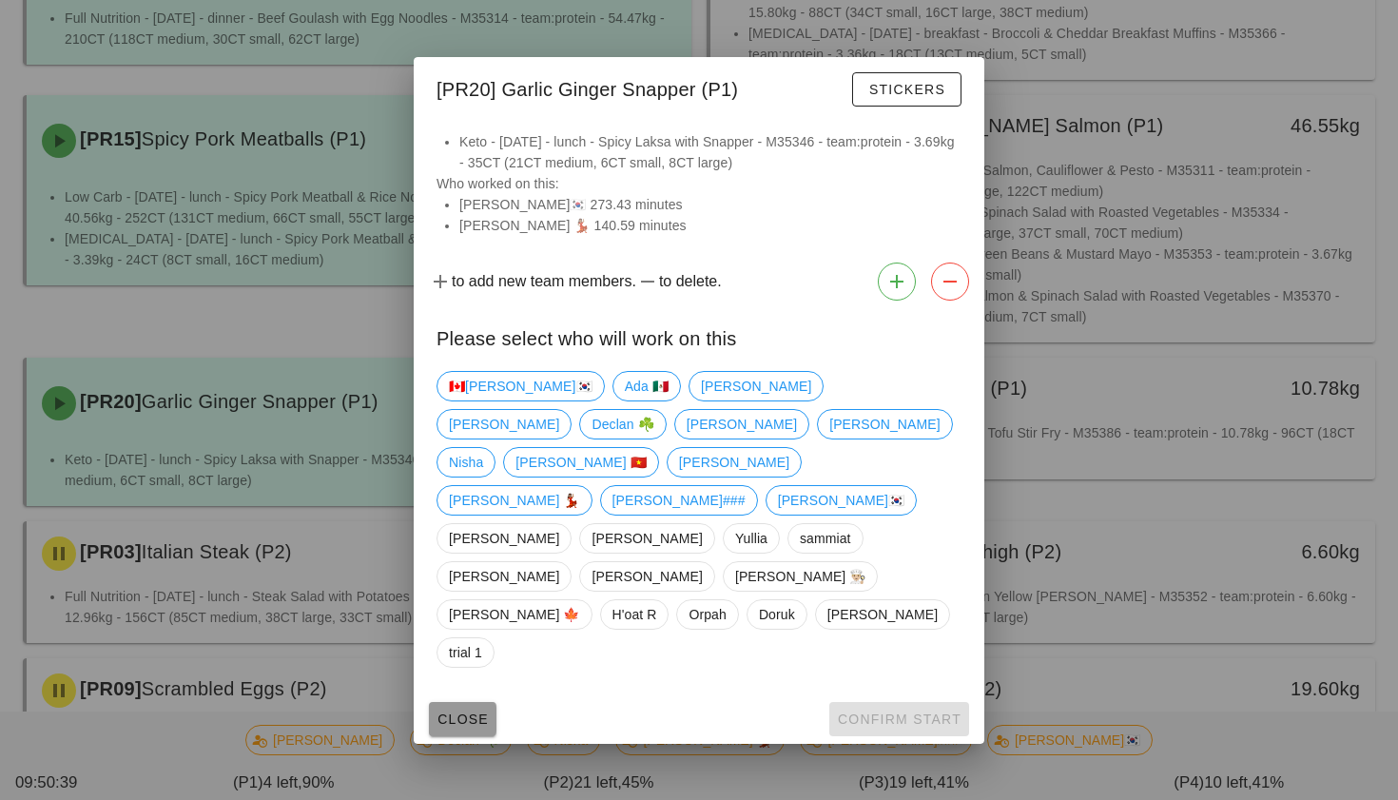
click at [450, 711] on span "Close" at bounding box center [463, 718] width 52 height 15
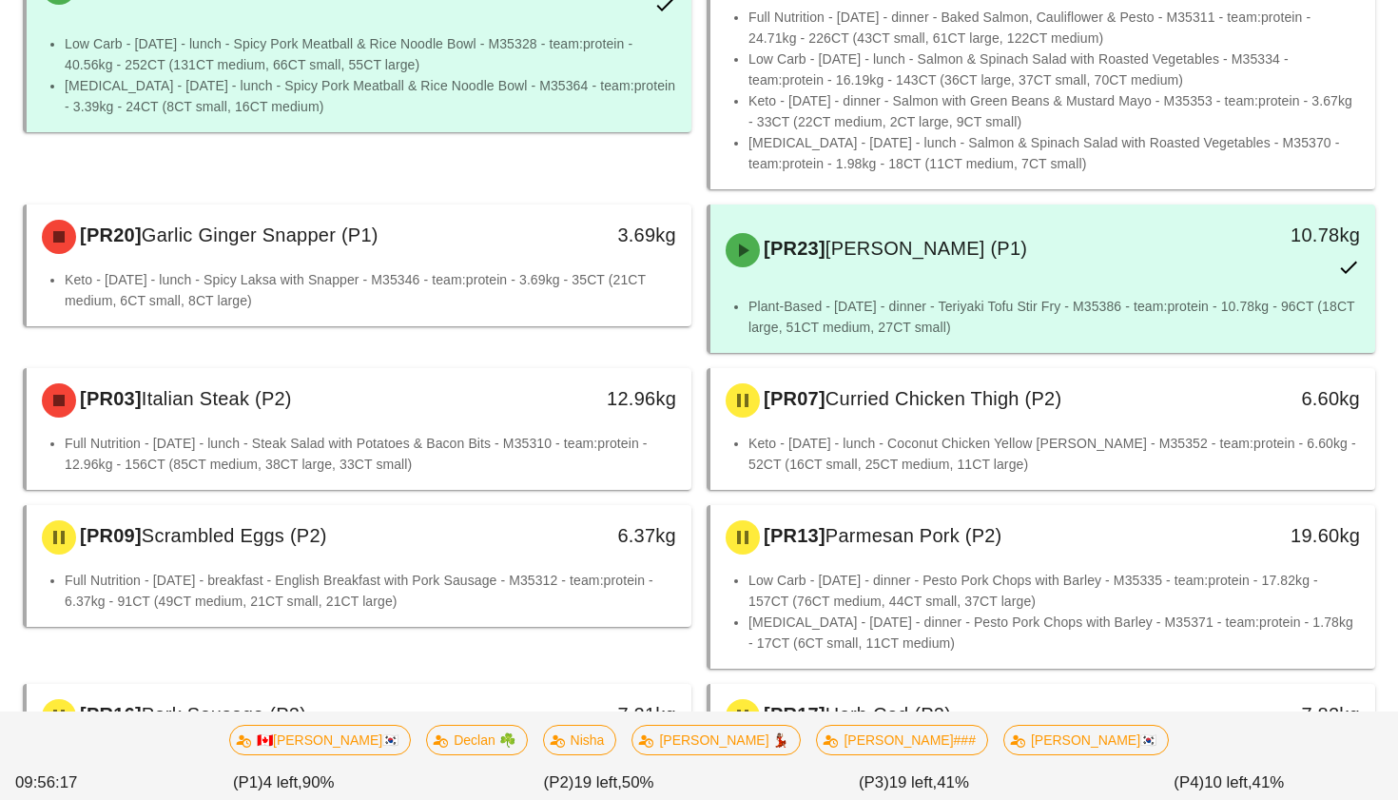
scroll to position [687, 0]
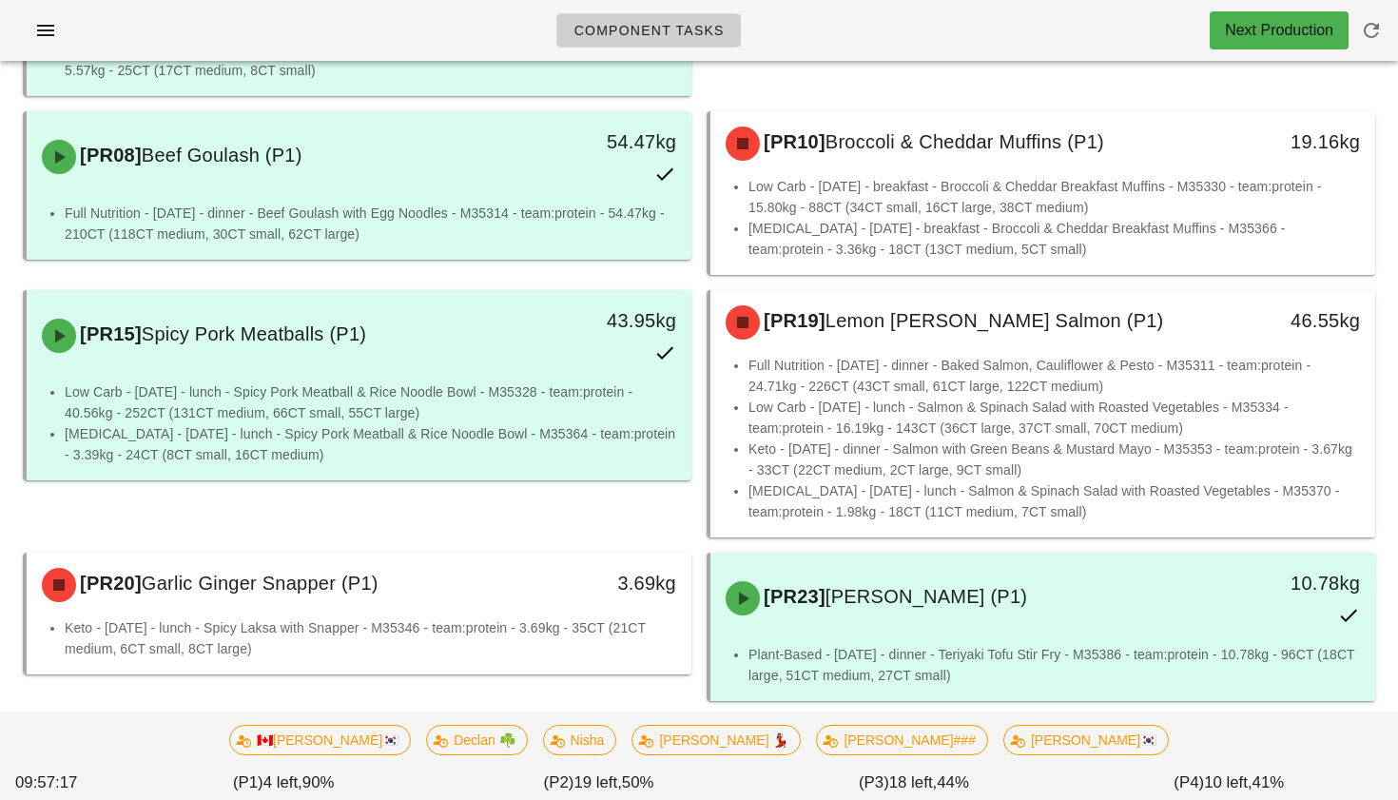
scroll to position [335, 0]
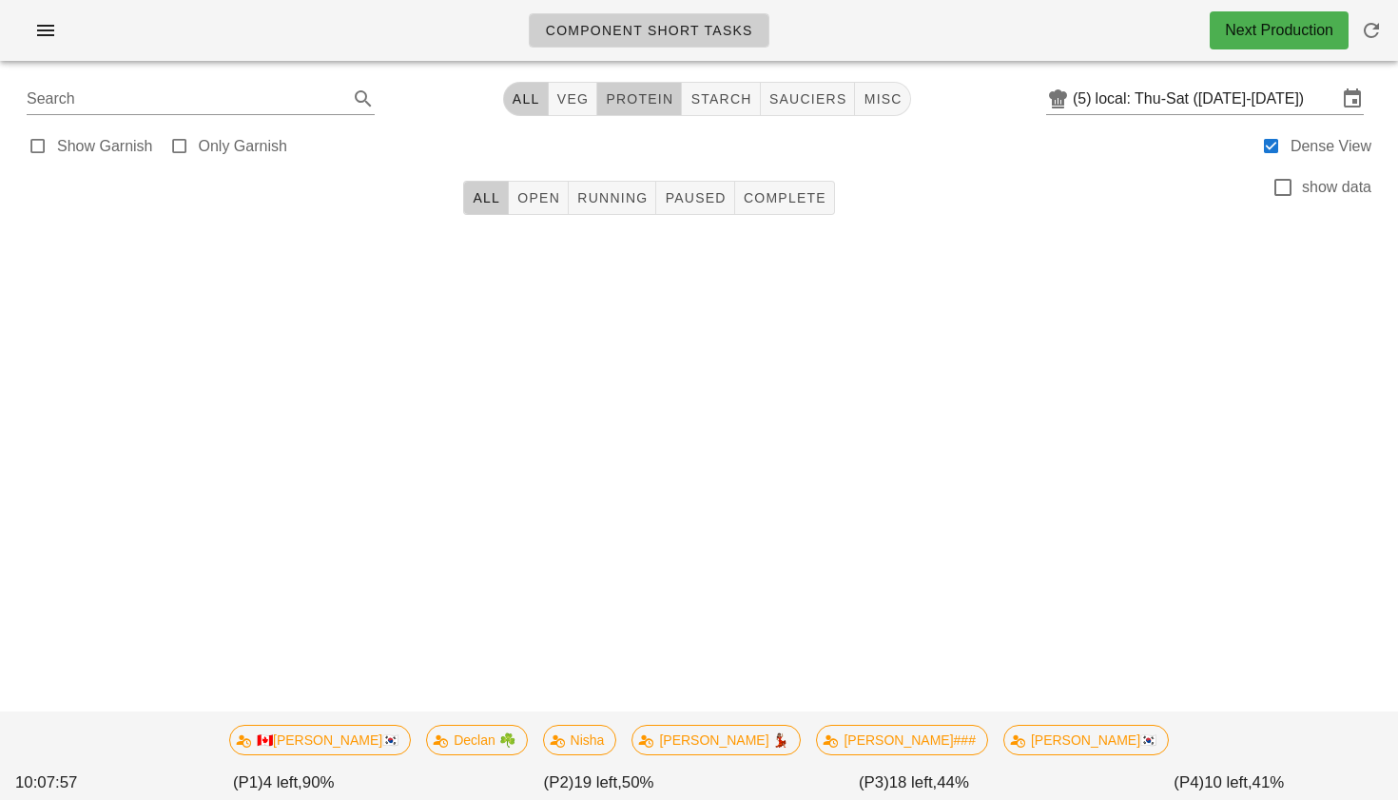
click at [647, 99] on span "protein" at bounding box center [639, 98] width 68 height 15
type input "team:protein"
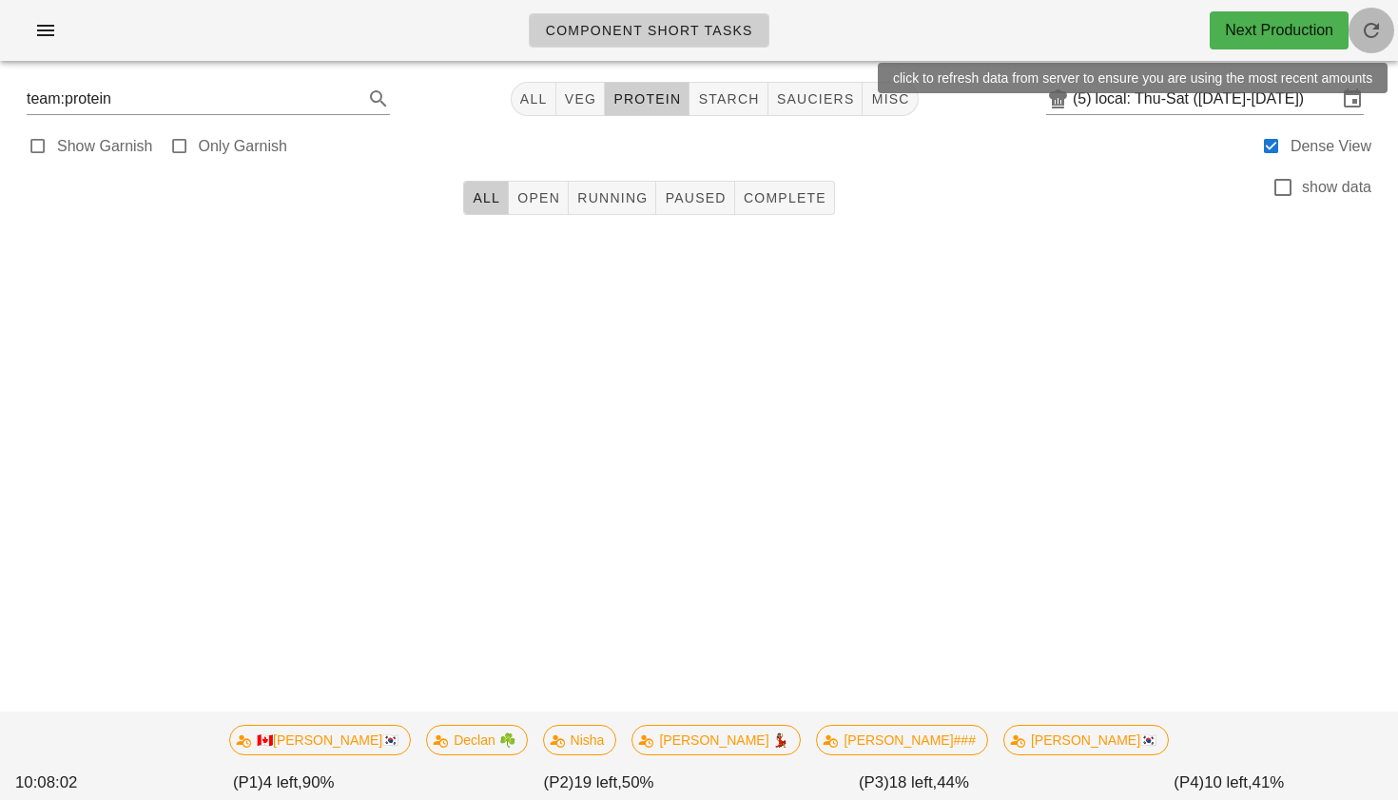
click at [1375, 29] on icon "button" at bounding box center [1371, 30] width 23 height 23
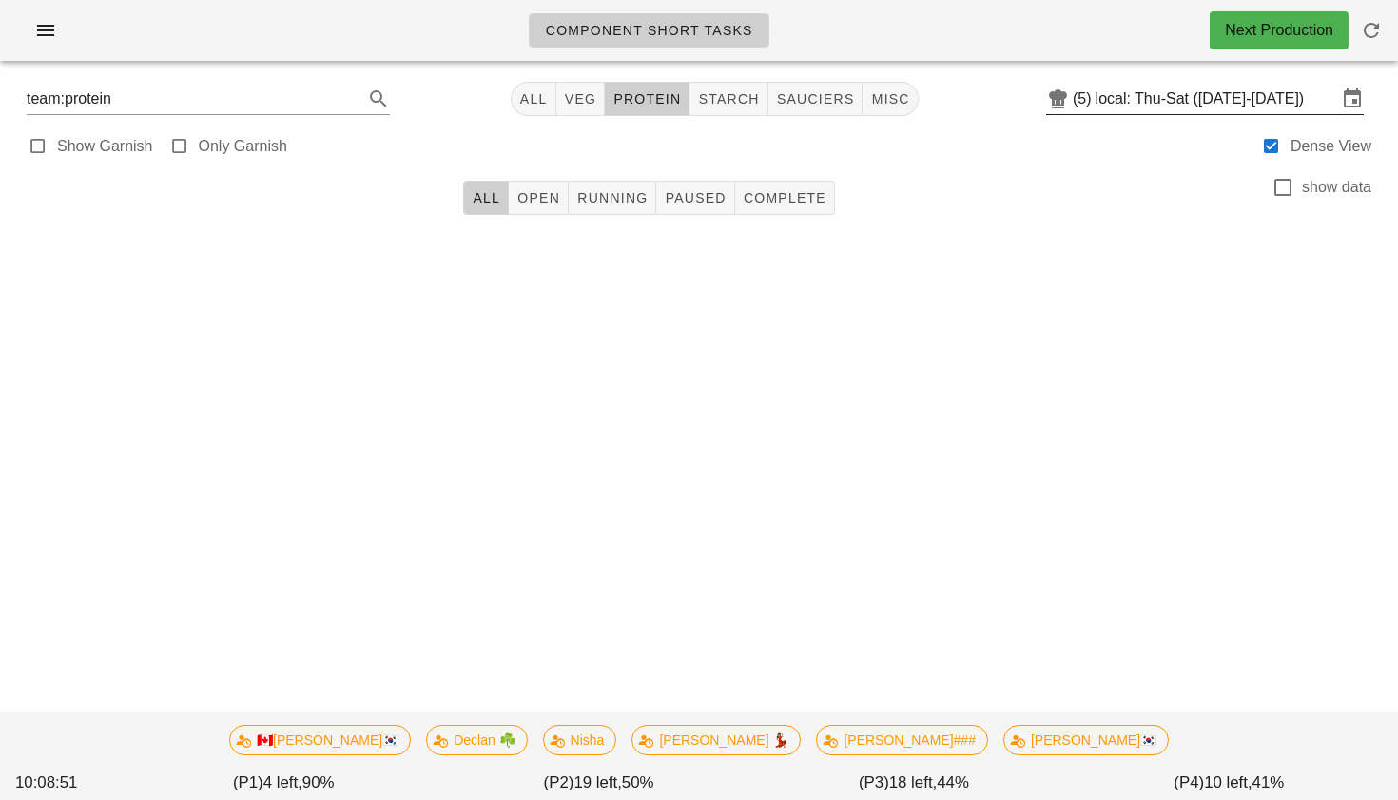
click at [1253, 102] on input "local: Thu-Sat ([DATE]-[DATE])" at bounding box center [1217, 99] width 242 height 30
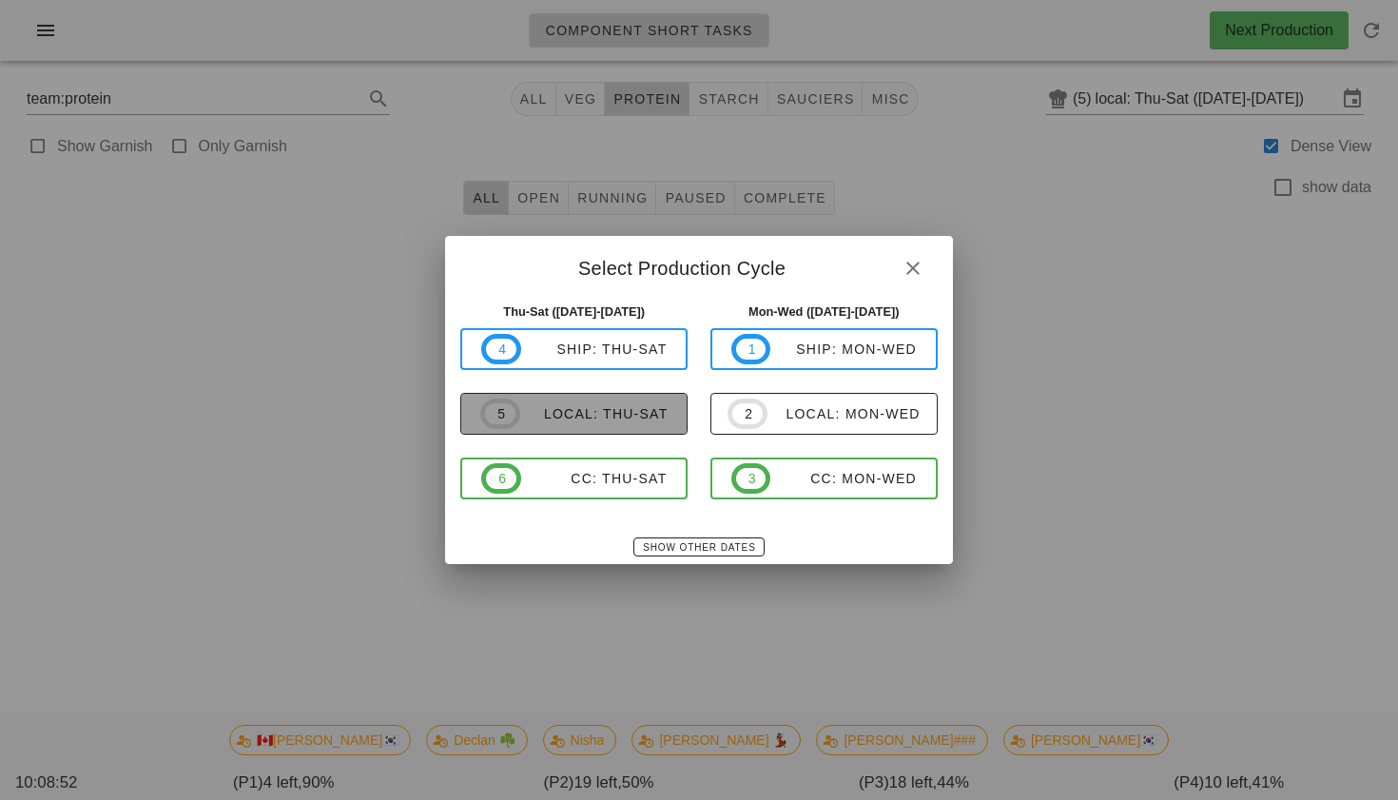
click at [670, 417] on button "5 local: Thu-Sat" at bounding box center [573, 414] width 227 height 42
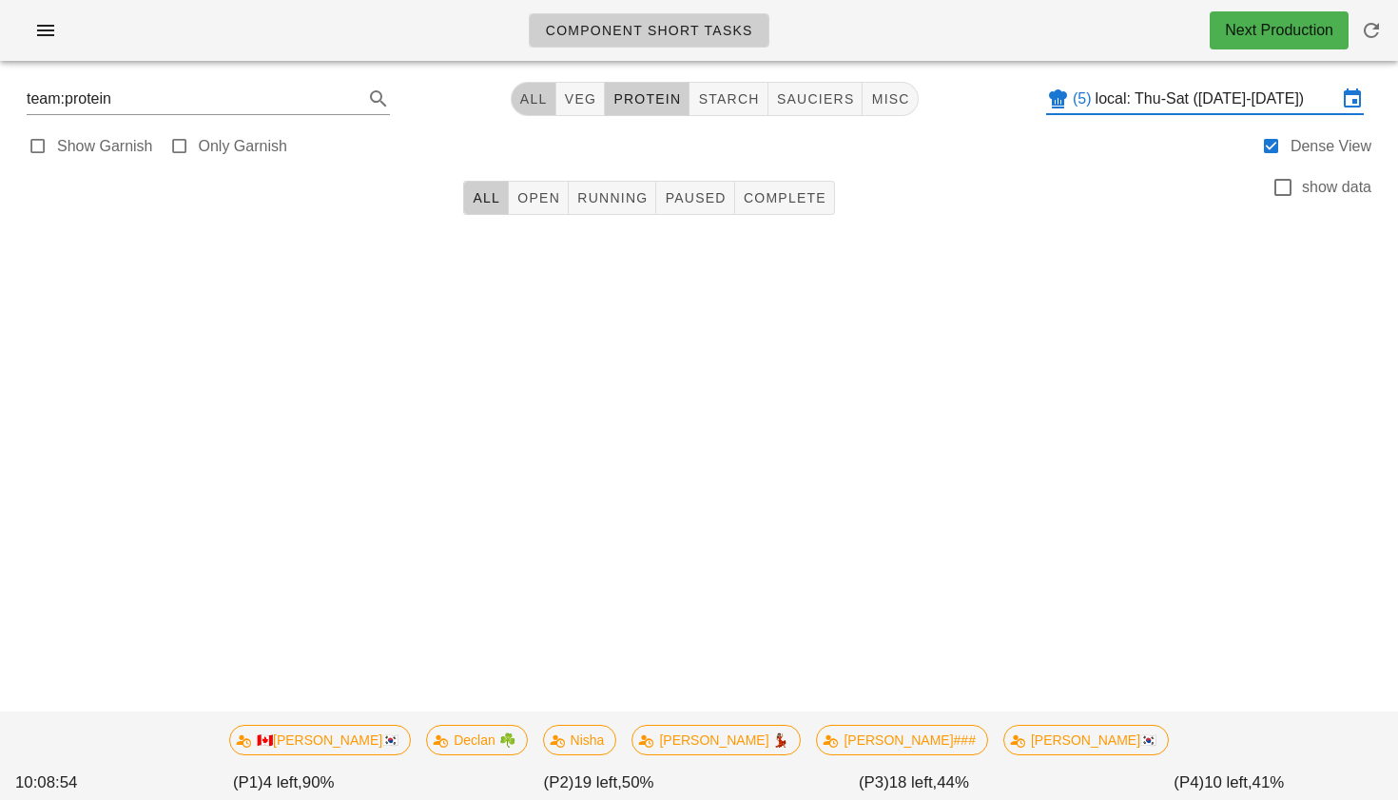
click at [535, 106] on span "All" at bounding box center [533, 98] width 29 height 15
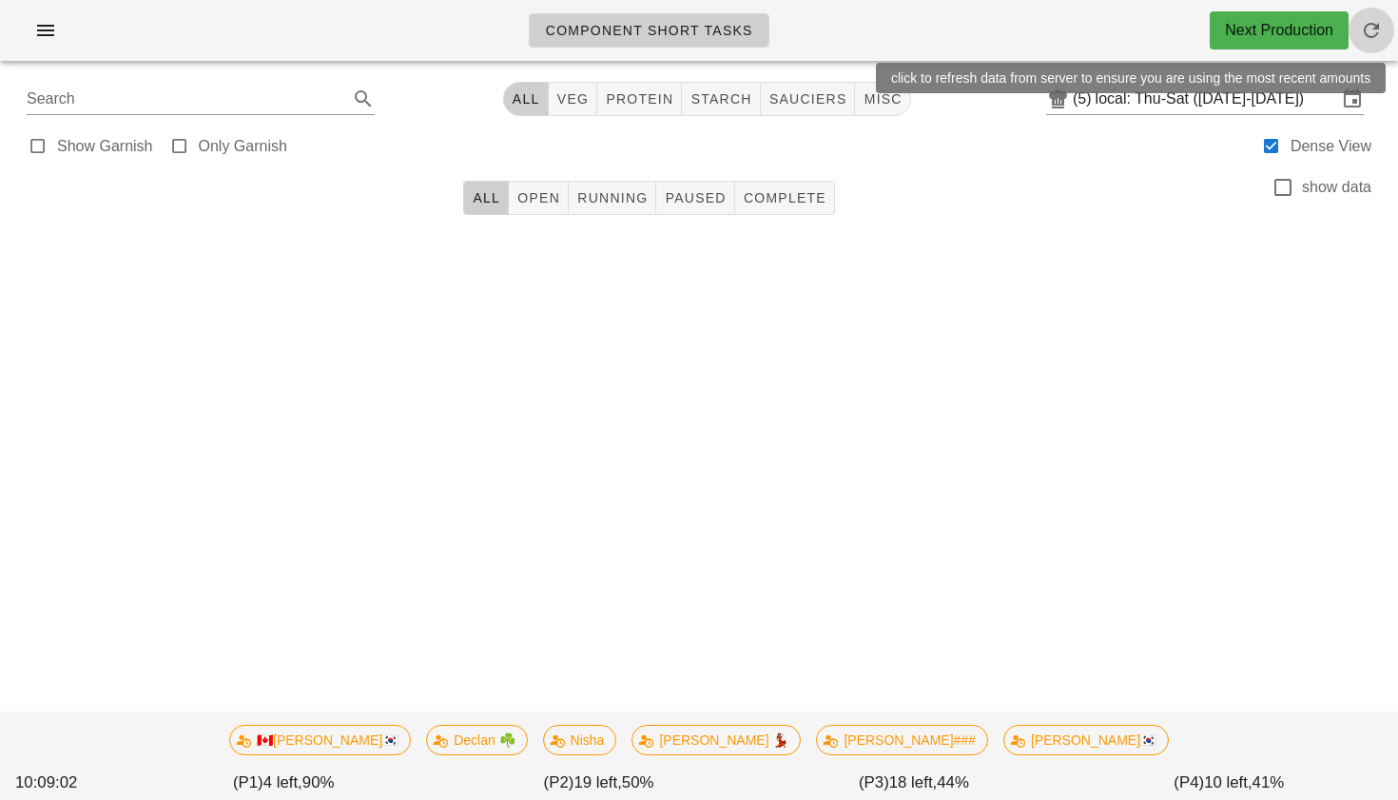
click at [1378, 35] on icon "button" at bounding box center [1371, 30] width 23 height 23
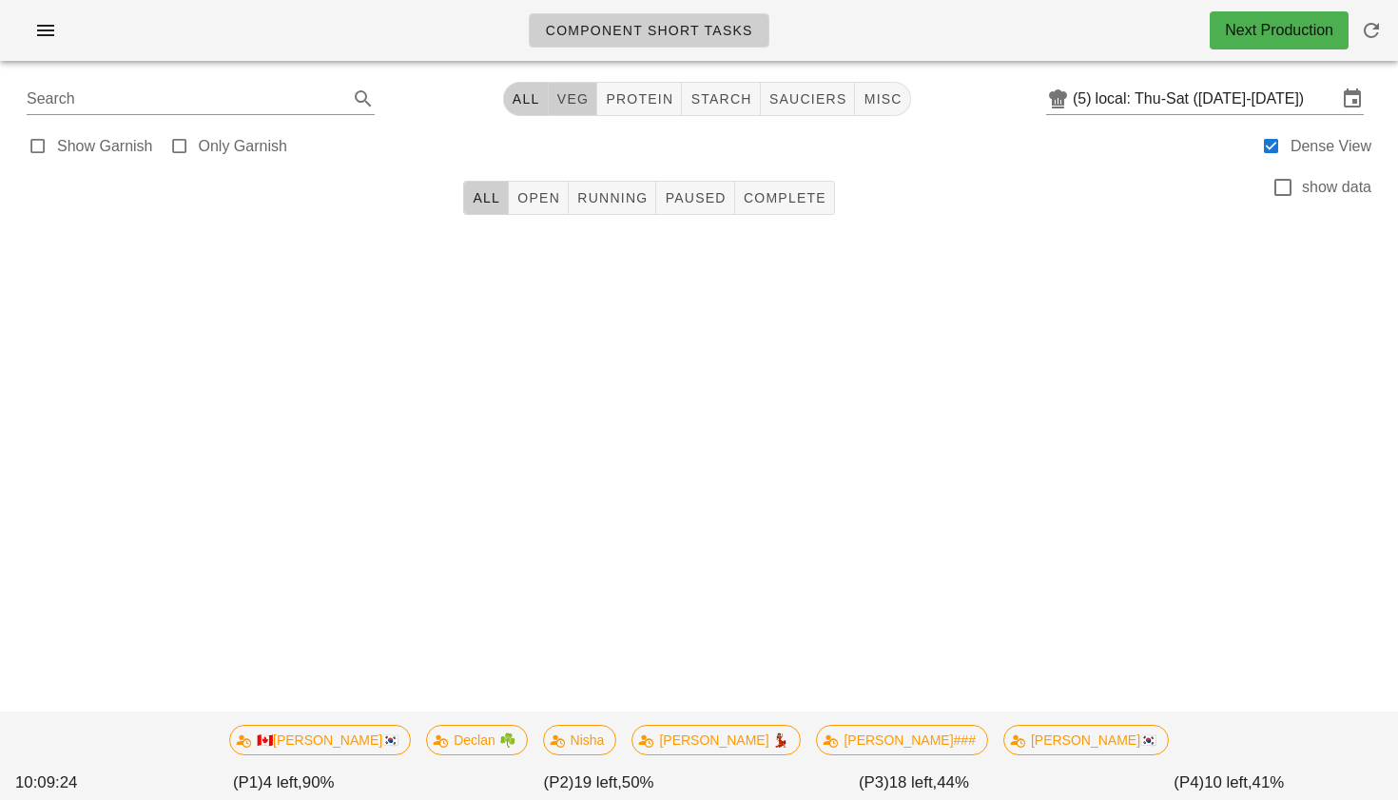
click at [573, 112] on button "veg" at bounding box center [573, 99] width 49 height 34
click at [645, 92] on span "protein" at bounding box center [646, 98] width 68 height 15
type input "team:protein"
click at [531, 95] on span "All" at bounding box center [533, 98] width 29 height 15
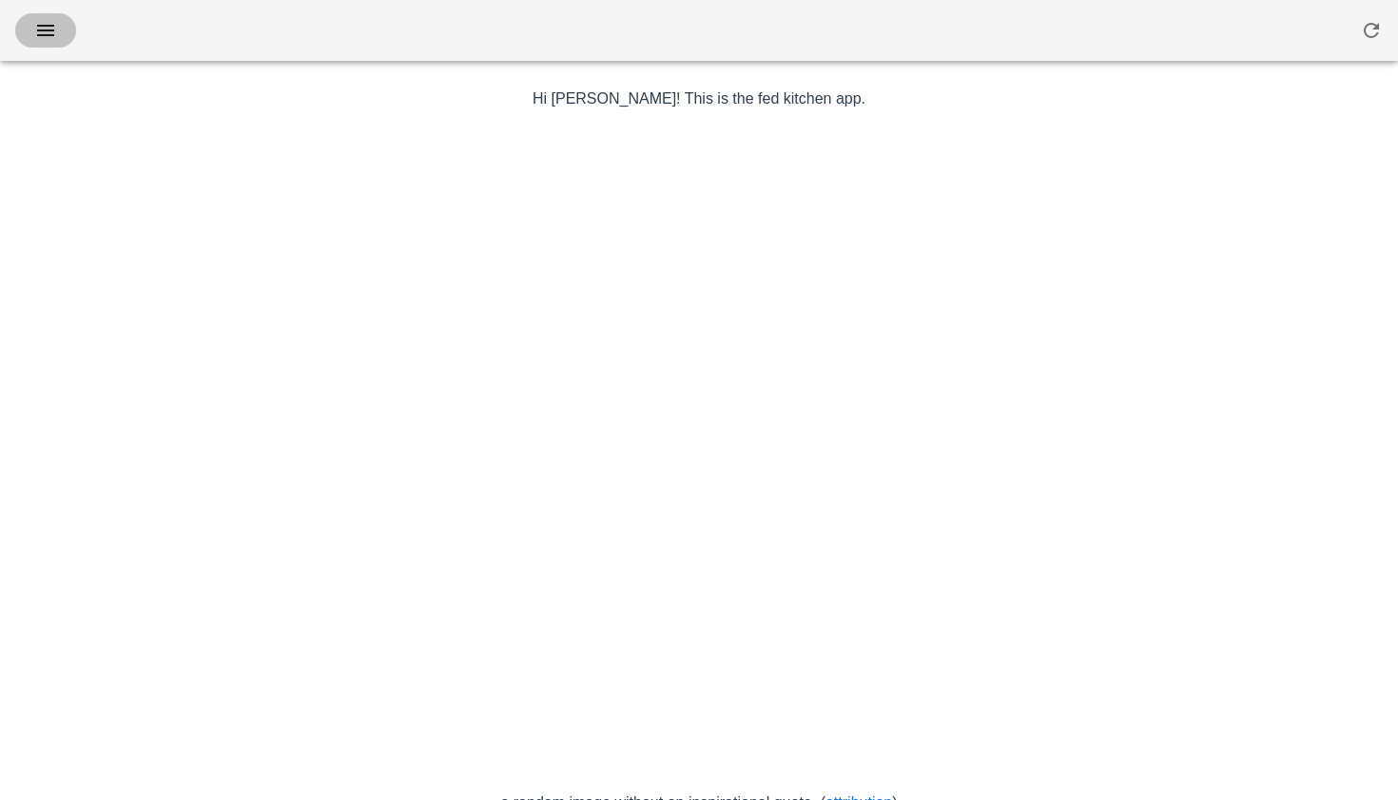
click at [41, 35] on icon "button" at bounding box center [45, 30] width 23 height 23
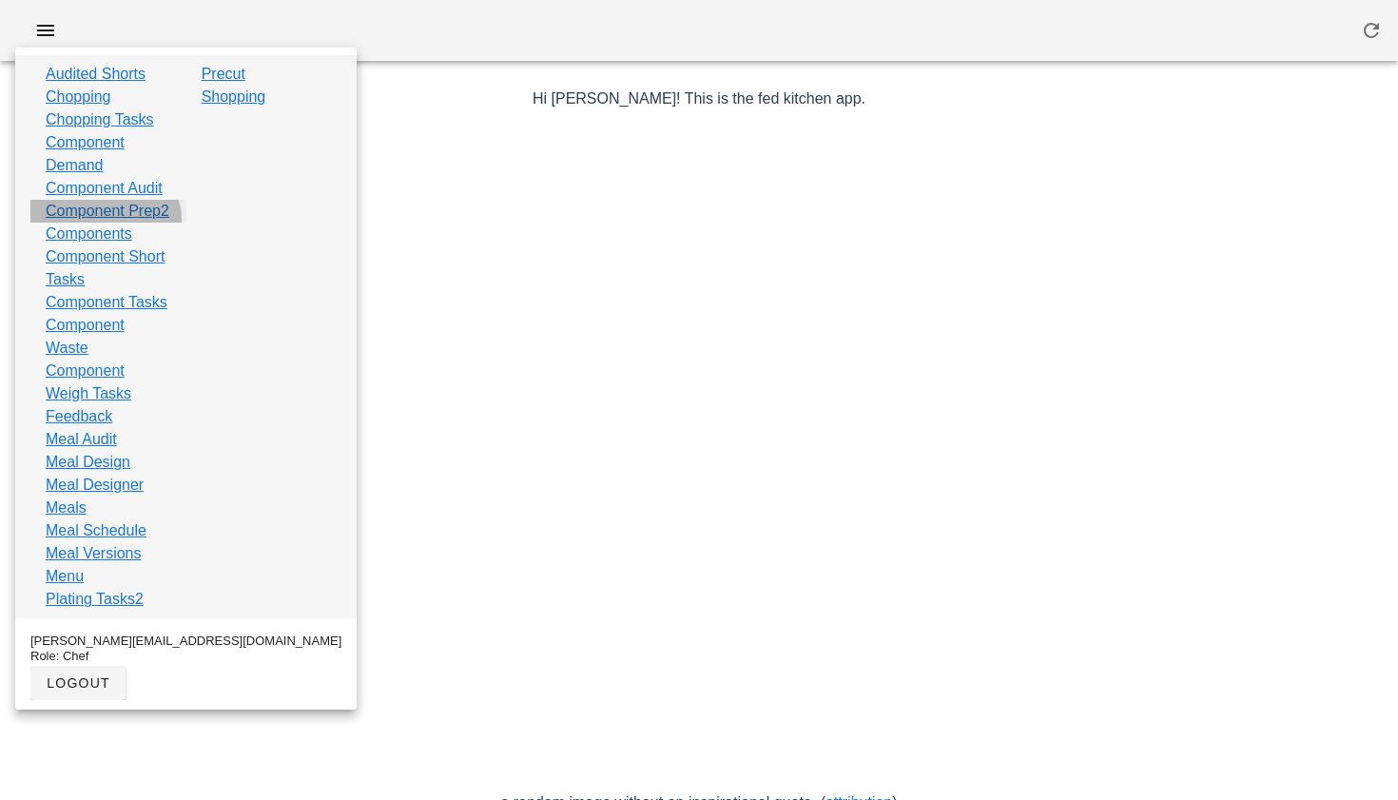
click at [106, 223] on link "Component Prep2" at bounding box center [108, 211] width 124 height 23
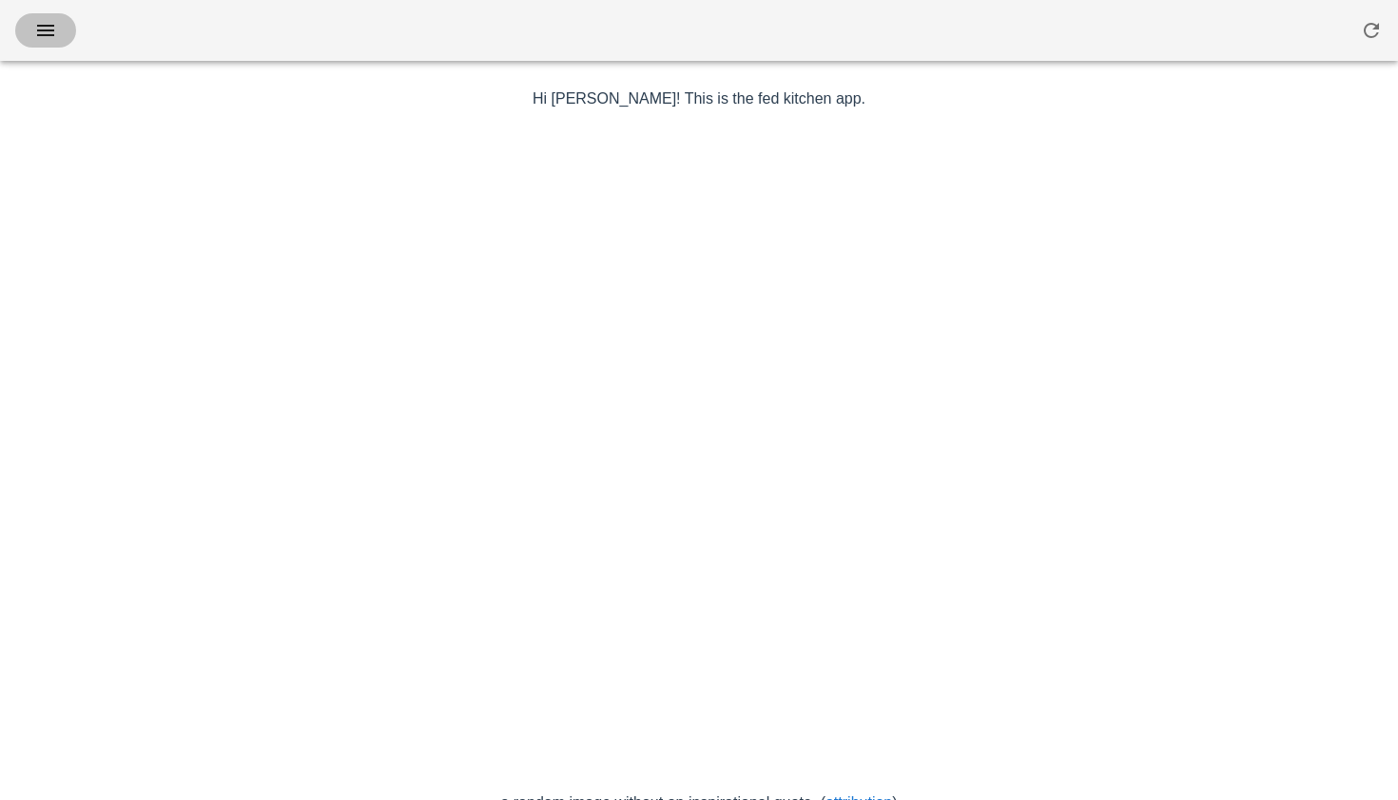
click at [49, 29] on icon "button" at bounding box center [45, 30] width 23 height 23
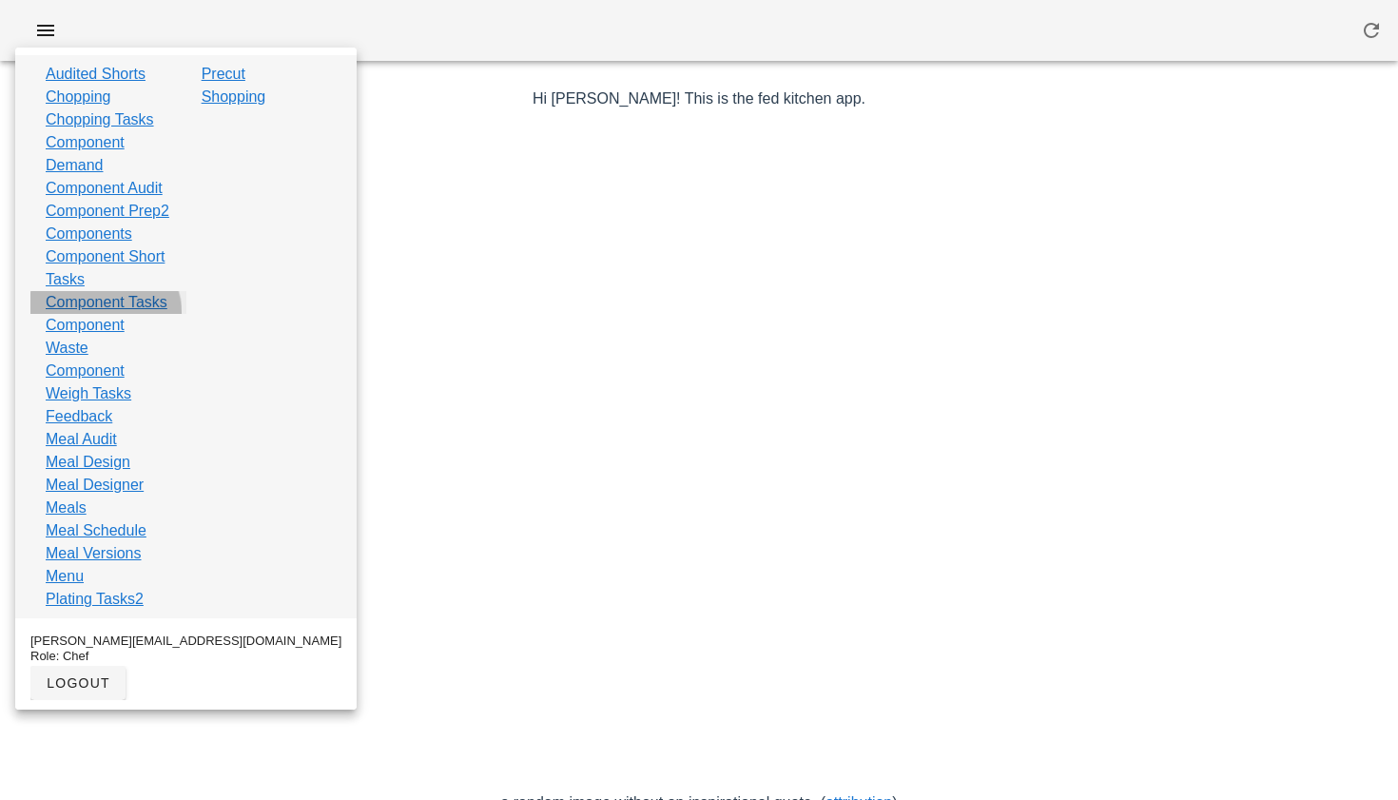
click at [76, 314] on link "Component Tasks" at bounding box center [107, 302] width 122 height 23
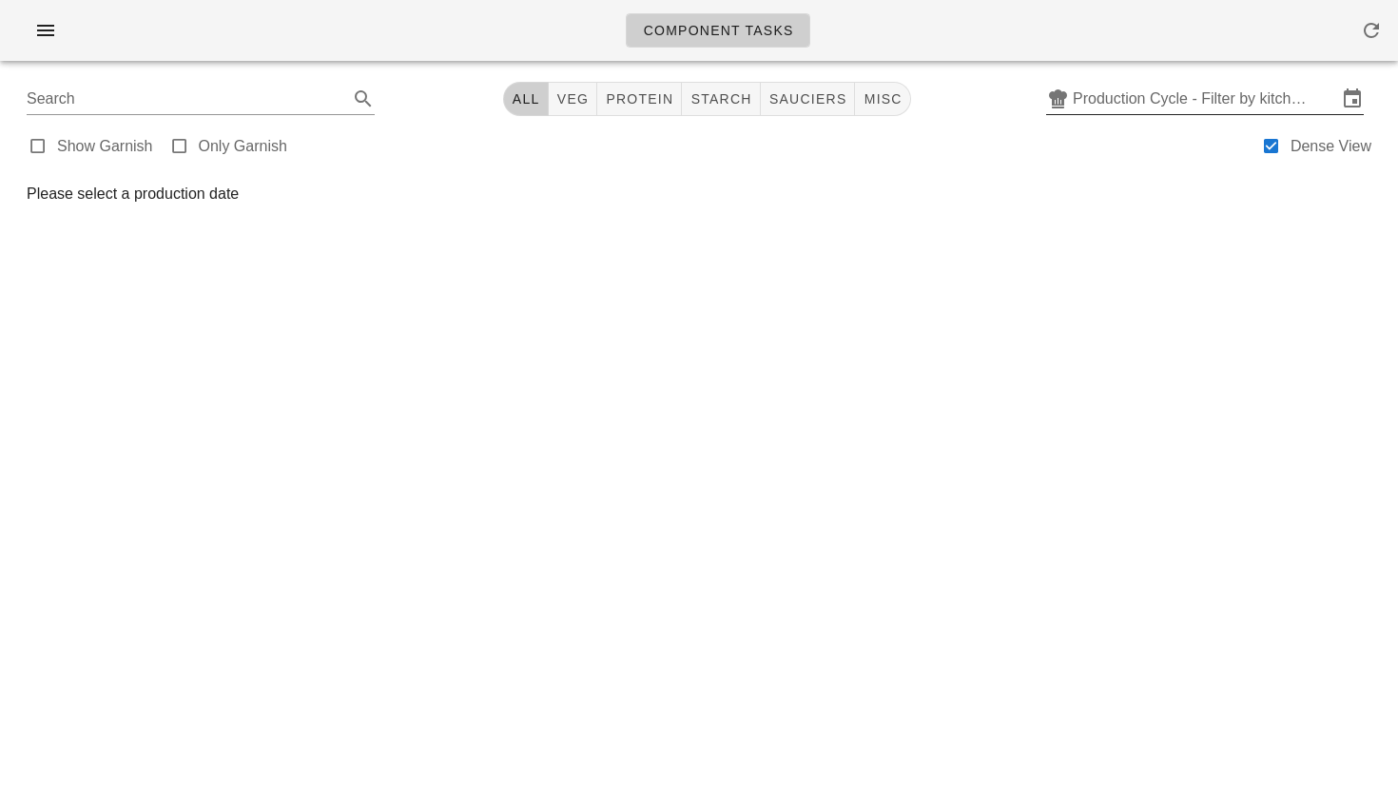
click at [1137, 112] on div "Production Cycle - Filter by kitchen production schedules" at bounding box center [1205, 99] width 318 height 30
click at [1152, 97] on input "text" at bounding box center [1205, 99] width 264 height 30
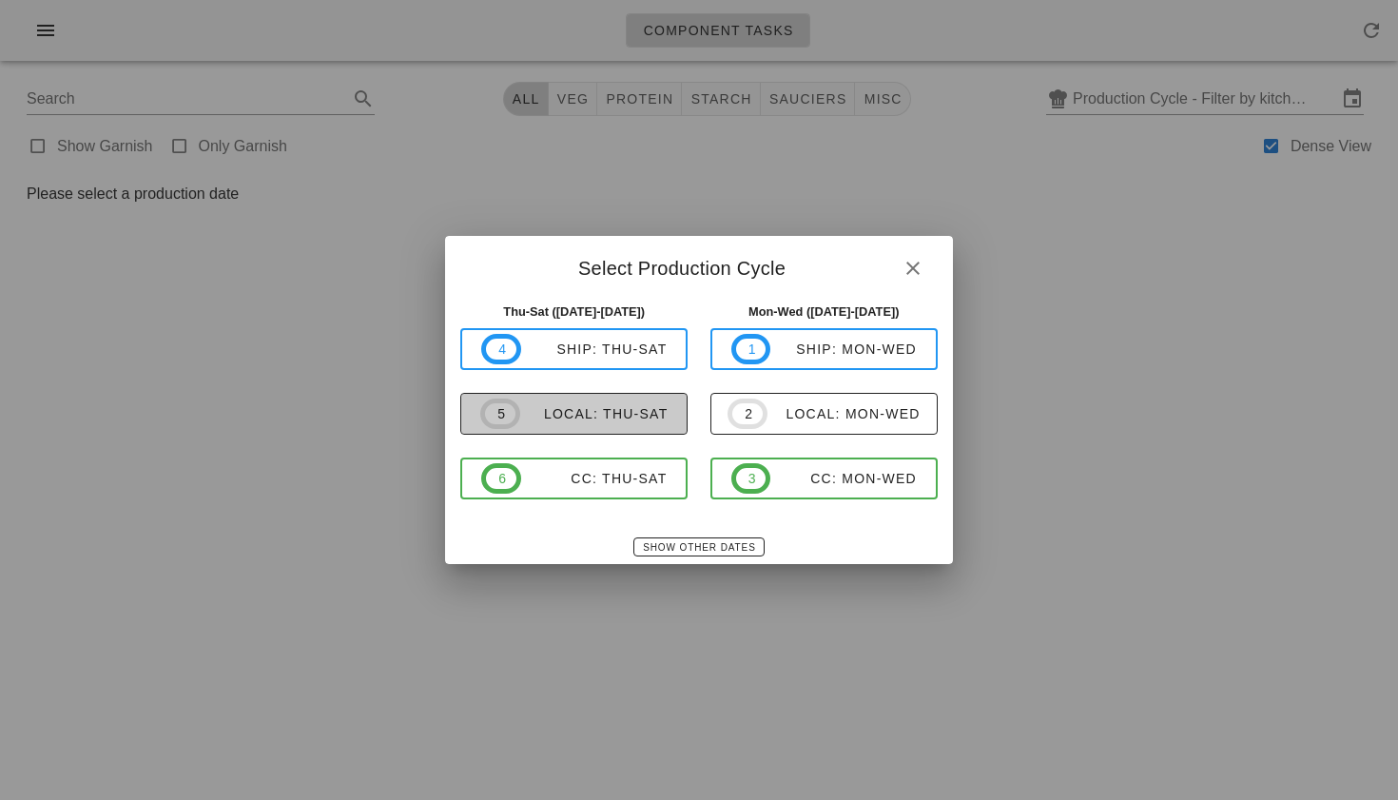
click at [655, 414] on div "local: Thu-Sat" at bounding box center [594, 413] width 148 height 15
type input "local: Thu-Sat ([DATE]-[DATE])"
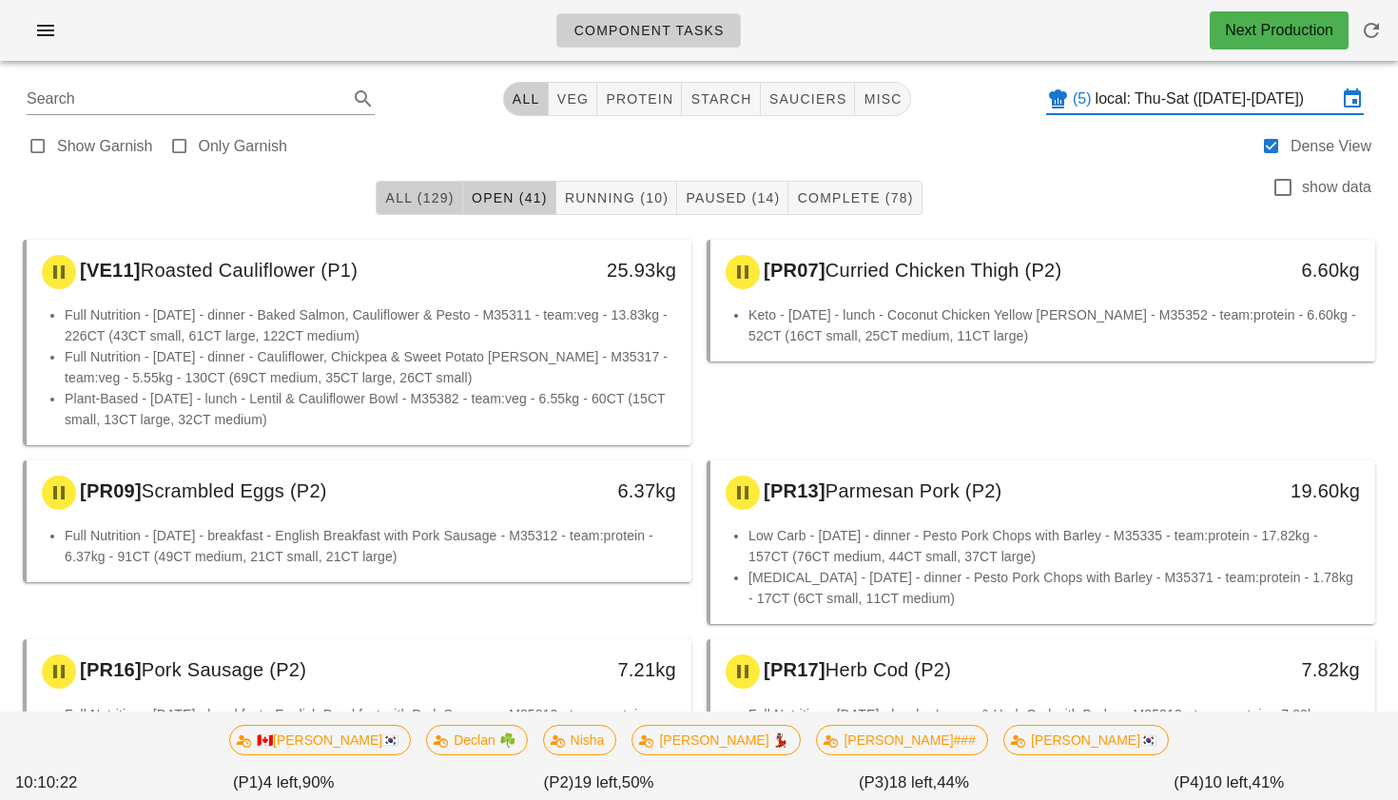
click at [441, 198] on span "All (129)" at bounding box center [418, 197] width 69 height 15
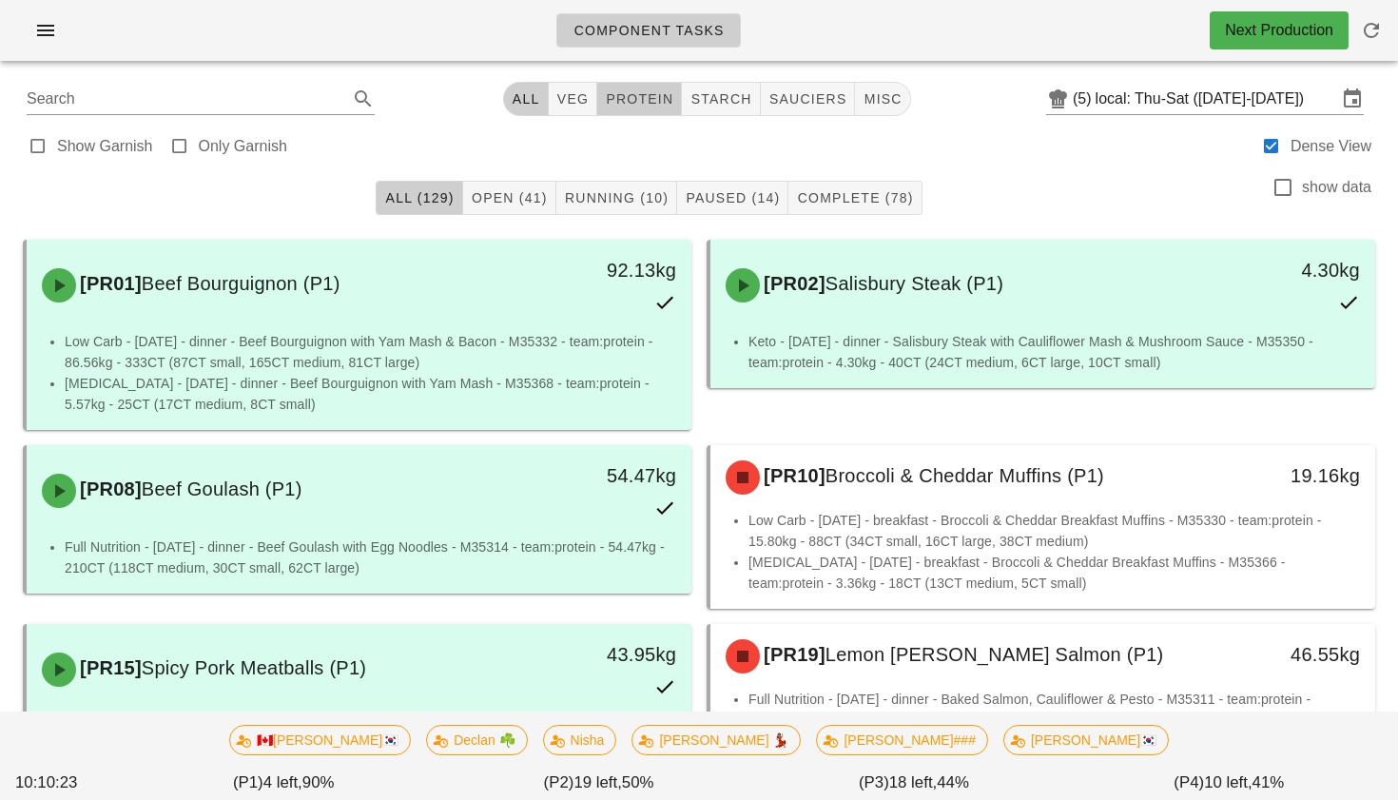
click at [650, 98] on span "protein" at bounding box center [639, 98] width 68 height 15
click at [584, 100] on span "veg" at bounding box center [580, 98] width 33 height 15
type input "team:veg"
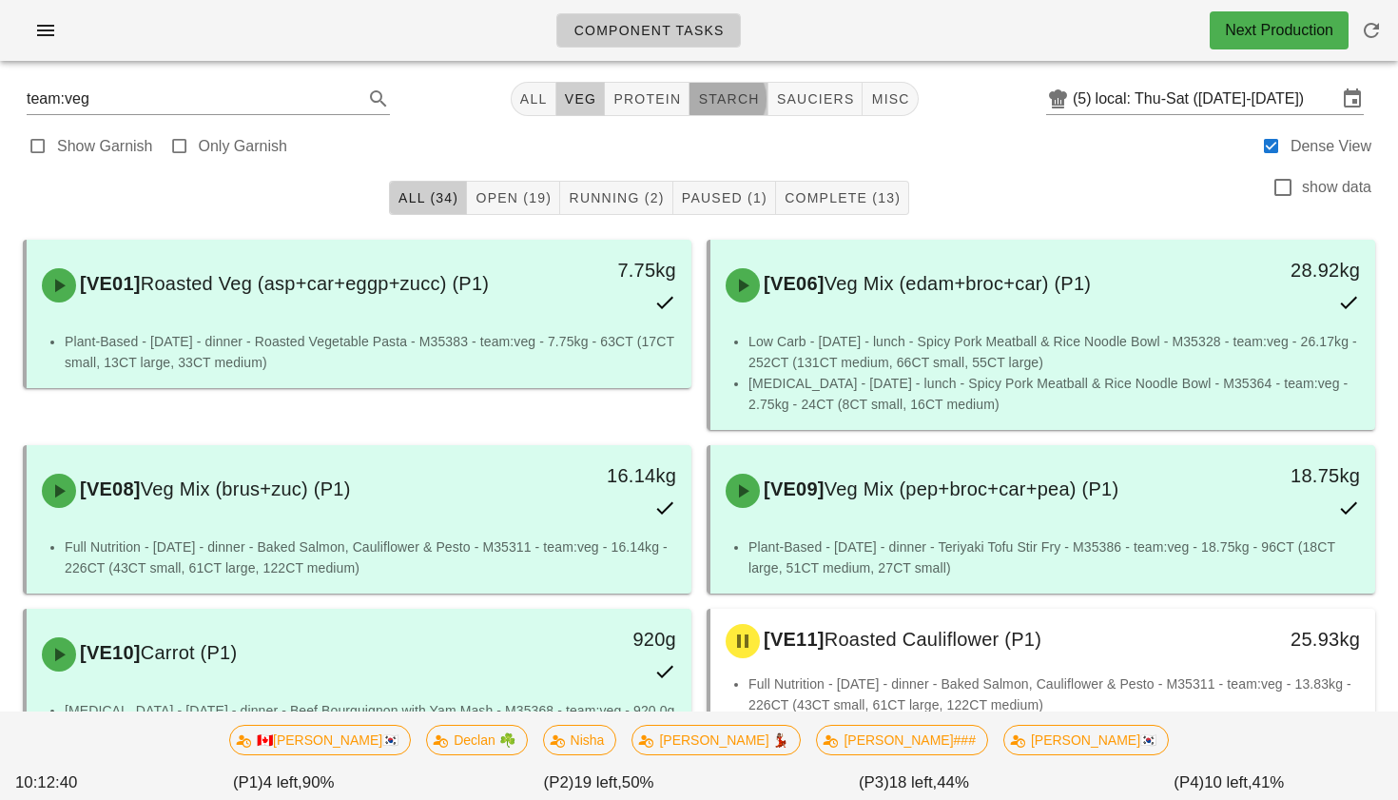
click at [707, 110] on button "starch" at bounding box center [729, 99] width 78 height 34
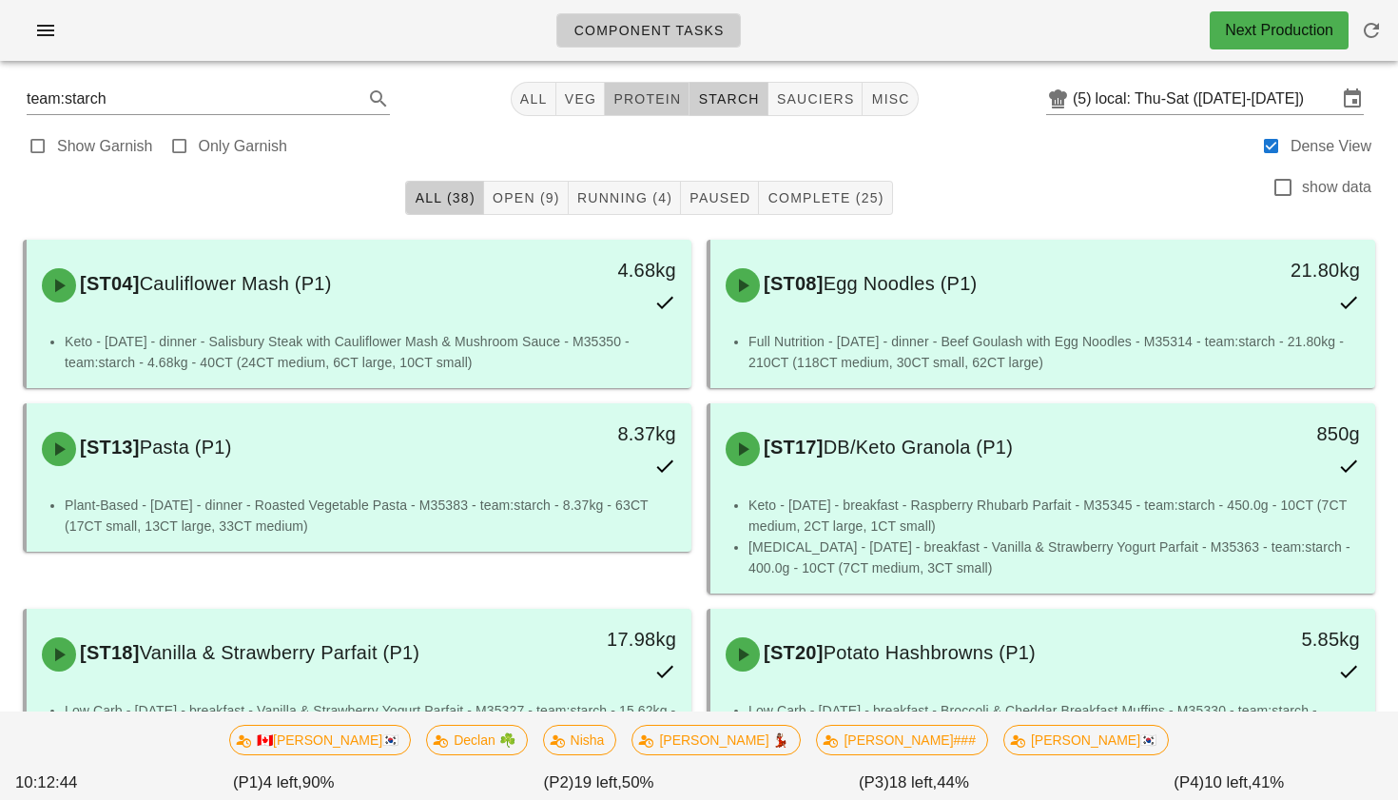
click at [632, 115] on button "protein" at bounding box center [647, 99] width 85 height 34
type input "team:protein"
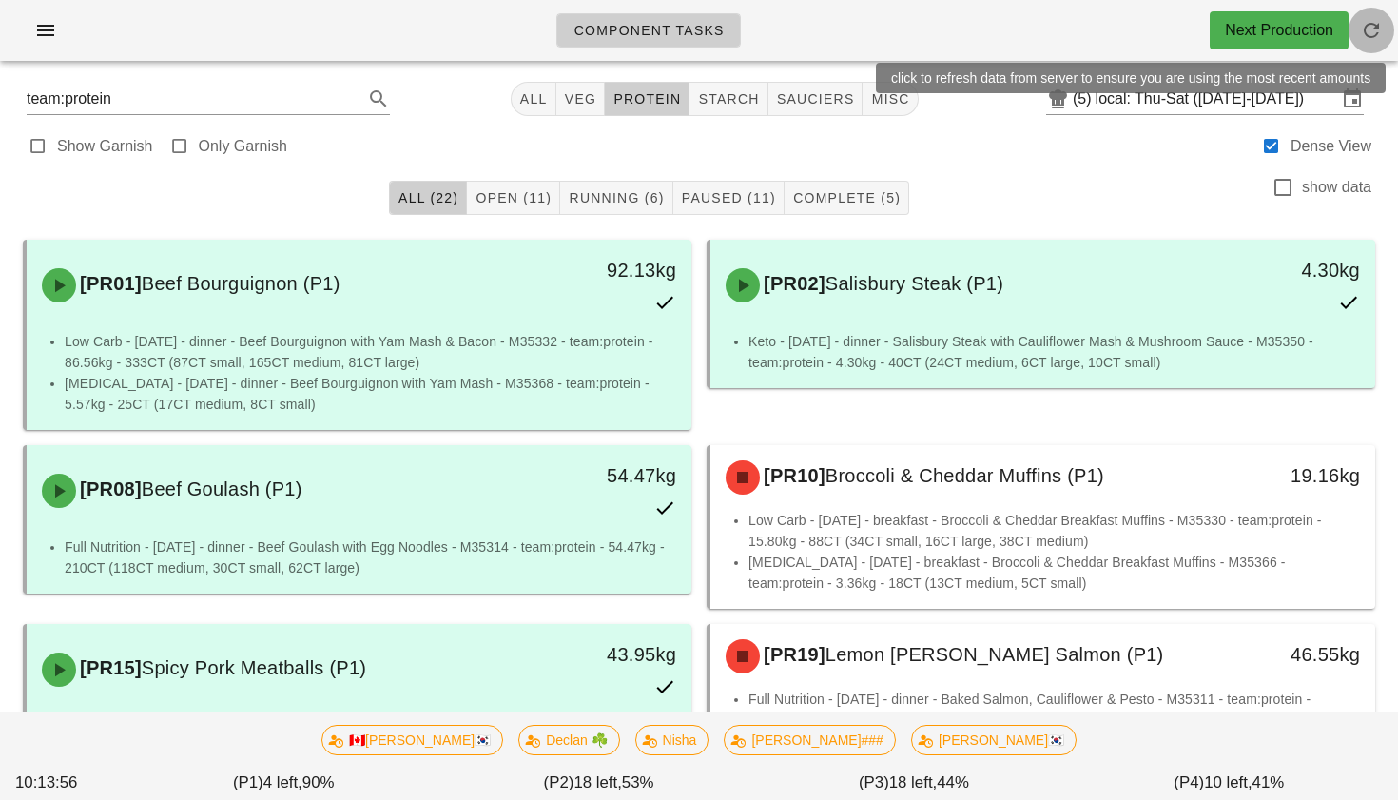
click at [1372, 34] on icon "button" at bounding box center [1371, 30] width 23 height 23
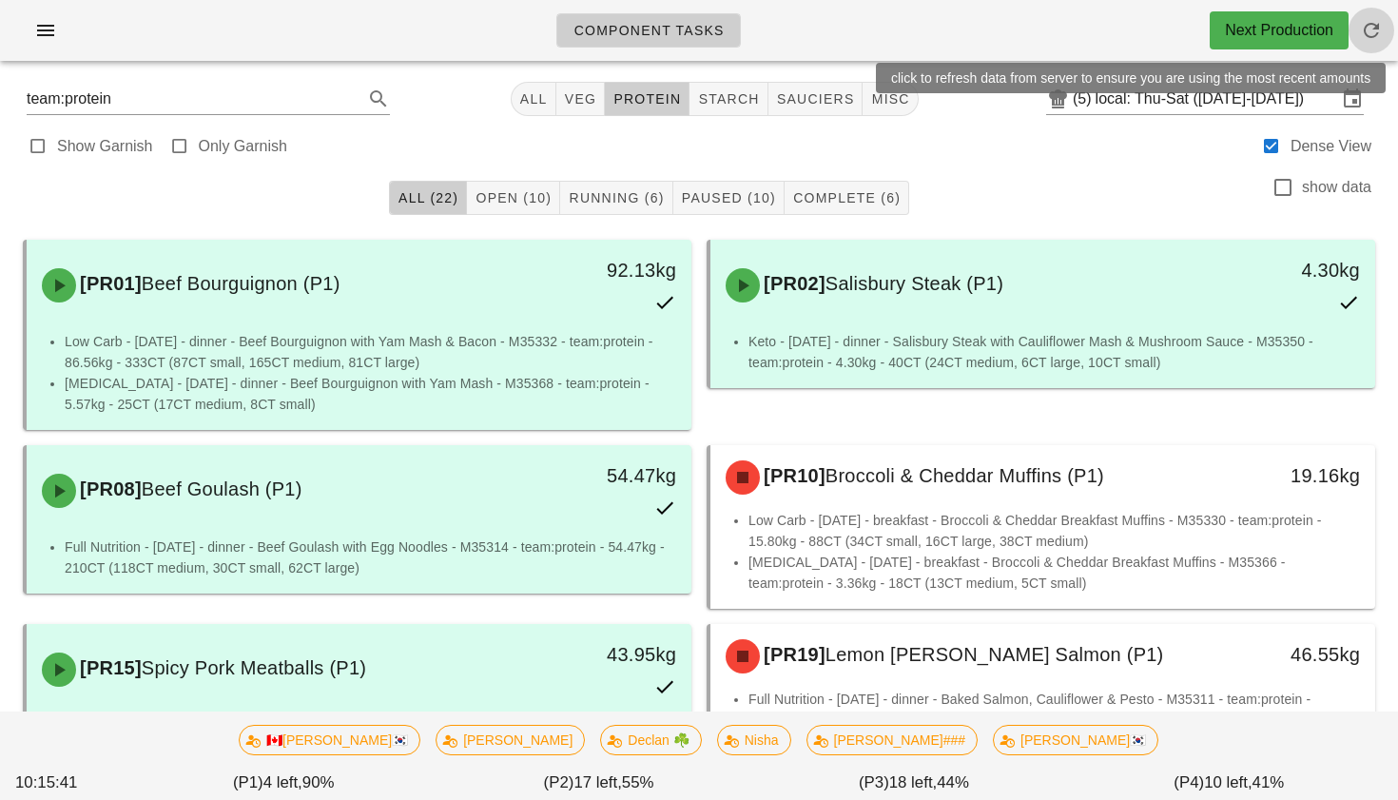
click at [1370, 31] on icon "button" at bounding box center [1371, 30] width 23 height 23
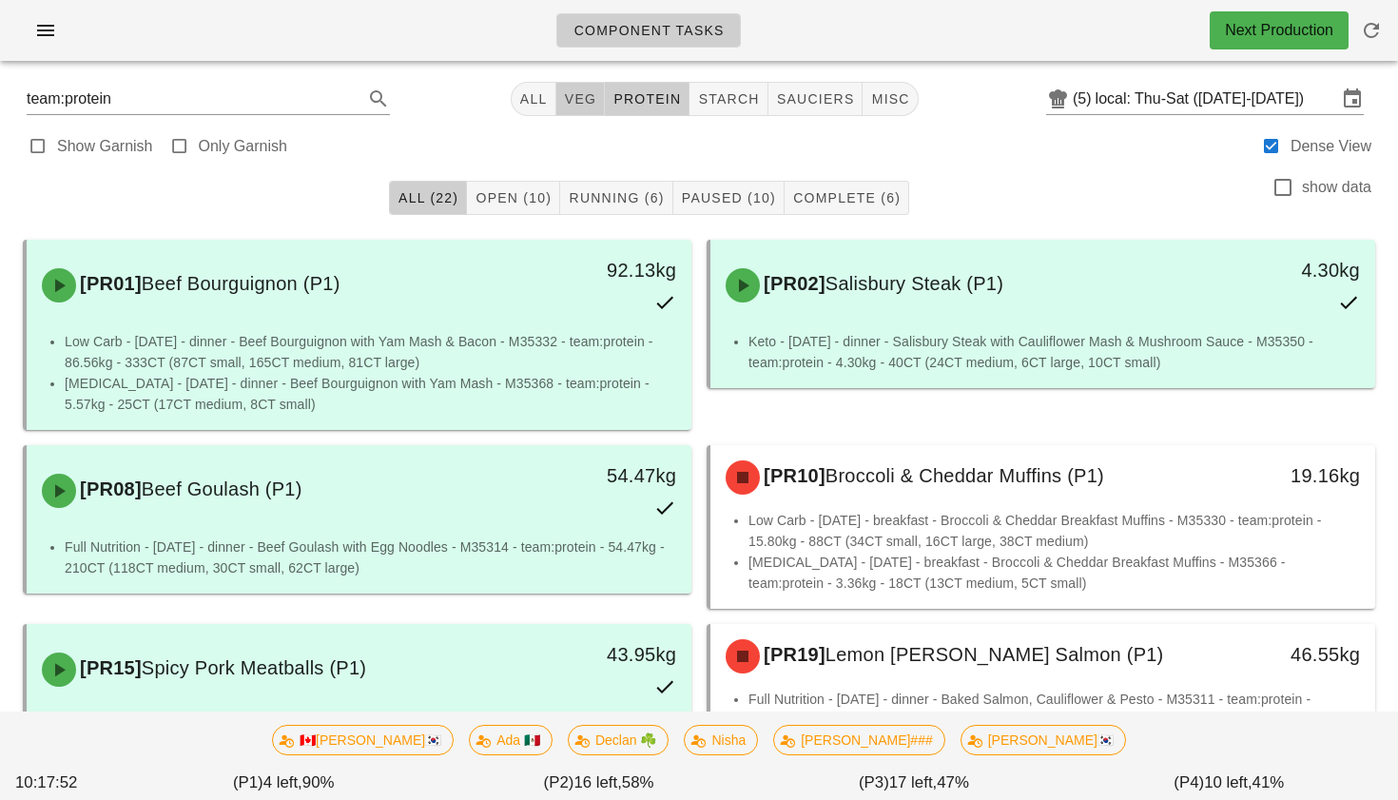
click at [574, 107] on button "veg" at bounding box center [580, 99] width 49 height 34
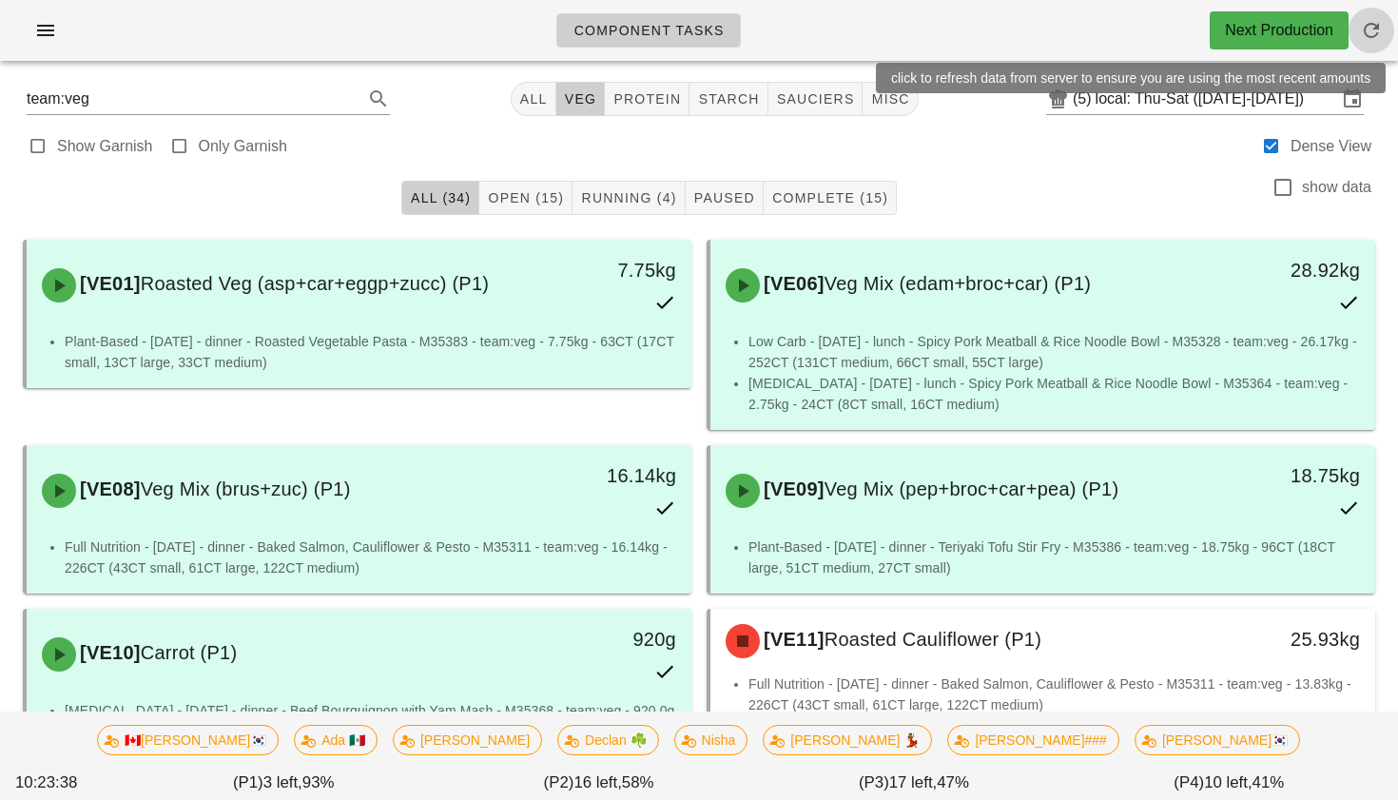
click at [1378, 29] on icon "button" at bounding box center [1371, 30] width 23 height 23
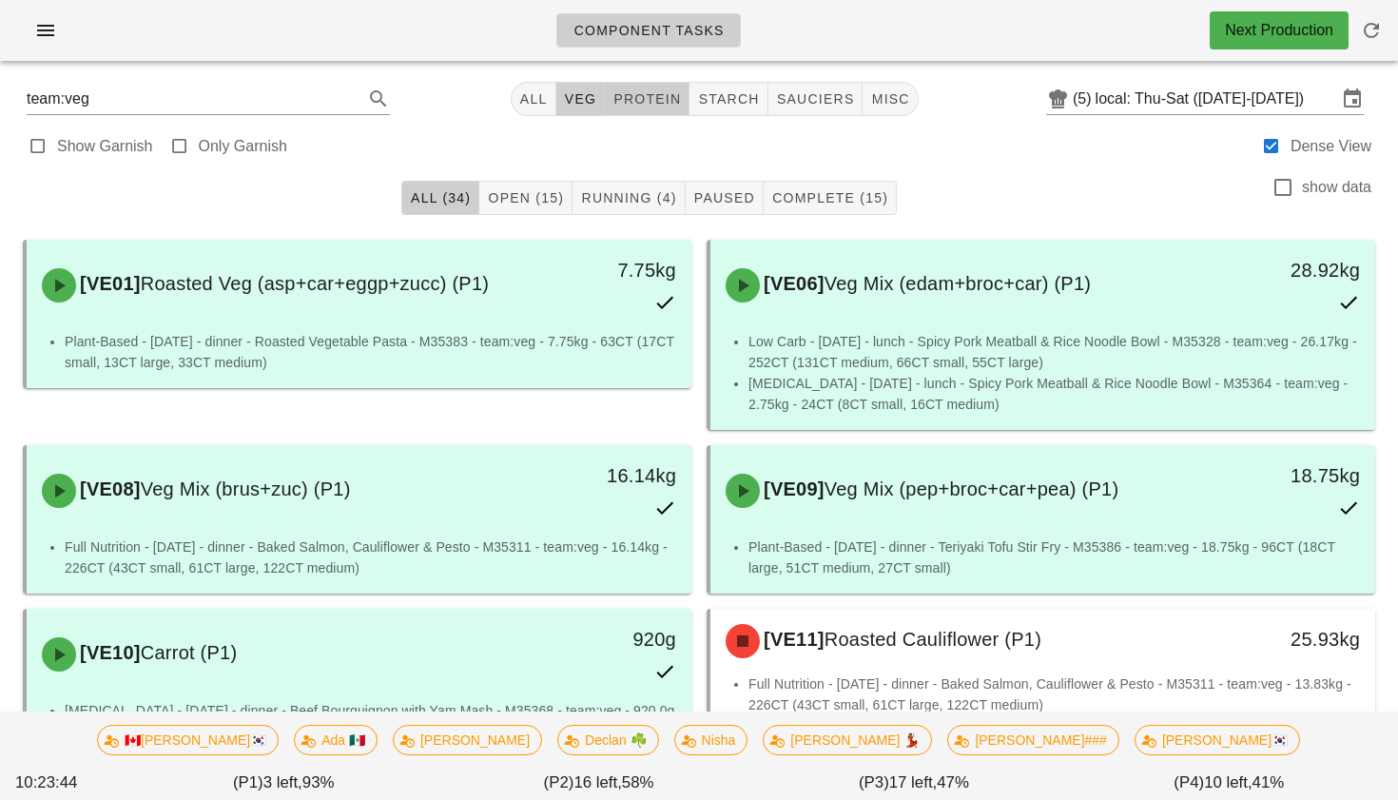
click at [621, 103] on span "protein" at bounding box center [646, 98] width 68 height 15
type input "team:protein"
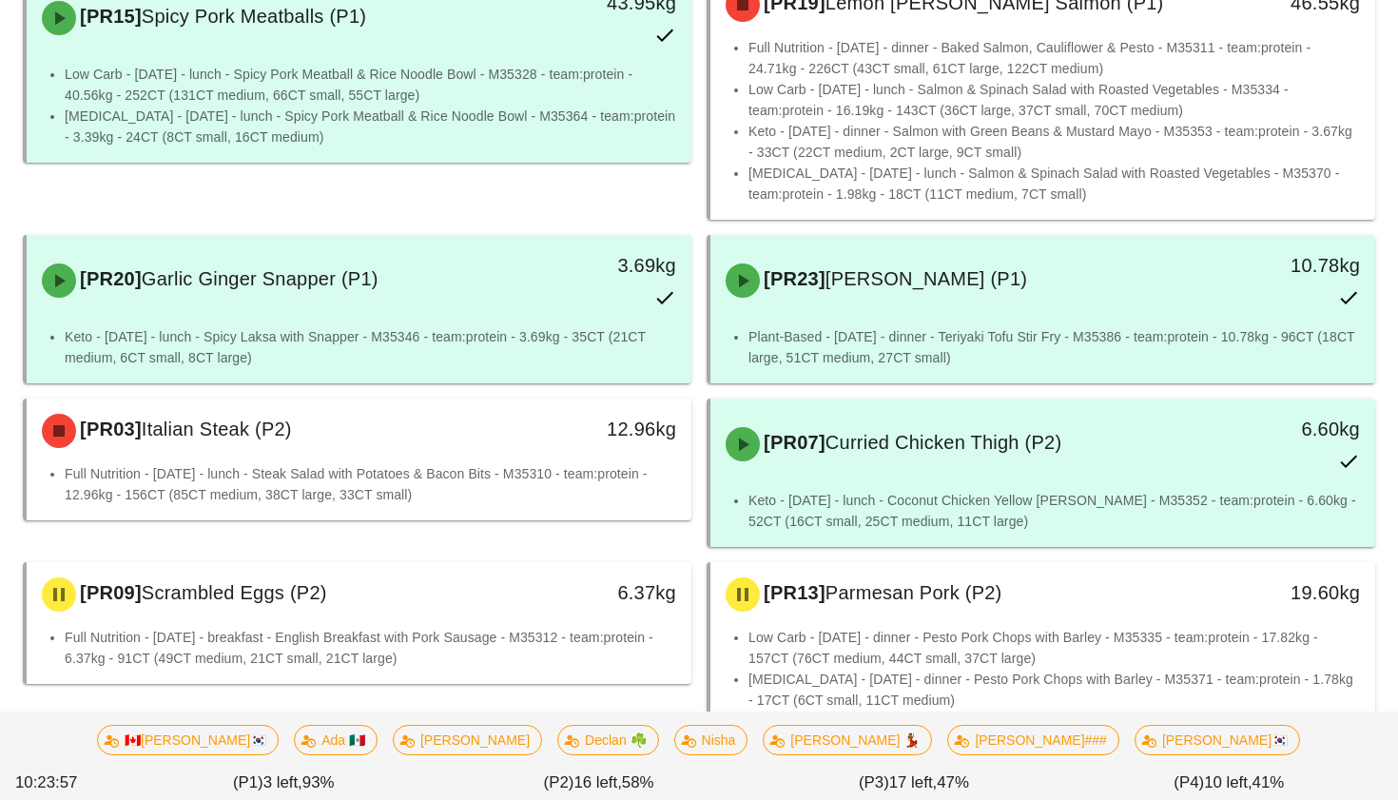
scroll to position [660, 0]
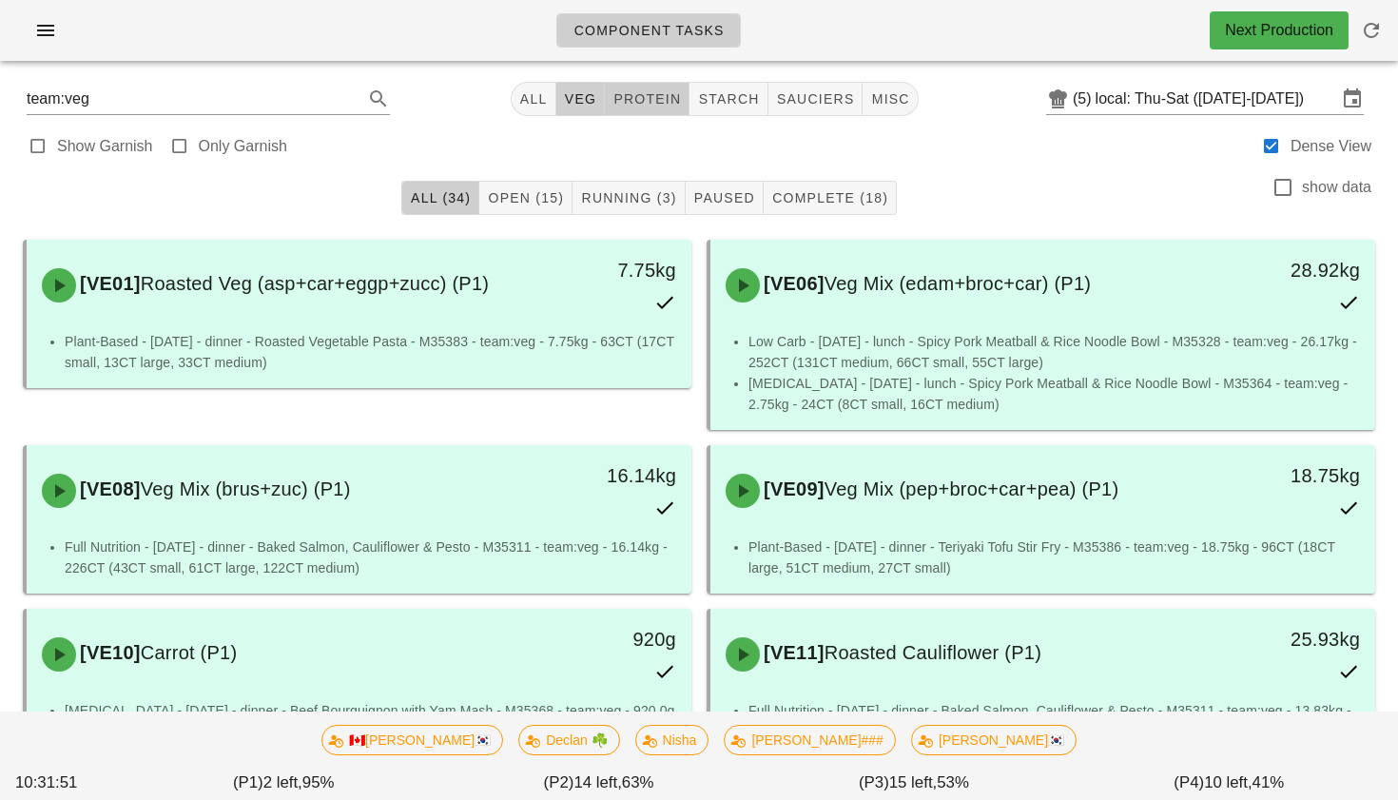
click at [630, 112] on button "protein" at bounding box center [647, 99] width 85 height 34
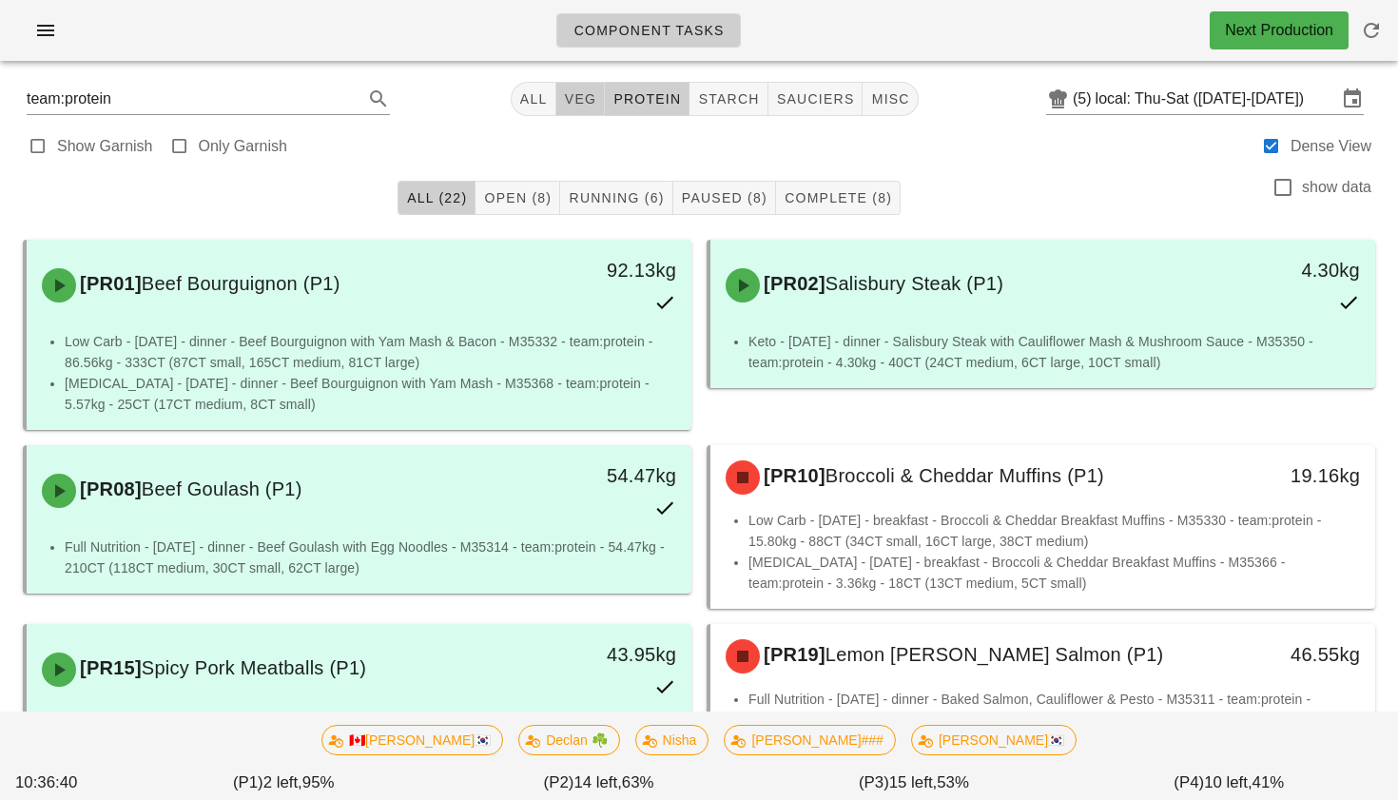
click at [575, 99] on span "veg" at bounding box center [580, 98] width 33 height 15
type input "team:veg"
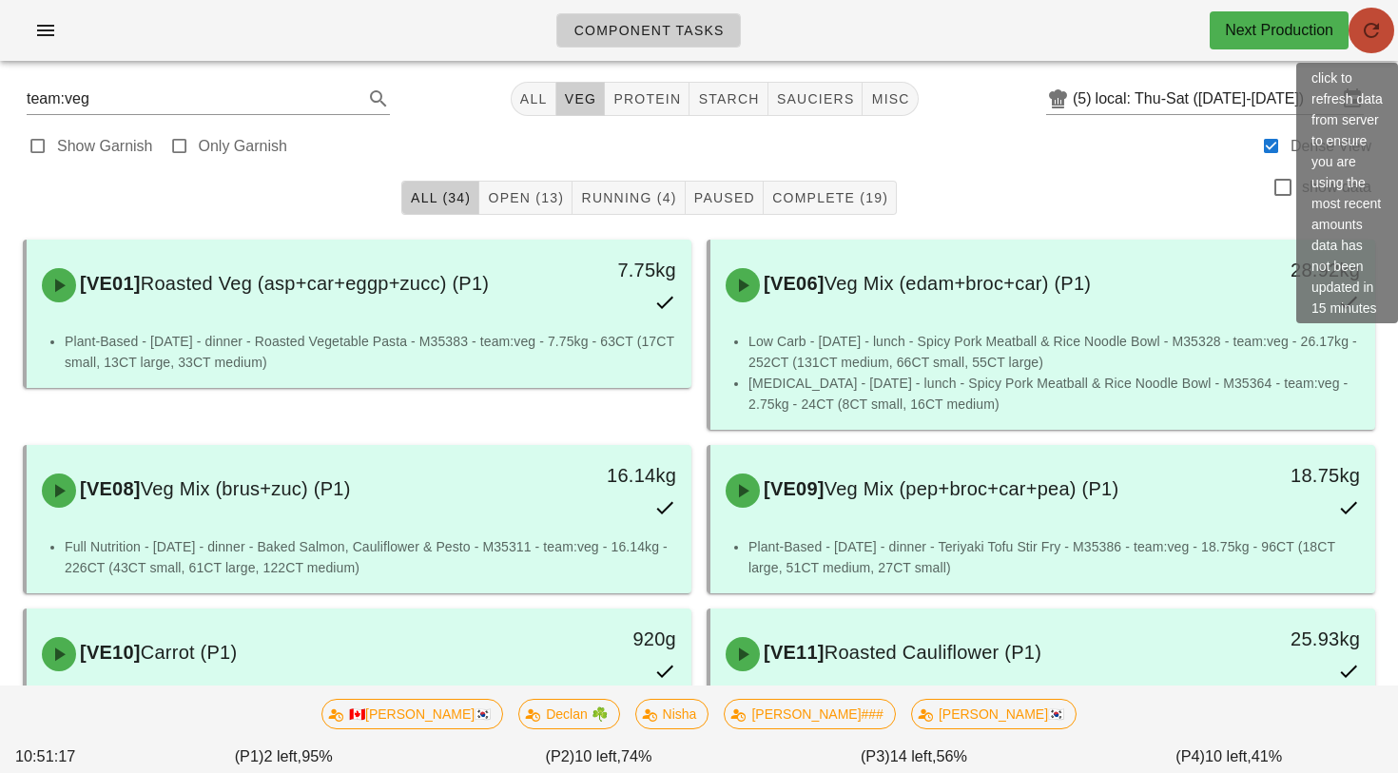
click at [1376, 19] on icon "button" at bounding box center [1371, 30] width 23 height 23
